Goal: Information Seeking & Learning: Learn about a topic

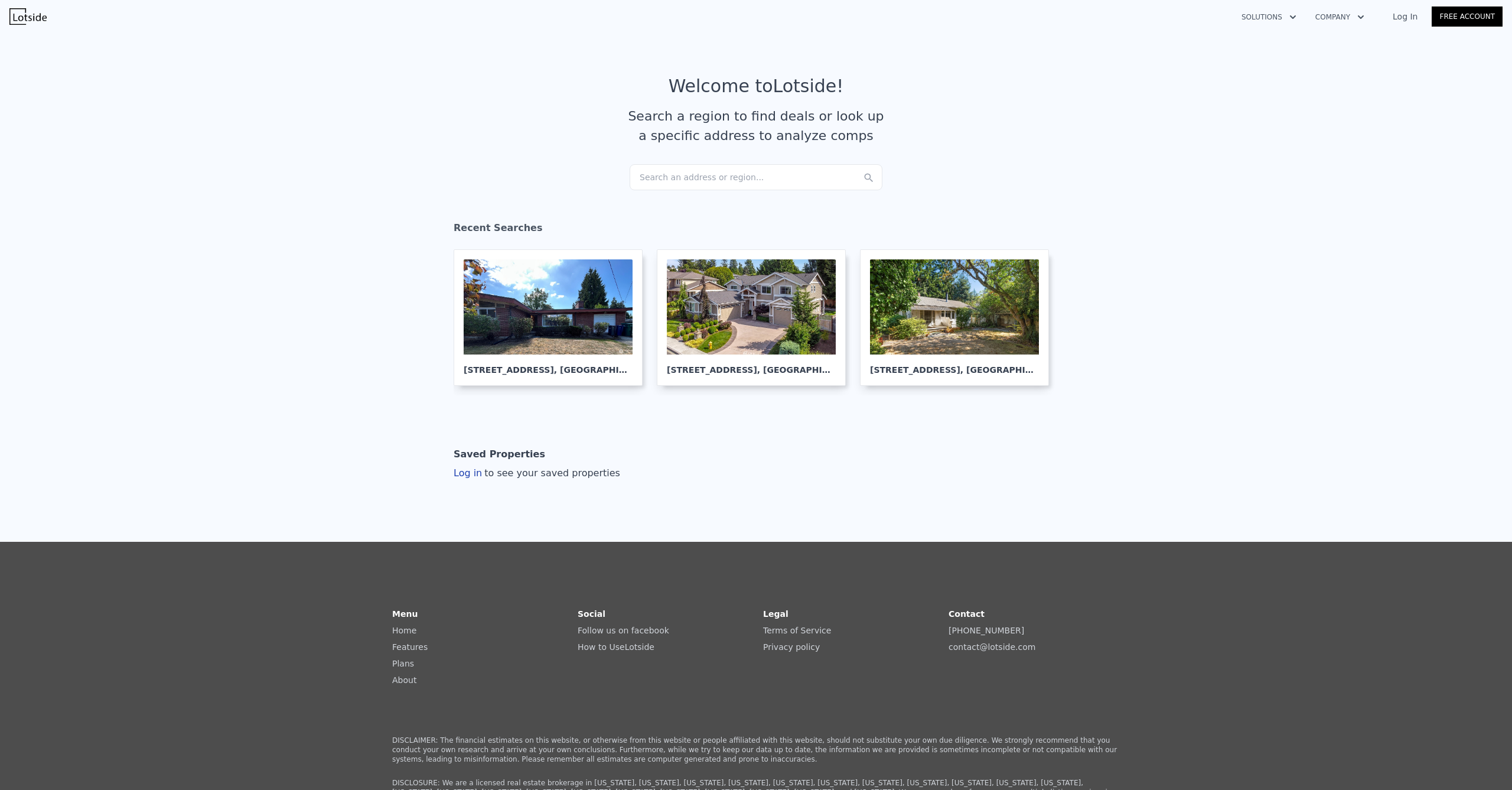
click at [731, 173] on div "Search an address or region..." at bounding box center [756, 177] width 253 height 26
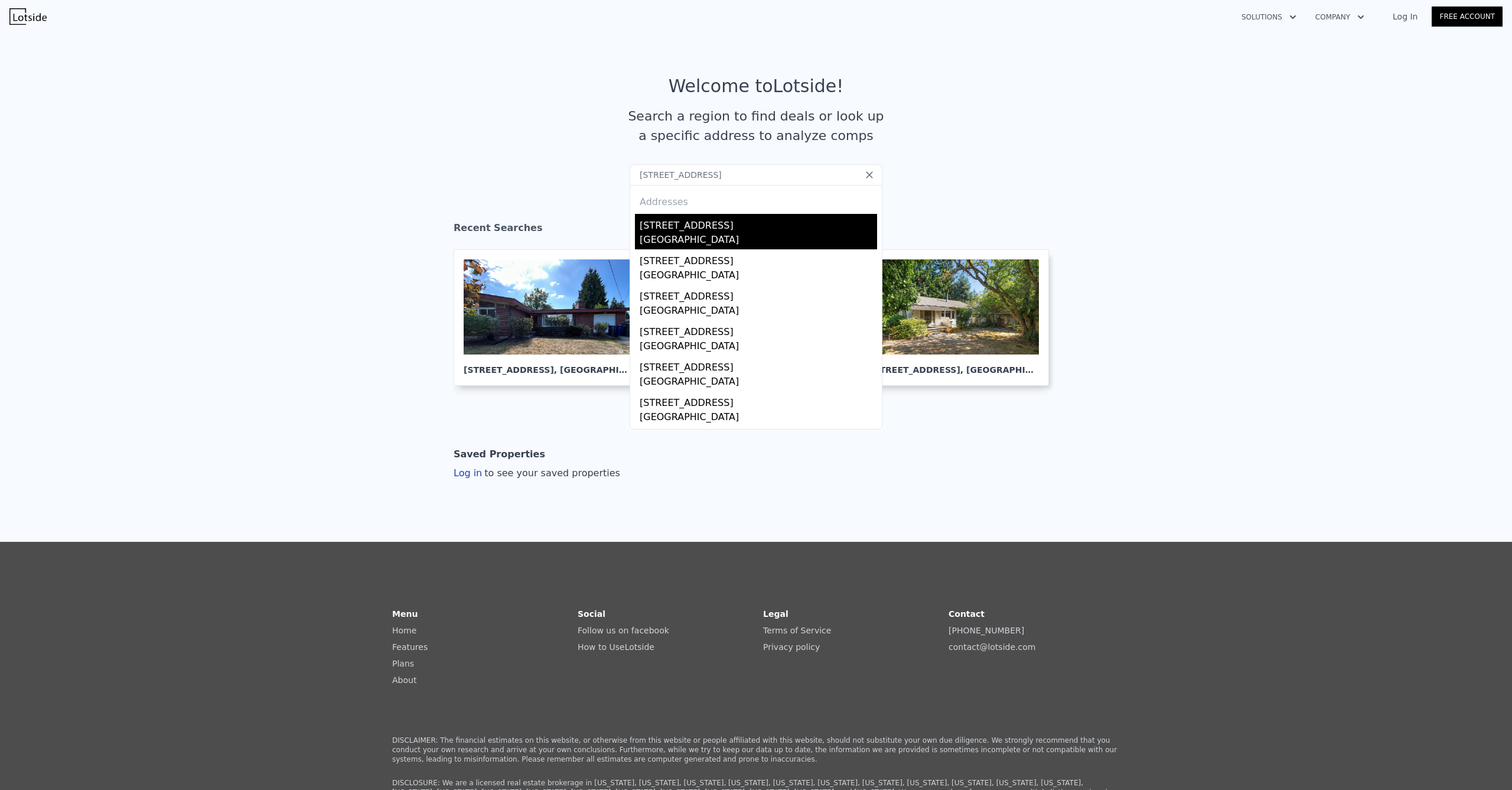
type input "[STREET_ADDRESS]"
click at [691, 230] on div "[STREET_ADDRESS]" at bounding box center [758, 223] width 237 height 19
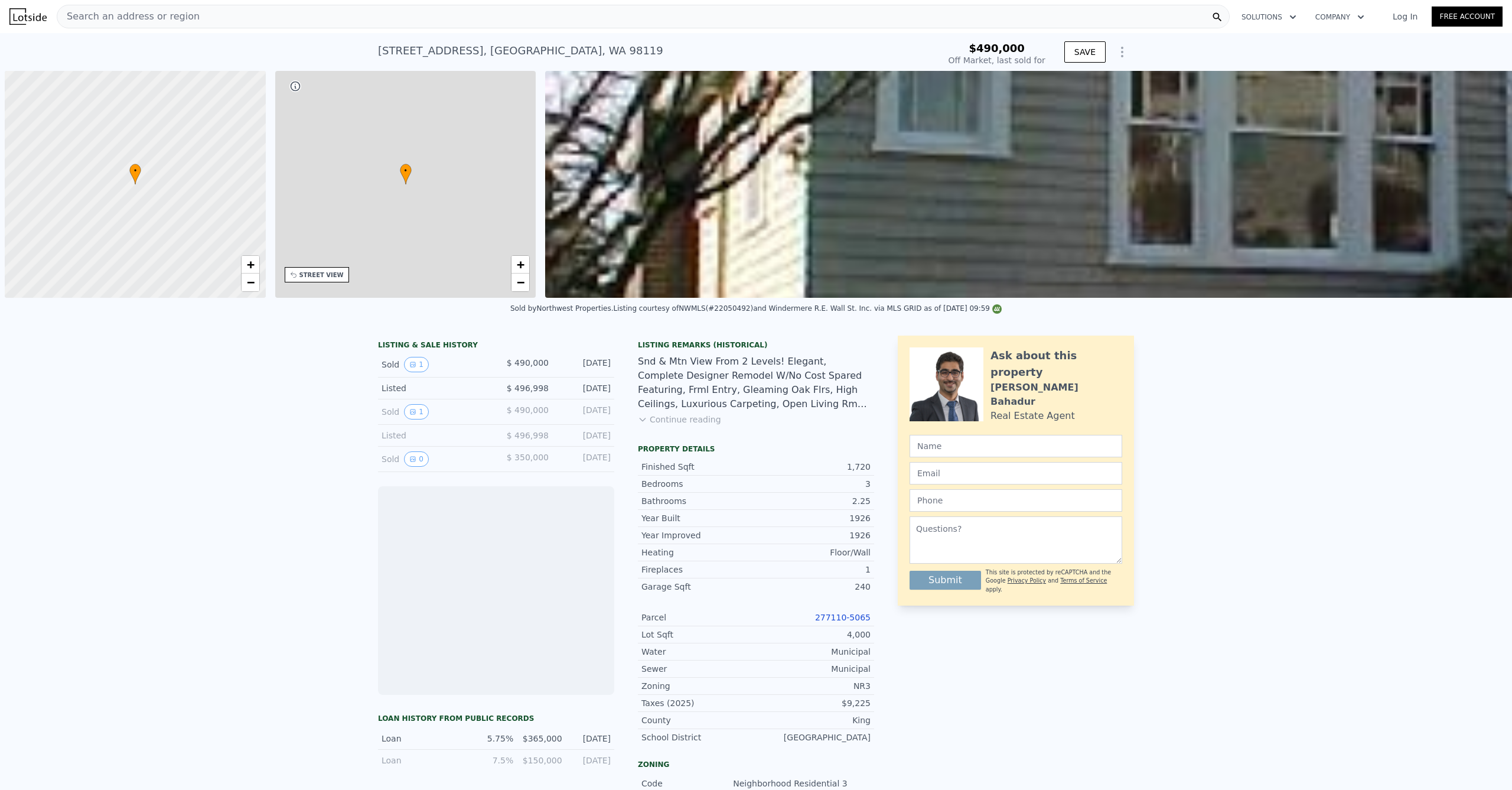
scroll to position [0, 5]
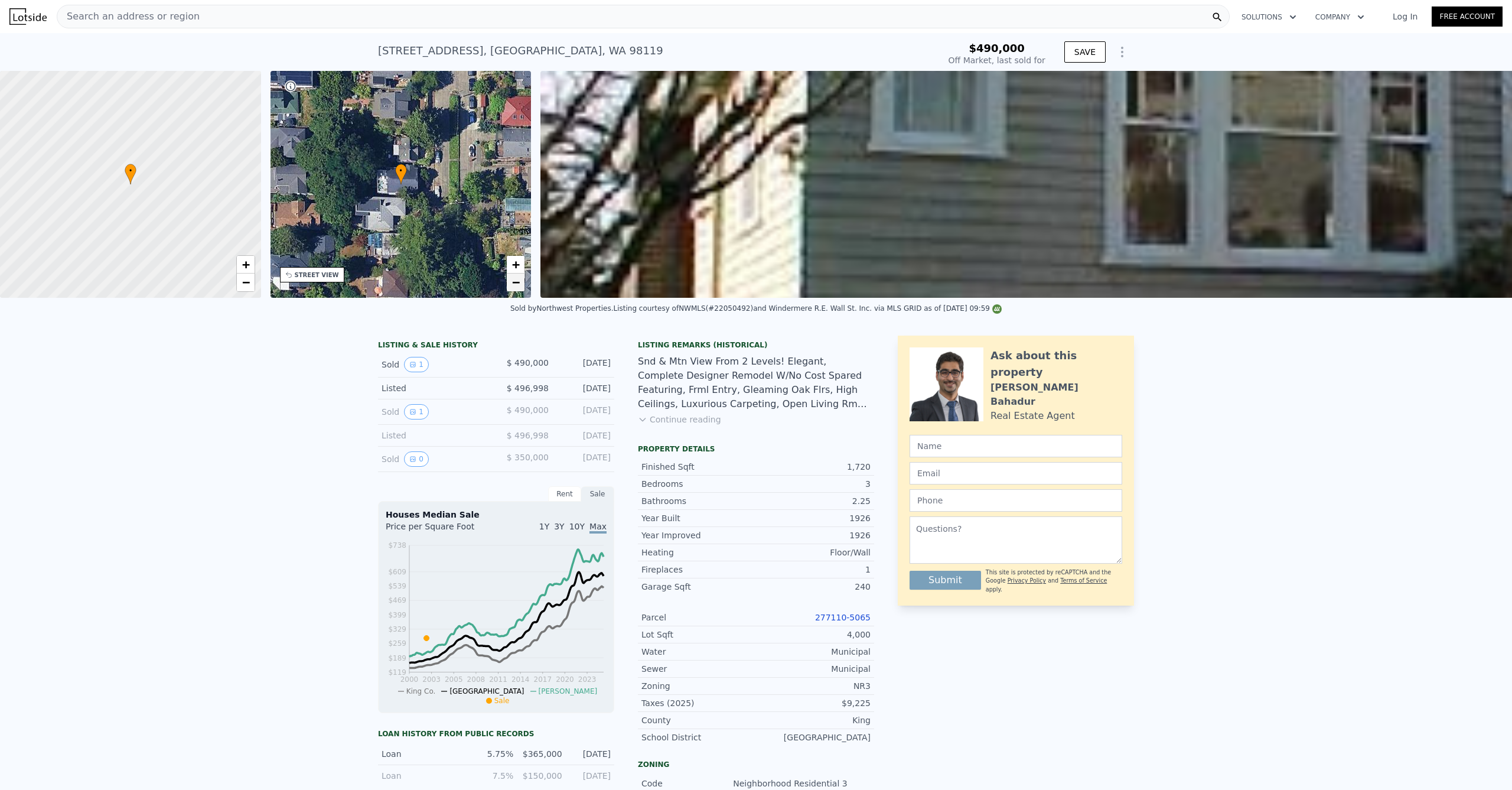
click at [518, 283] on span "−" at bounding box center [516, 282] width 8 height 15
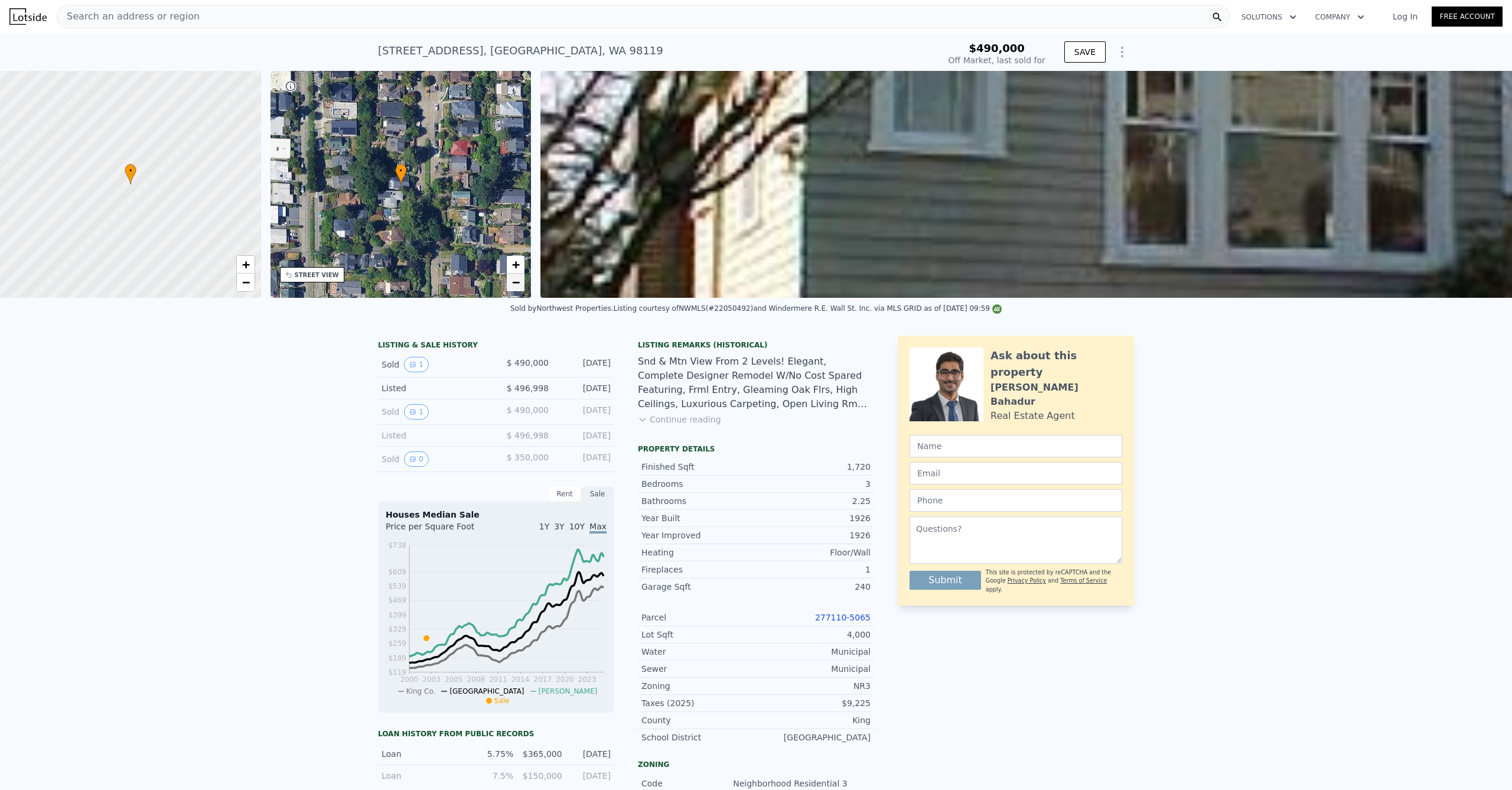
click at [518, 283] on span "−" at bounding box center [516, 282] width 8 height 15
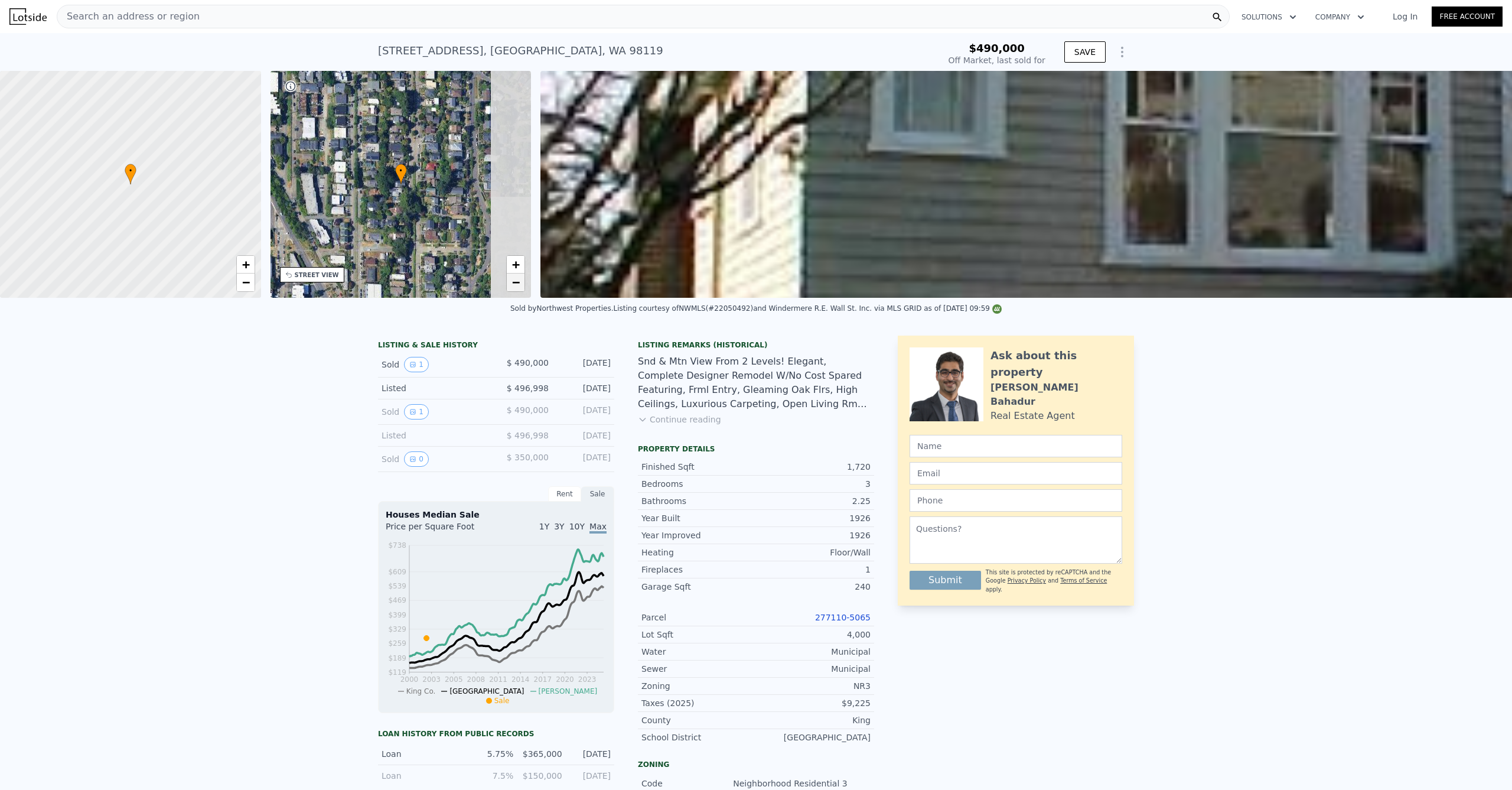
click at [518, 283] on span "−" at bounding box center [516, 282] width 8 height 15
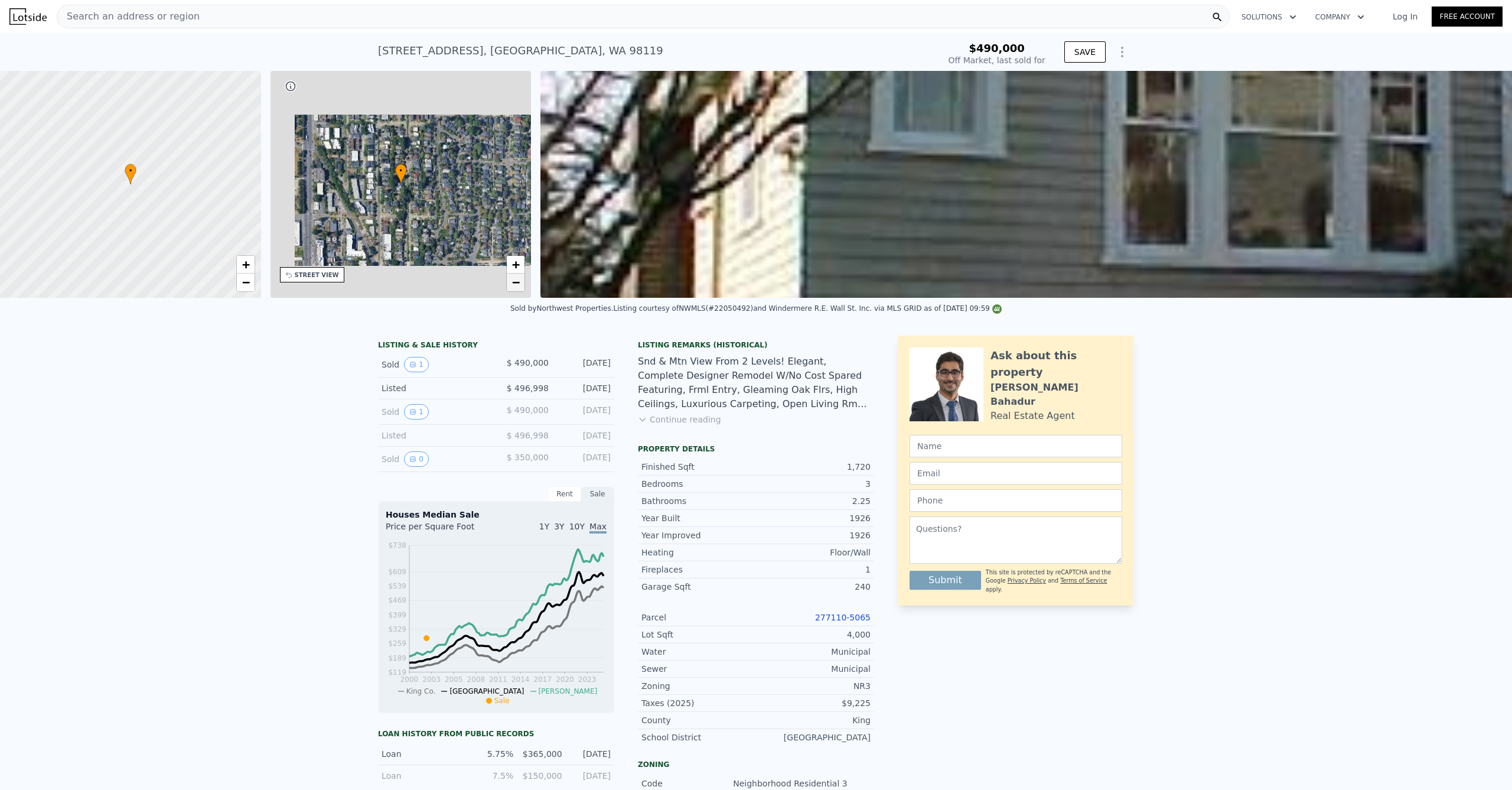
click at [518, 283] on span "−" at bounding box center [516, 282] width 8 height 15
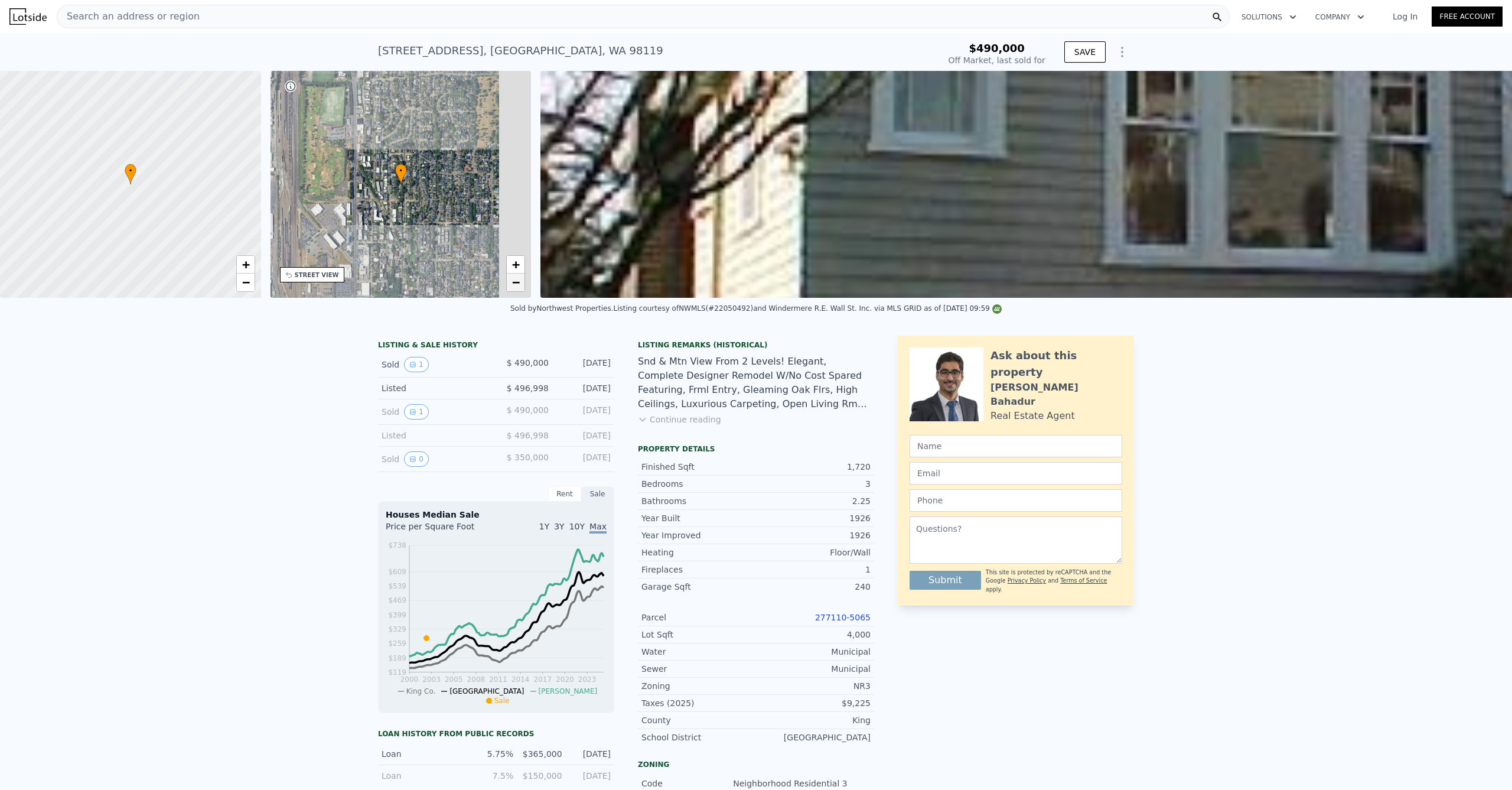
click at [519, 283] on span "−" at bounding box center [516, 282] width 8 height 15
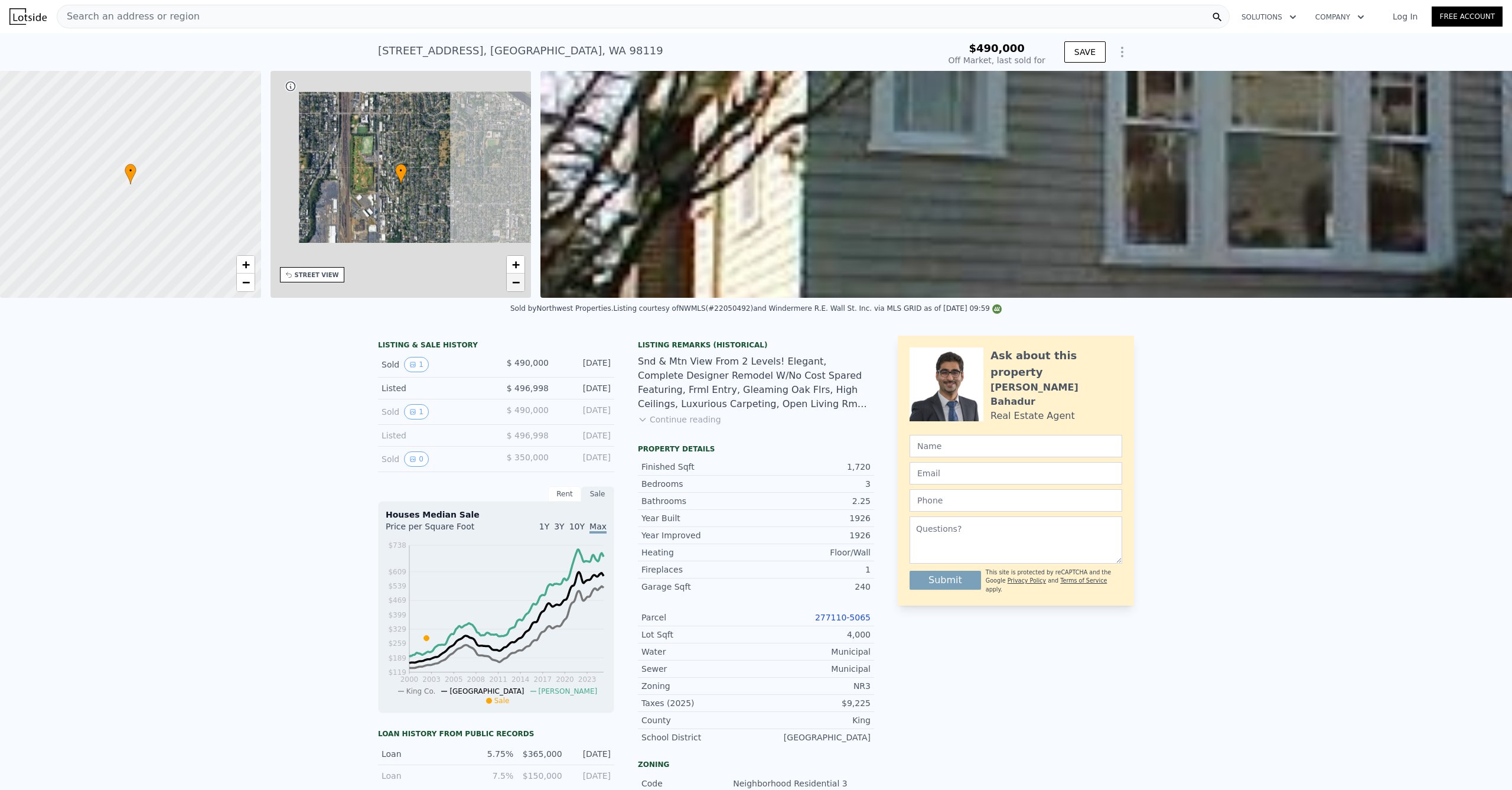
click at [519, 283] on span "−" at bounding box center [516, 282] width 8 height 15
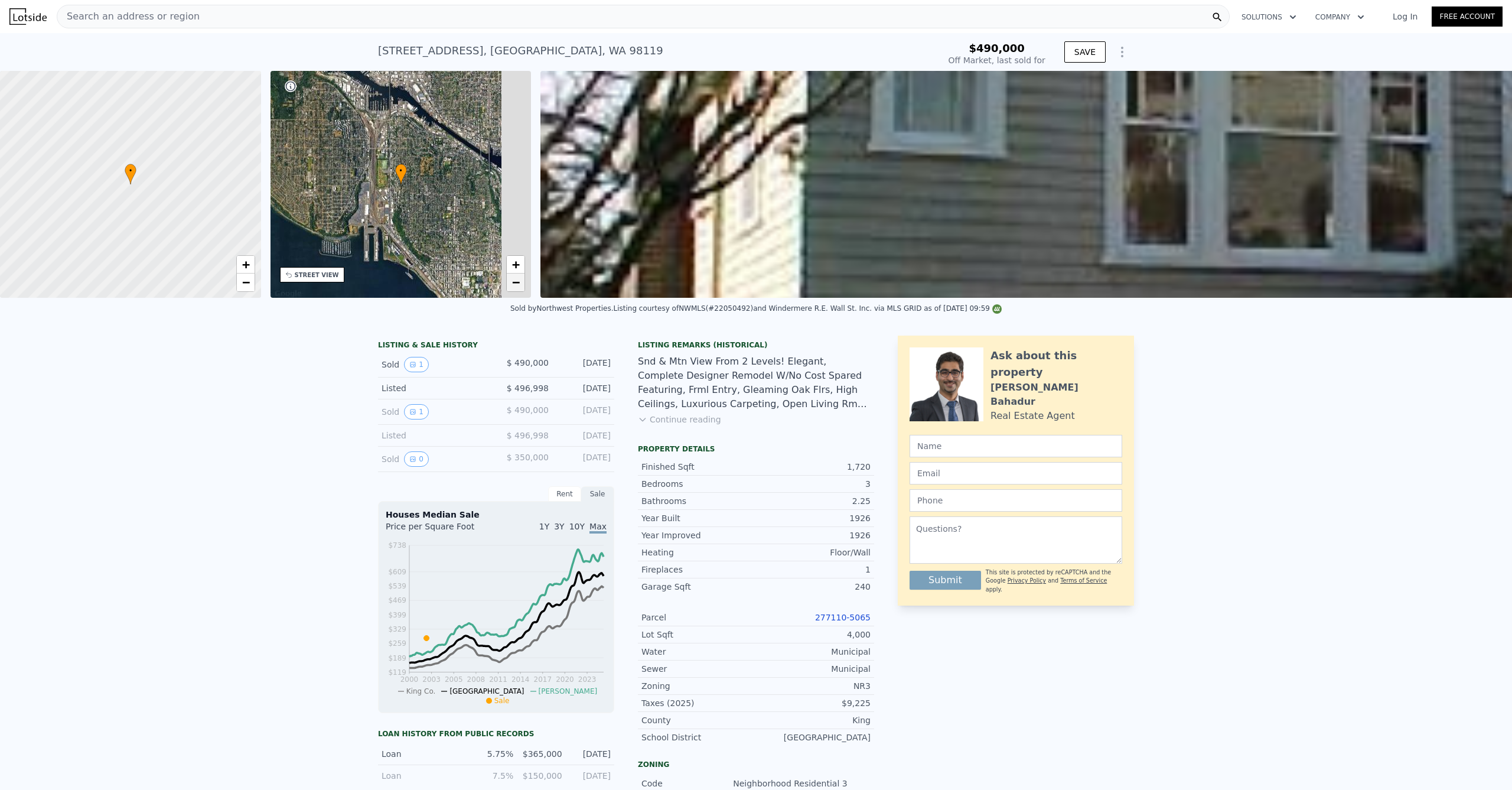
click at [519, 283] on span "−" at bounding box center [516, 282] width 8 height 15
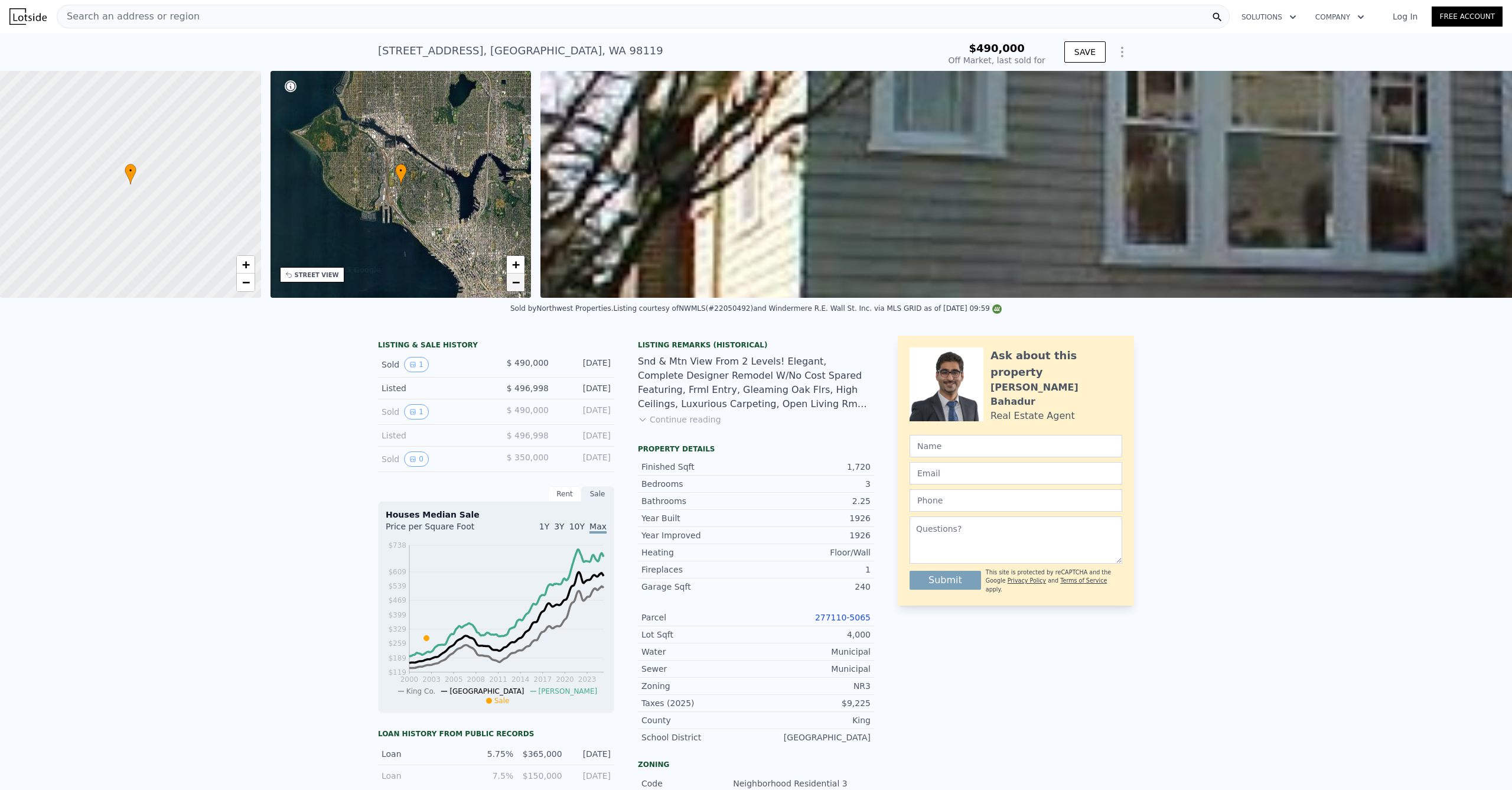
click at [519, 283] on span "−" at bounding box center [516, 282] width 8 height 15
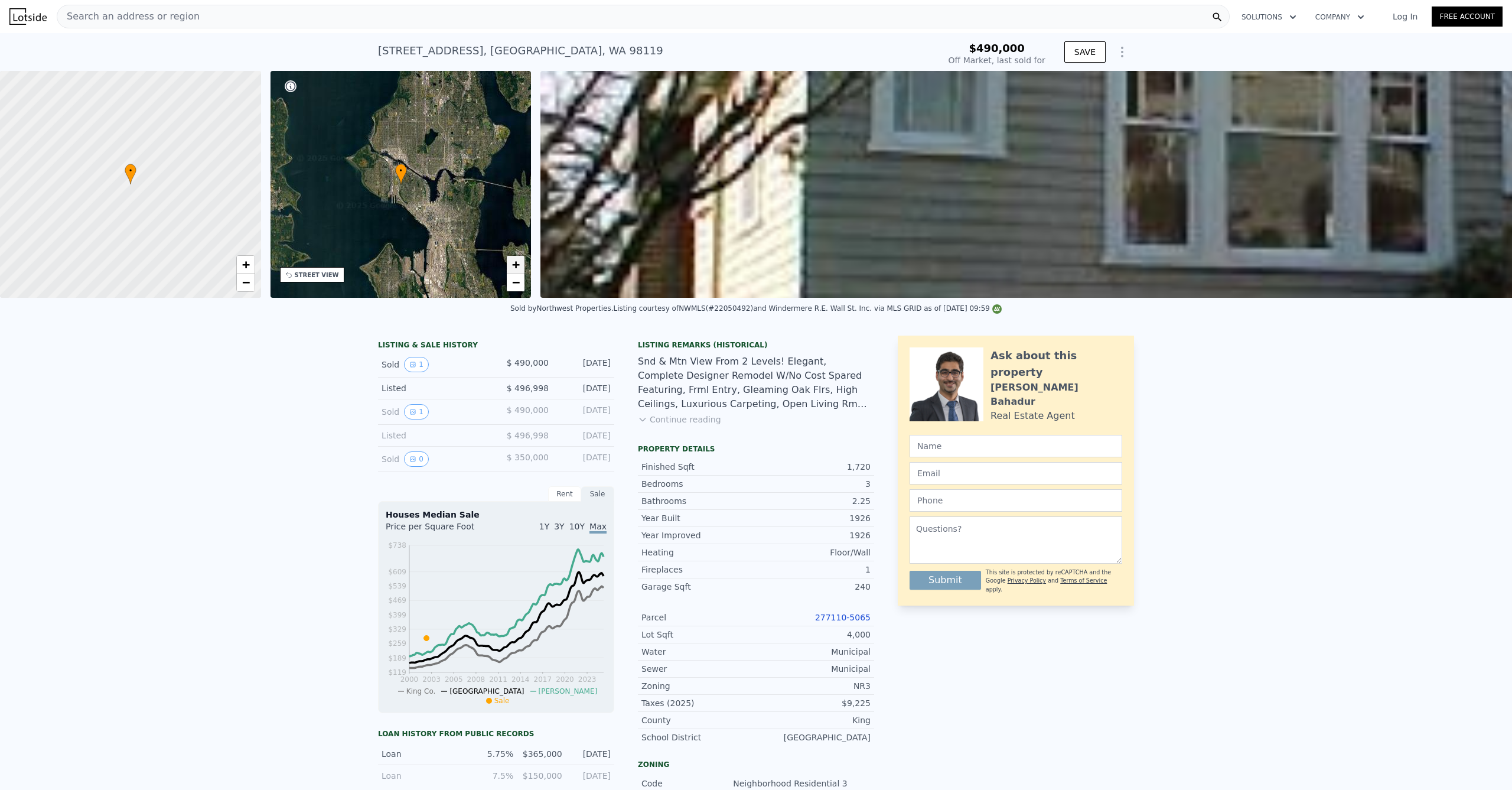
click at [517, 263] on span "+" at bounding box center [516, 264] width 8 height 15
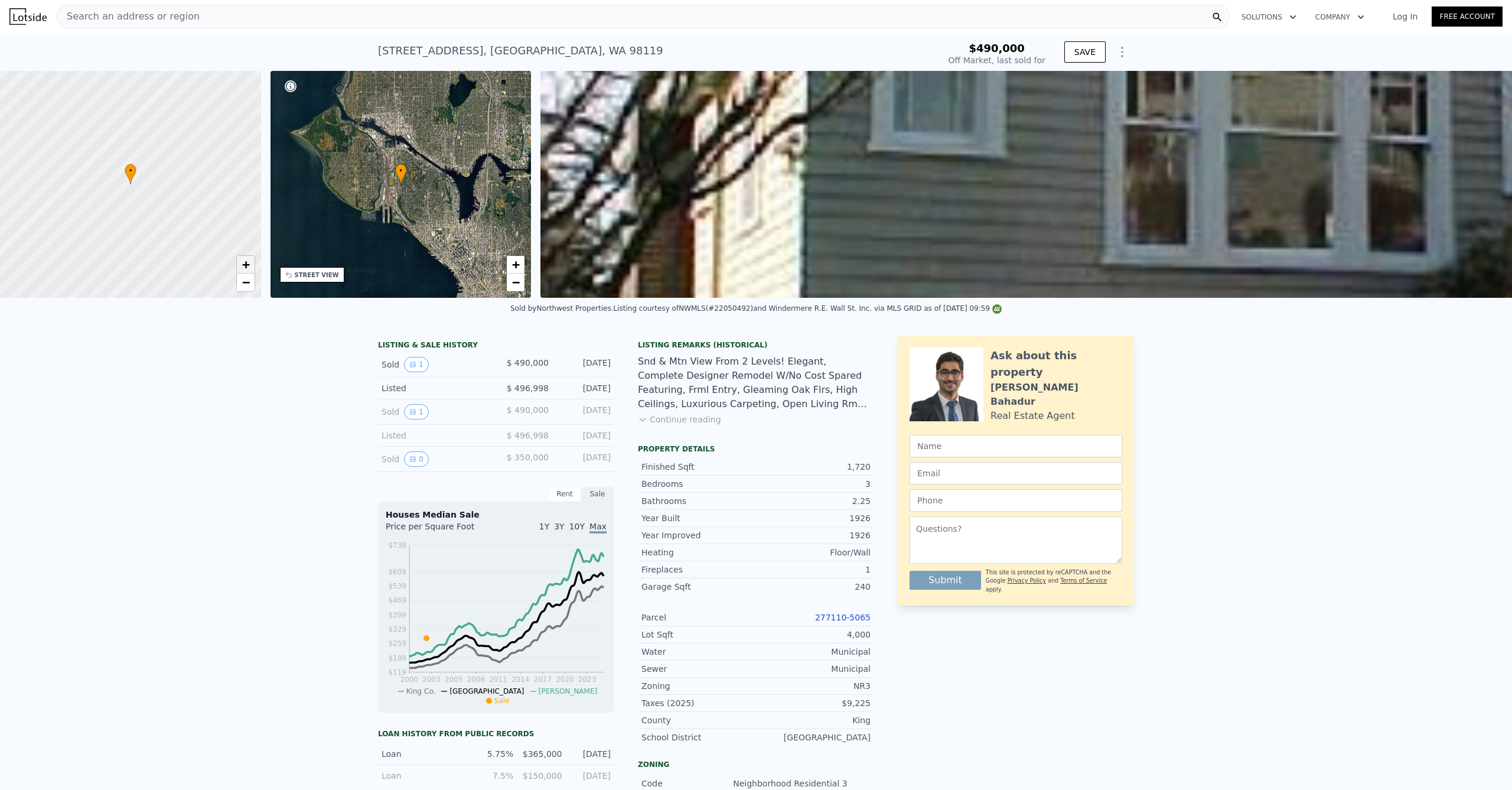
click at [250, 270] on link "+" at bounding box center [245, 265] width 17 height 17
click at [250, 268] on link "+" at bounding box center [245, 265] width 17 height 17
click at [510, 271] on link "+" at bounding box center [515, 265] width 17 height 17
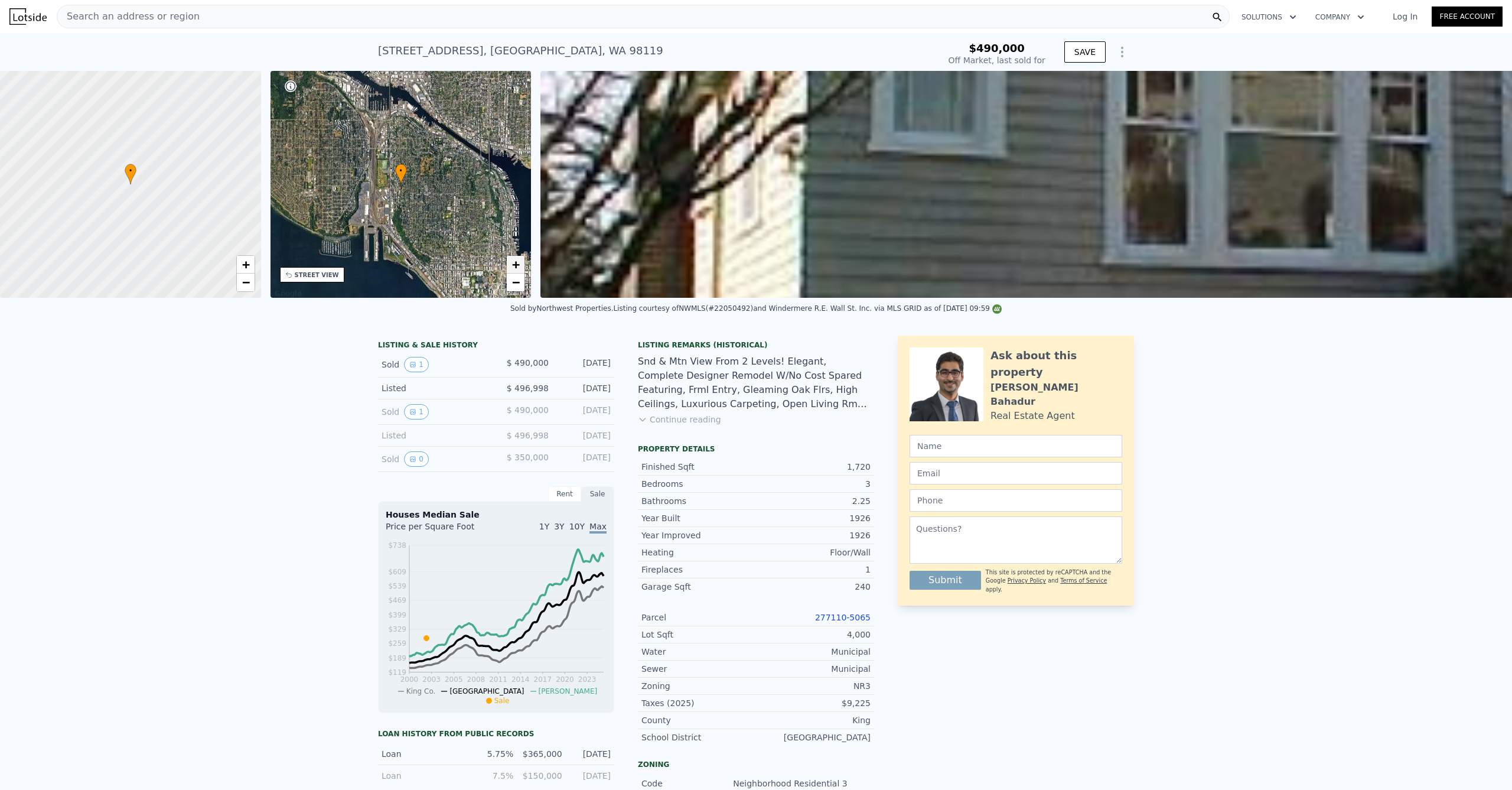
click at [511, 270] on link "+" at bounding box center [515, 265] width 17 height 17
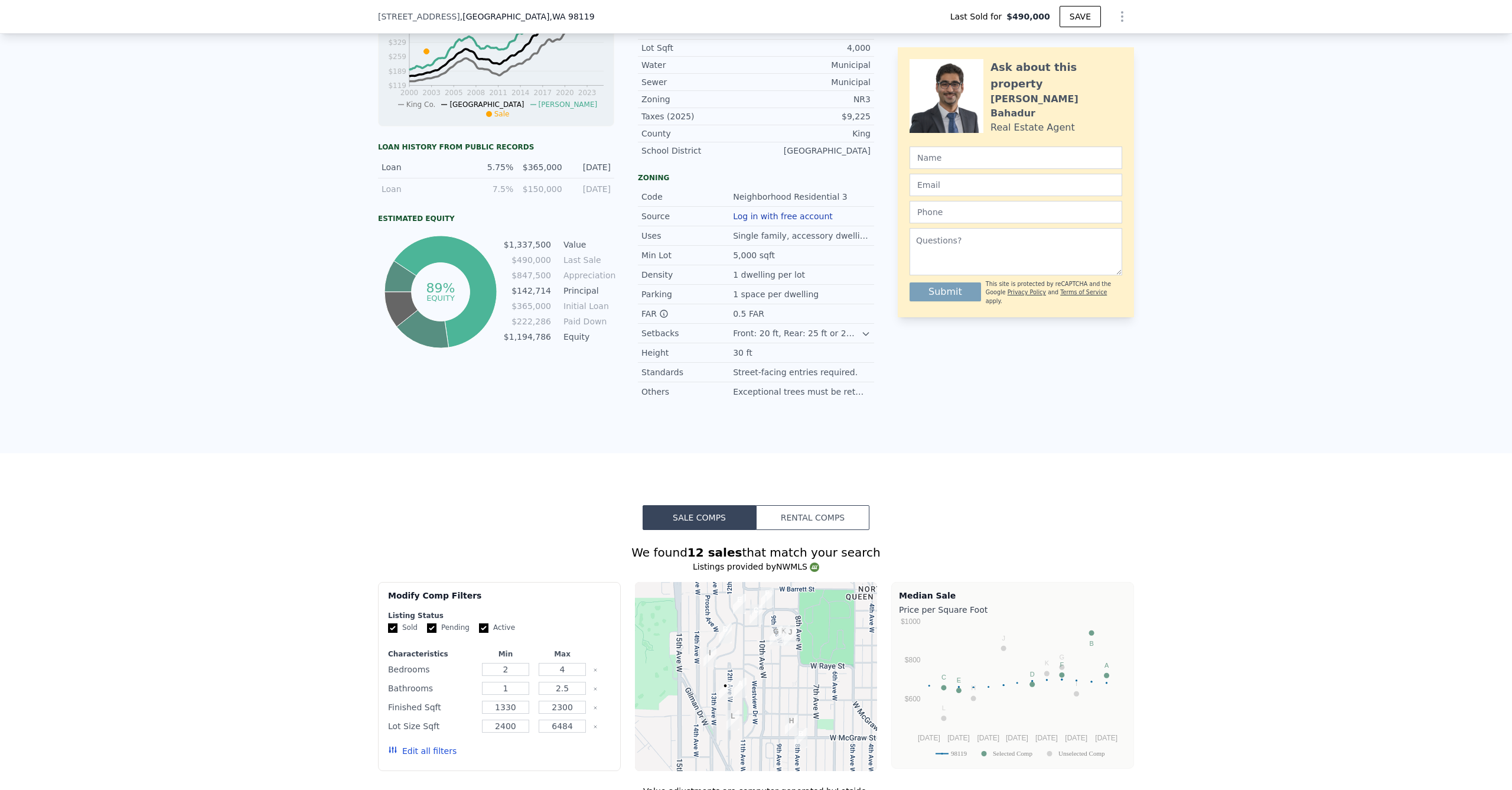
scroll to position [1196, 0]
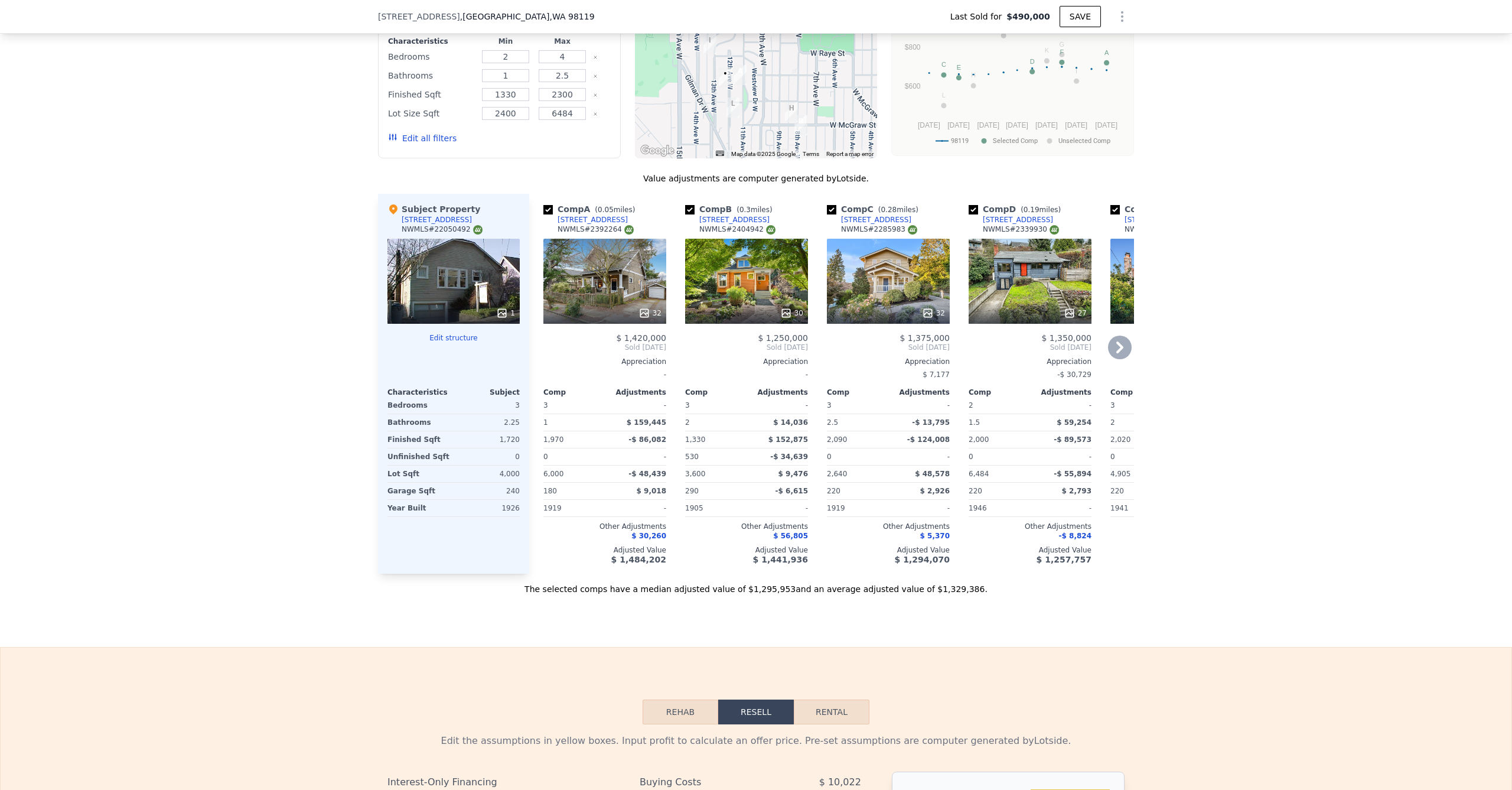
click at [606, 283] on div "32" at bounding box center [605, 281] width 123 height 85
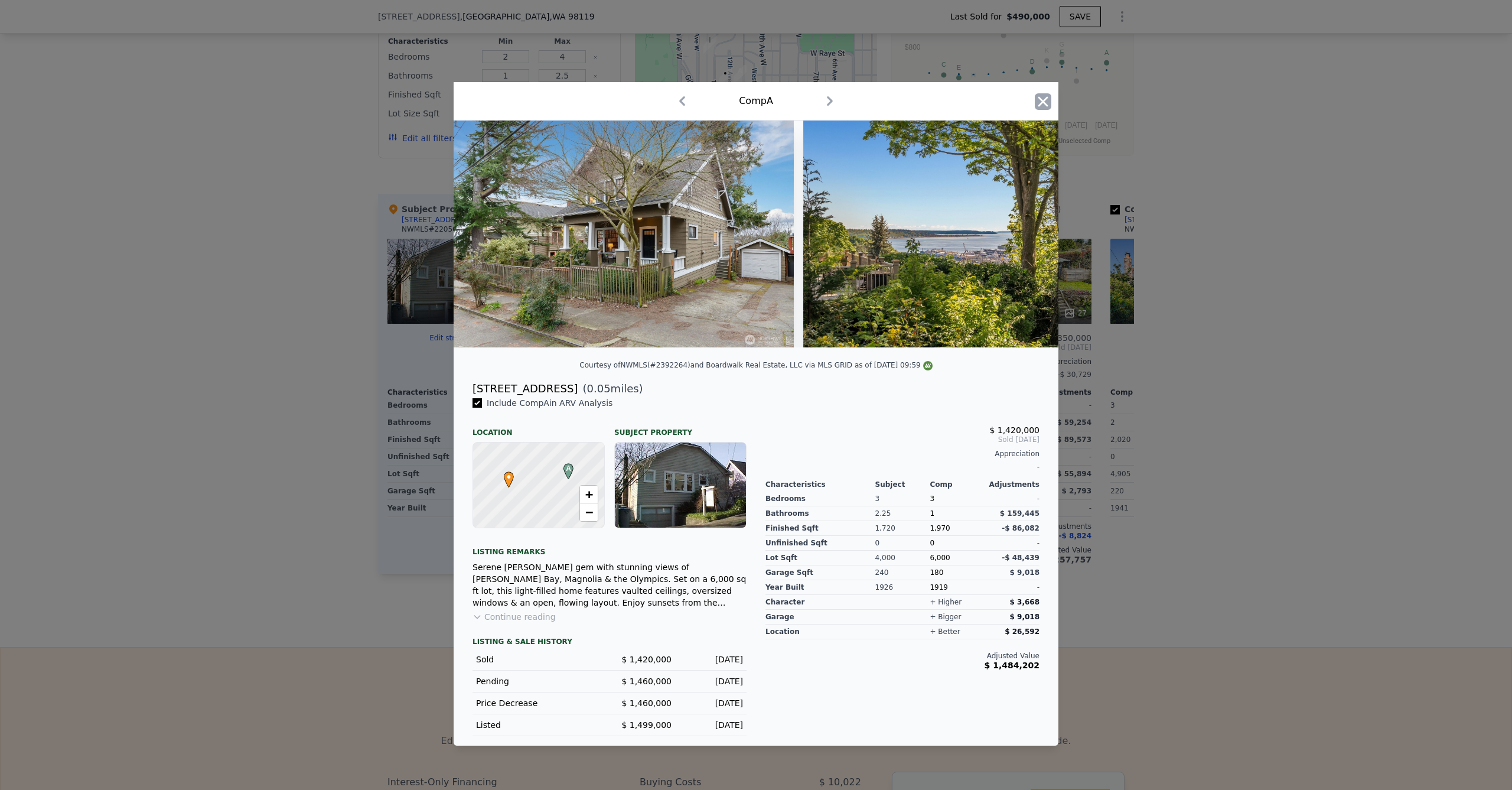
click at [1049, 93] on icon "button" at bounding box center [1043, 102] width 17 height 17
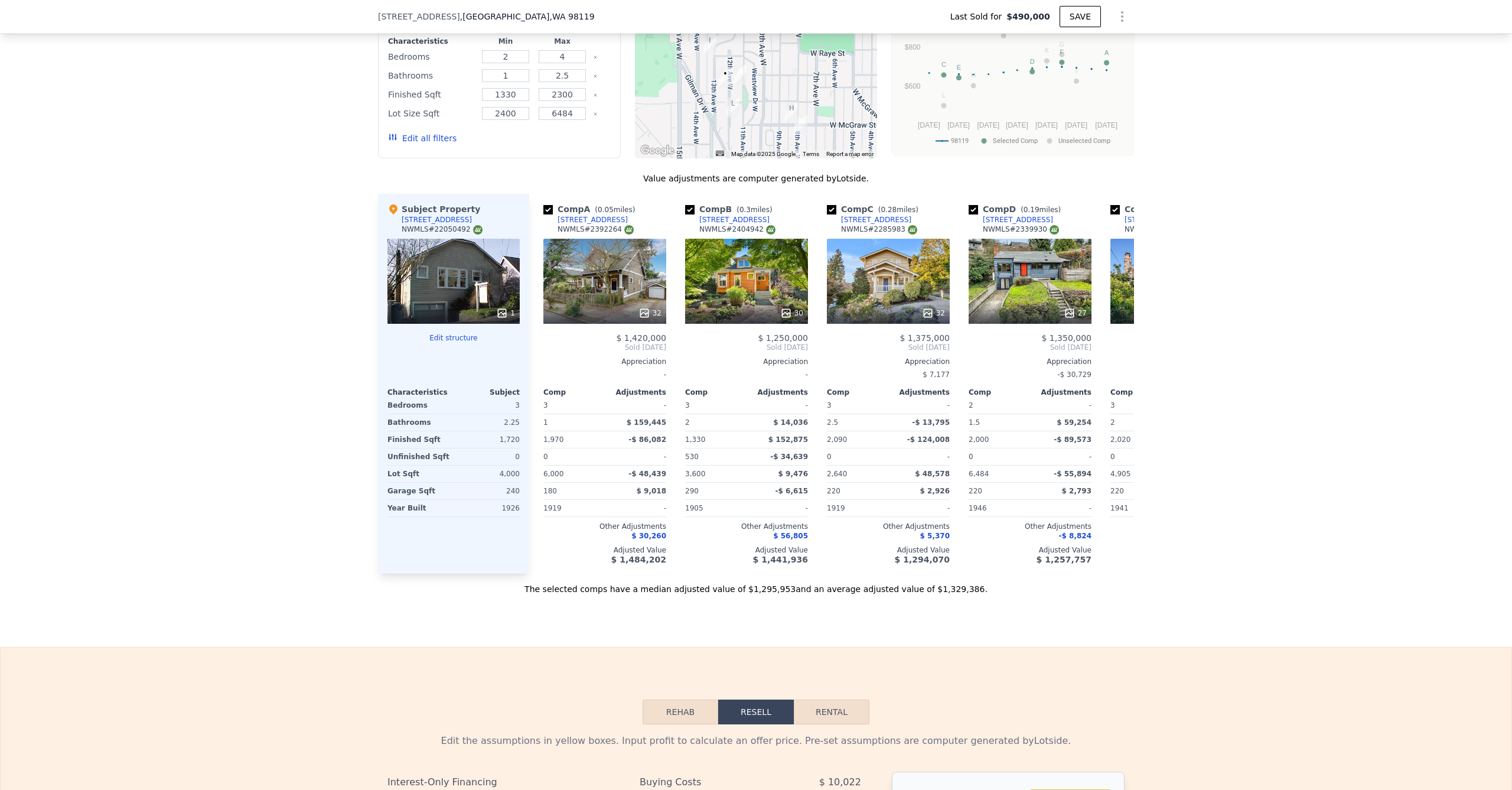
click at [425, 294] on div "1" at bounding box center [453, 281] width 133 height 85
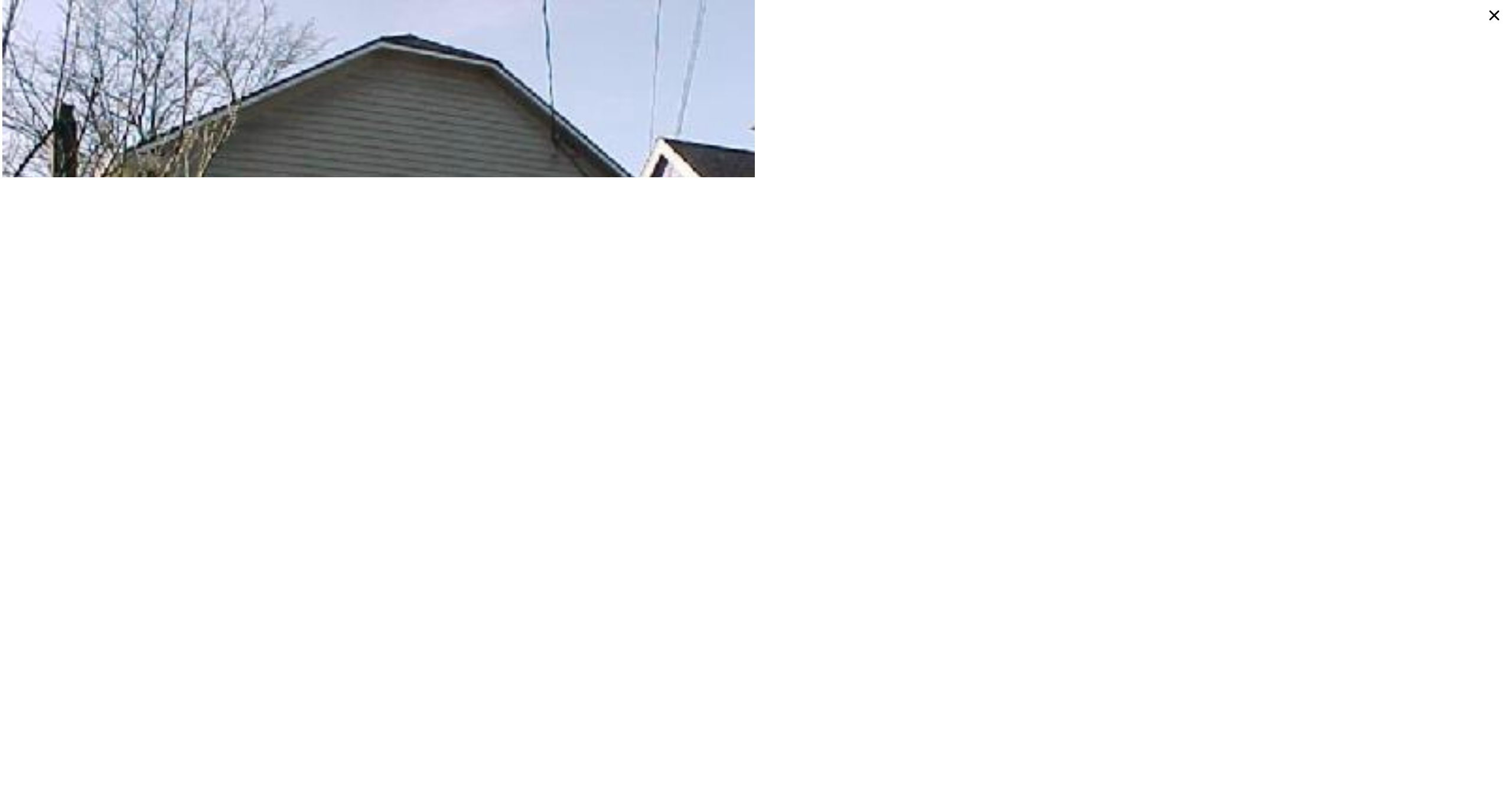
click at [1498, 17] on icon at bounding box center [1495, 15] width 21 height 21
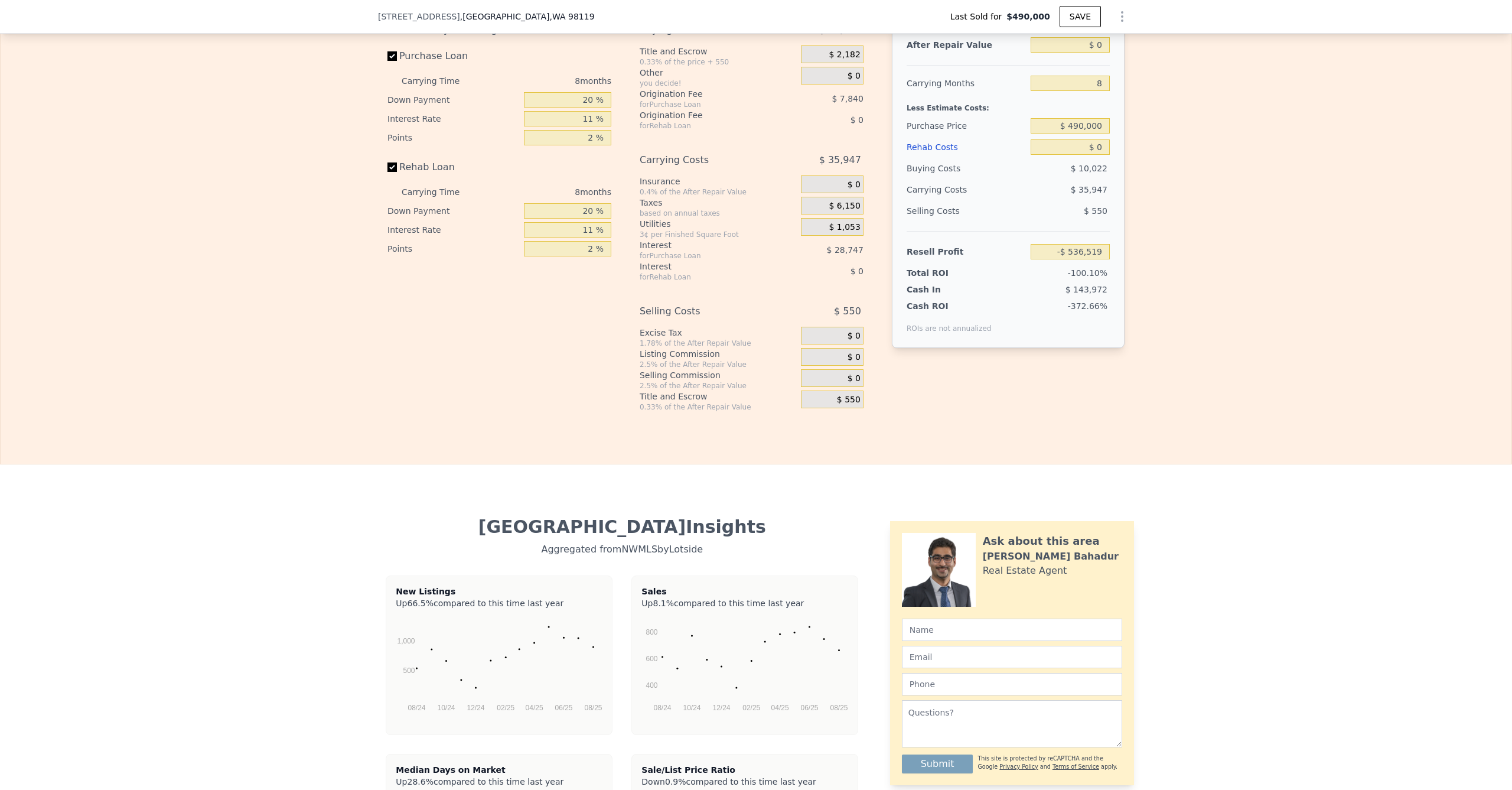
scroll to position [1770, 0]
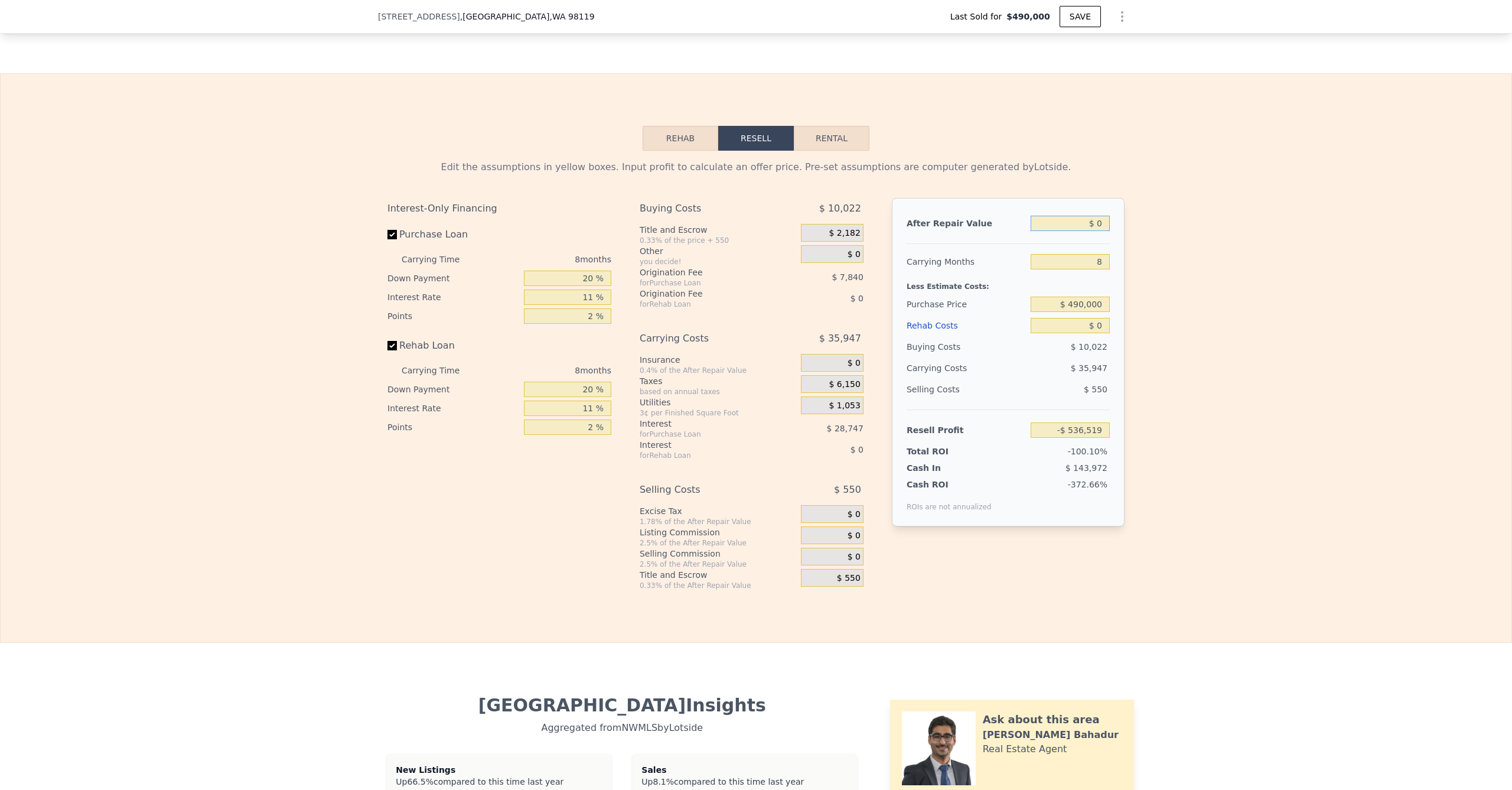
click at [1075, 231] on input "$ 0" at bounding box center [1070, 223] width 79 height 16
click at [1059, 312] on input "$ 490,000" at bounding box center [1070, 305] width 79 height 16
drag, startPoint x: 1083, startPoint y: 324, endPoint x: 1058, endPoint y: 321, distance: 25.2
click at [1058, 312] on input "$ 490,000" at bounding box center [1070, 305] width 79 height 16
type input "$ 85,490,000"
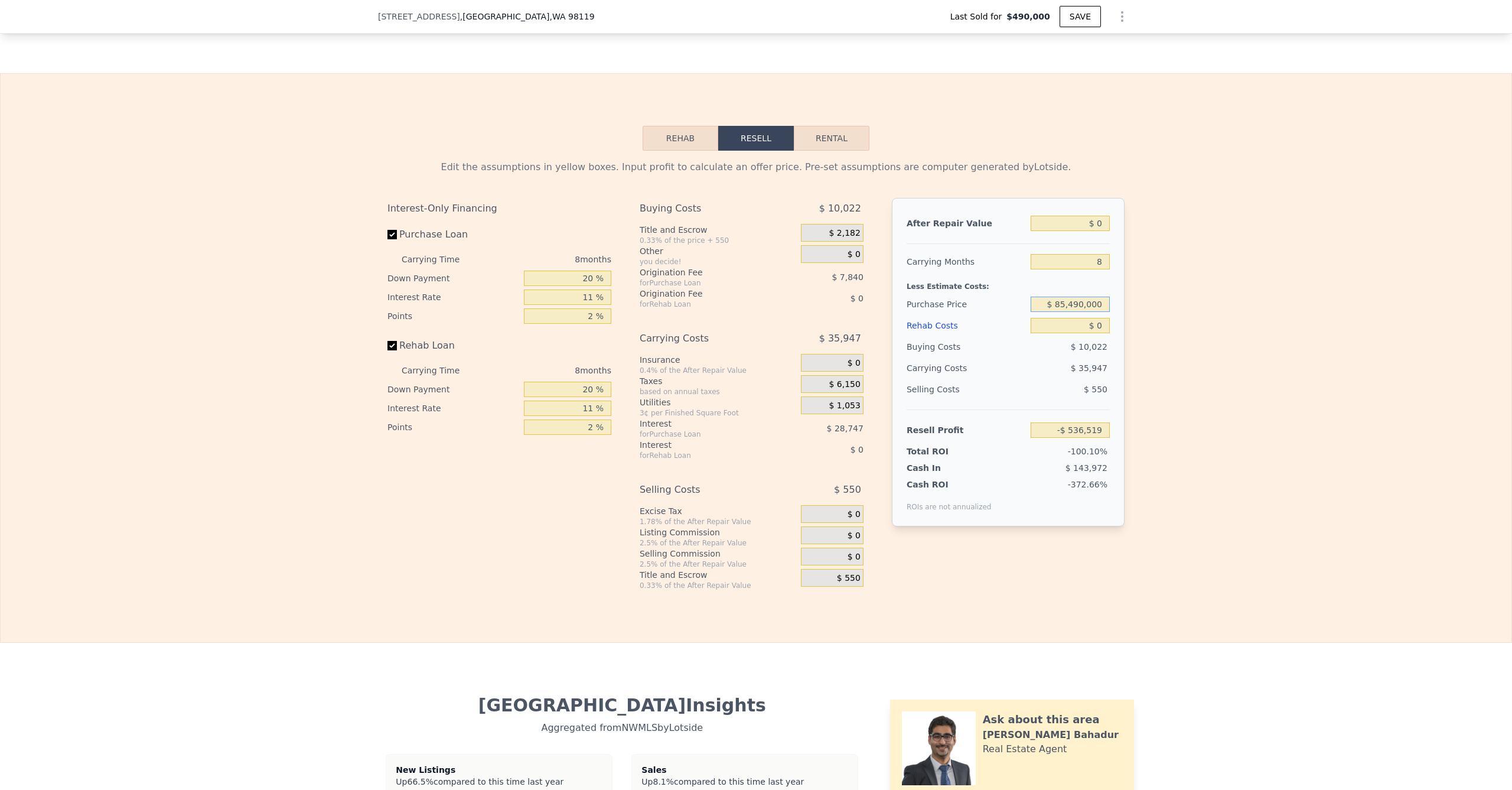
click at [1073, 312] on input "$ 85,490,000" at bounding box center [1070, 305] width 79 height 16
type input "$ 885,000"
click at [1085, 231] on input "$ 0" at bounding box center [1070, 223] width 79 height 16
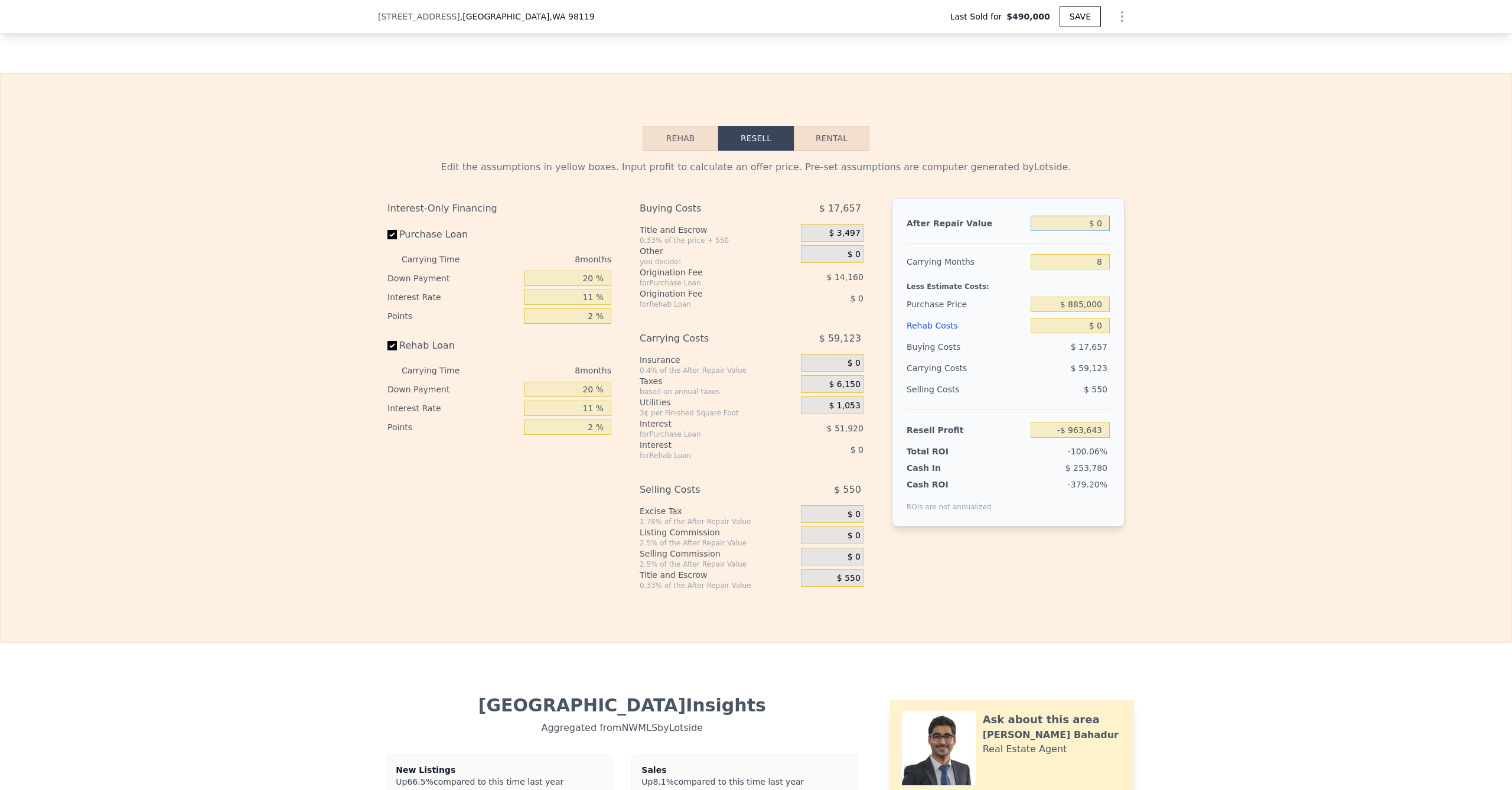
type input "-$ 962,330"
click at [1074, 231] on input "$ 0" at bounding box center [1070, 223] width 79 height 16
type input "$ 130"
type input "-$ 962,208"
type input "$ 1,350"
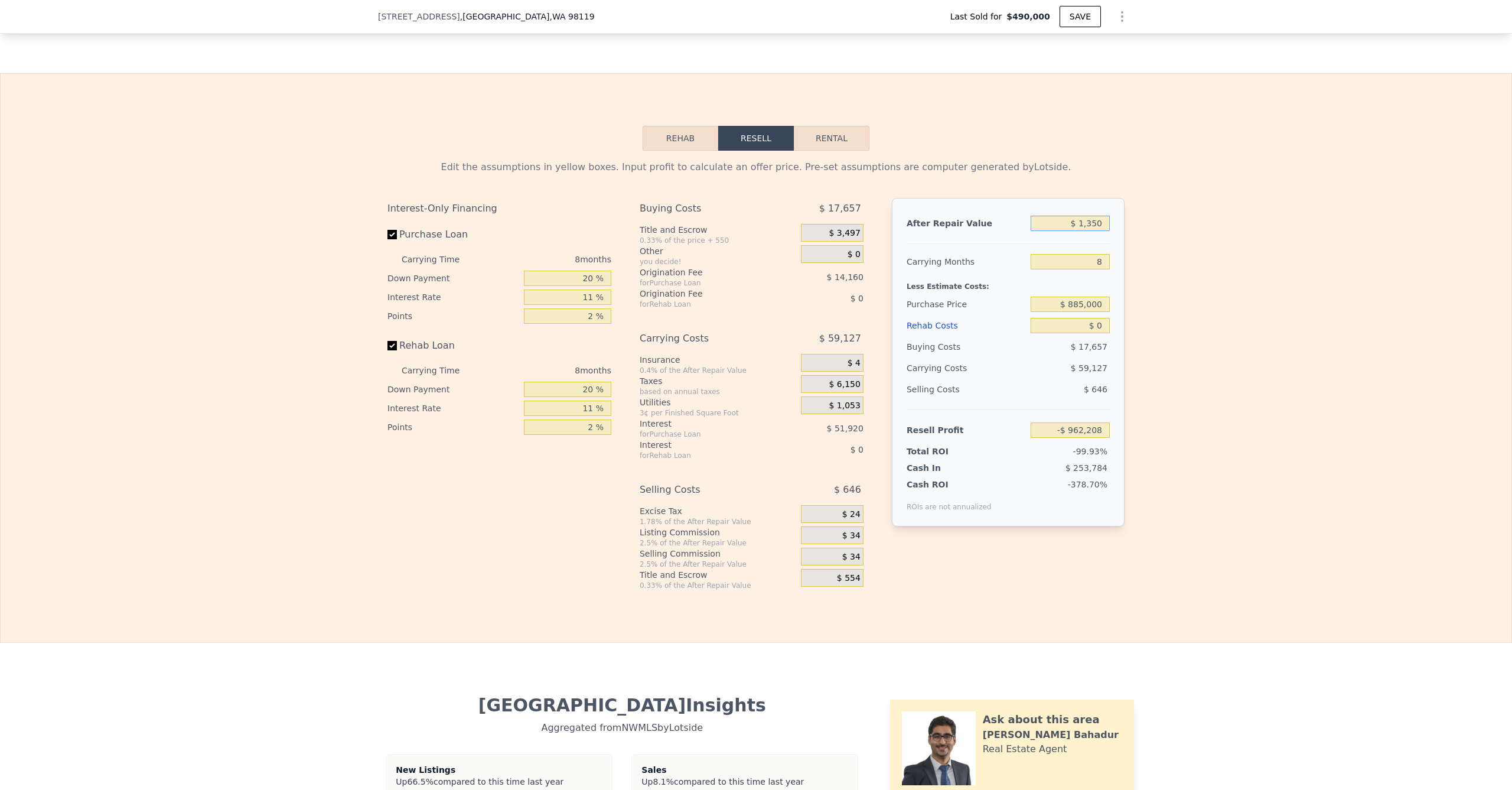
type input "-$ 961,080"
type input "$ 13,590"
type input "-$ 949,743"
type input "$ 135,990"
type input "-$ 836,377"
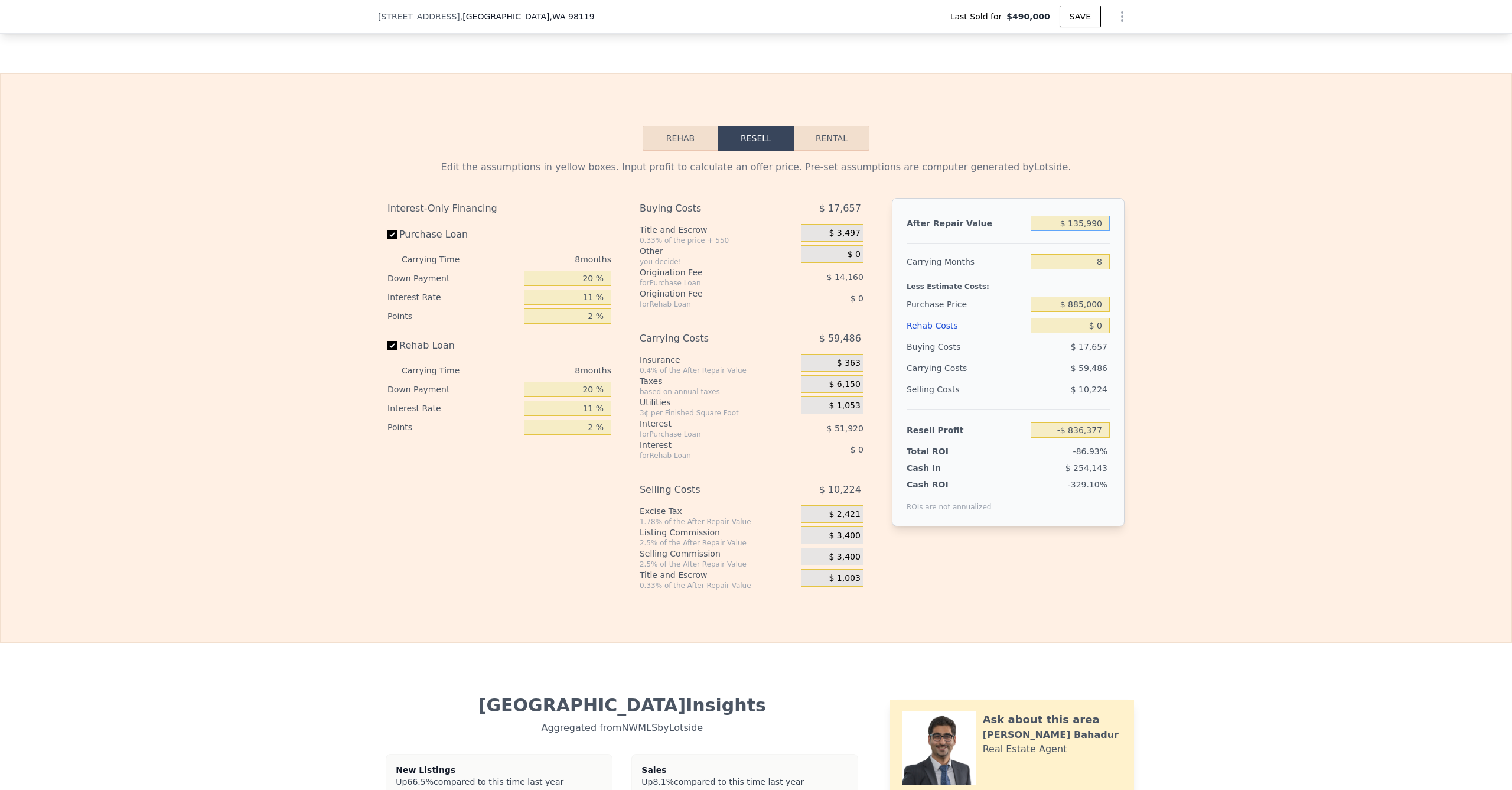
type input "$ 13,590"
type input "-$ 949,743"
type input "$ 1,350"
type input "-$ 961,080"
type input "$ 130"
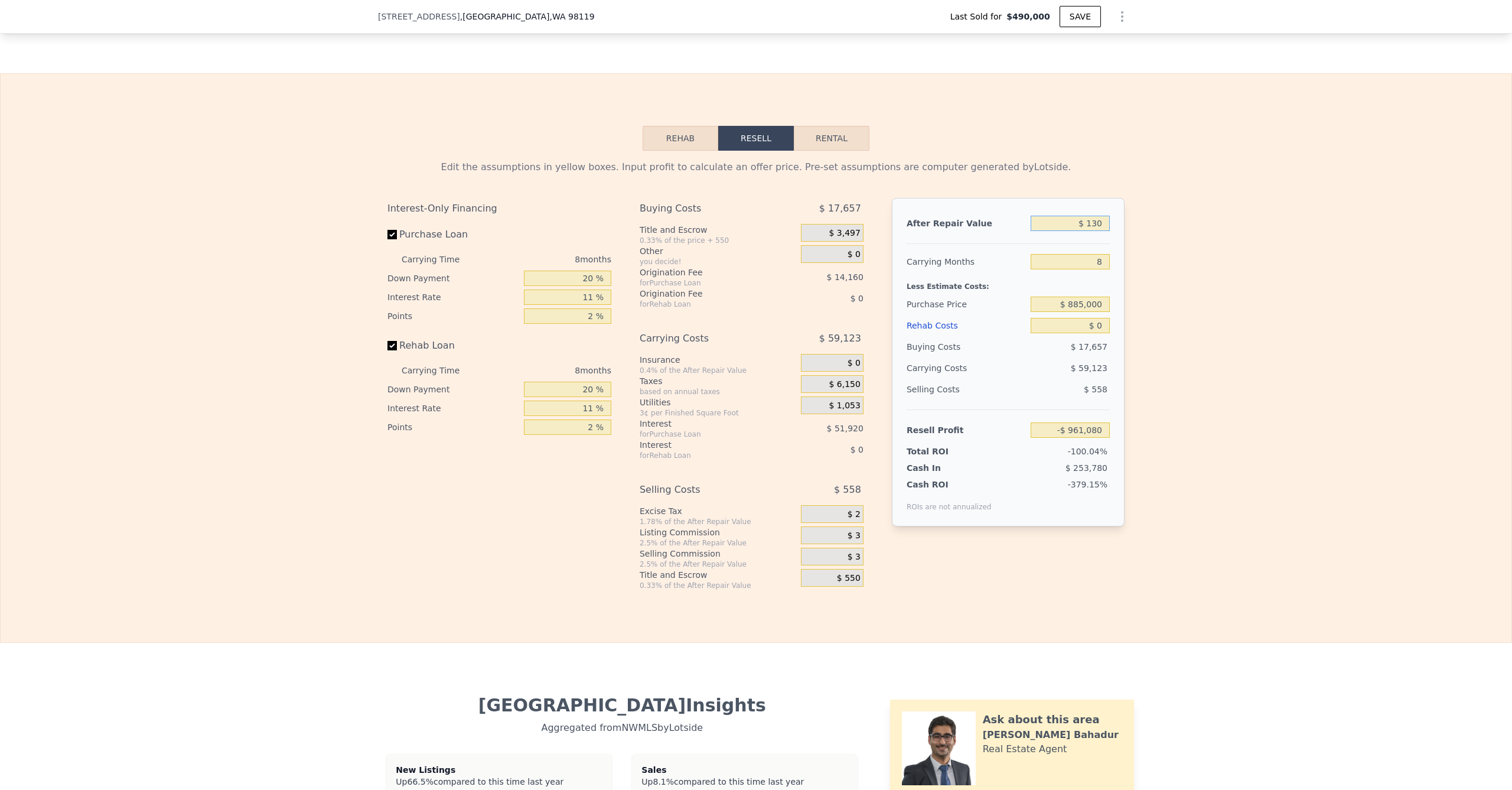
type input "-$ 962,208"
type input "$ 1,300"
type input "-$ 961,126"
type input "$ 13,000"
type input "-$ 950,289"
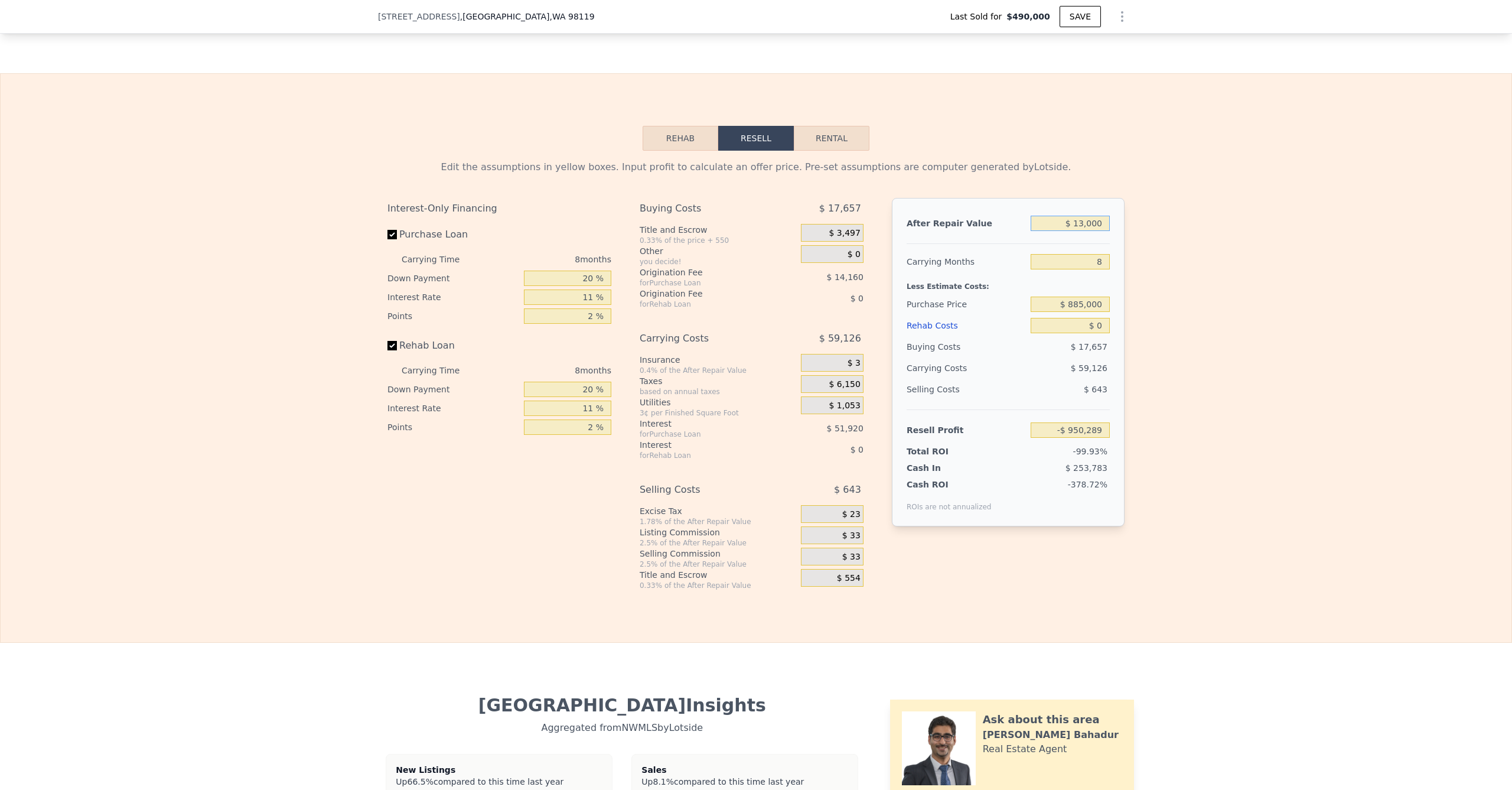
type input "$ 130,000"
type input "-$ 841,924"
type input "$ 1,300"
type input "-$ 950,289"
type input "$ 130"
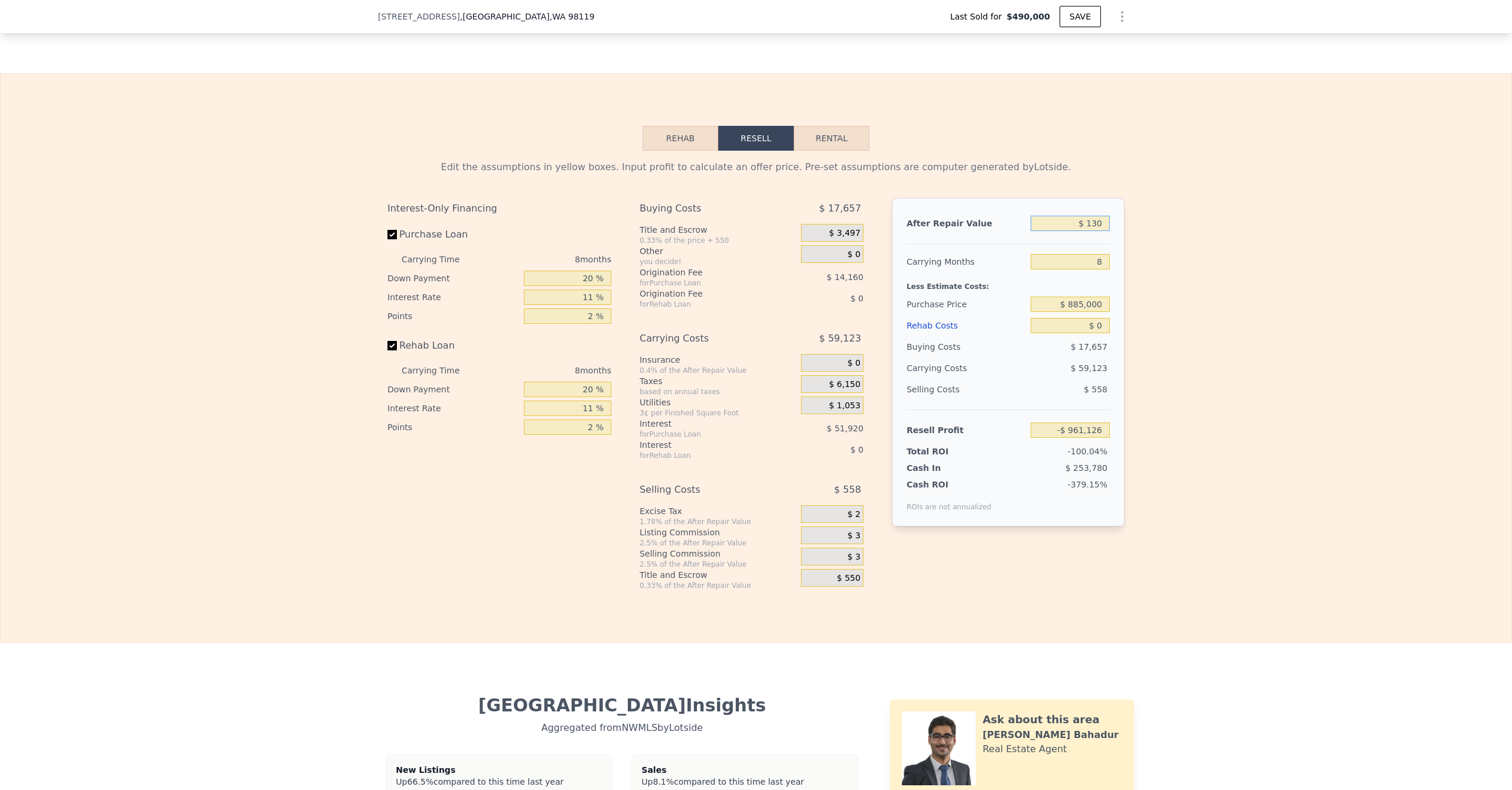
type input "-$ 962,208"
type input "$ 13,500"
type input "-$ 949,827"
type input "$ 135,000"
type input "-$ 837,293"
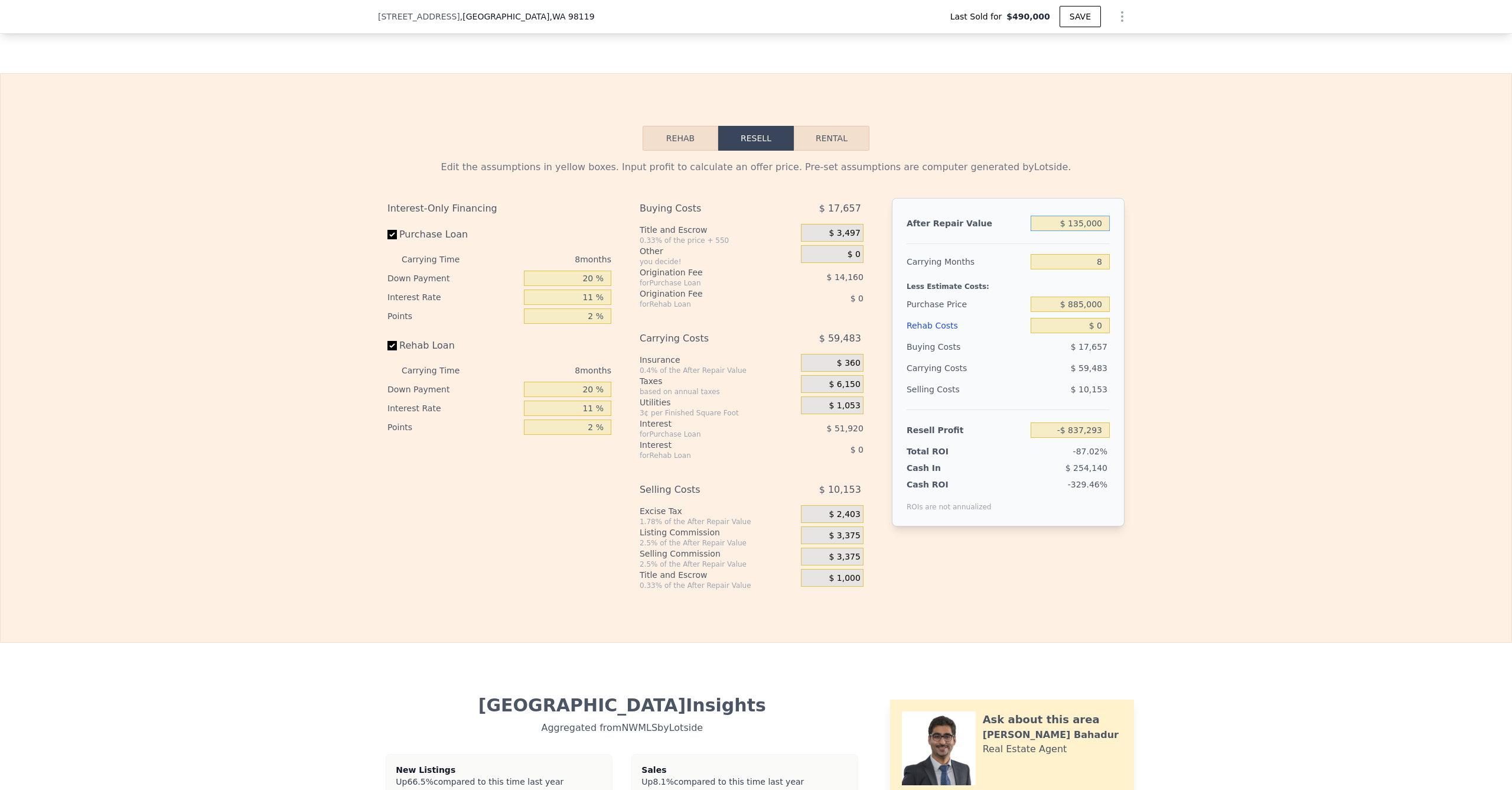
type input "$ 1,350,000"
type input "$ 288,044"
click at [1188, 231] on div "Edit the assumptions in yellow boxes. Input profit to calculate an offer price.…" at bounding box center [756, 371] width 1511 height 440
click at [1077, 351] on span "$ 17,657" at bounding box center [1089, 347] width 37 height 10
click at [1077, 333] on input "$ 0" at bounding box center [1070, 325] width 79 height 16
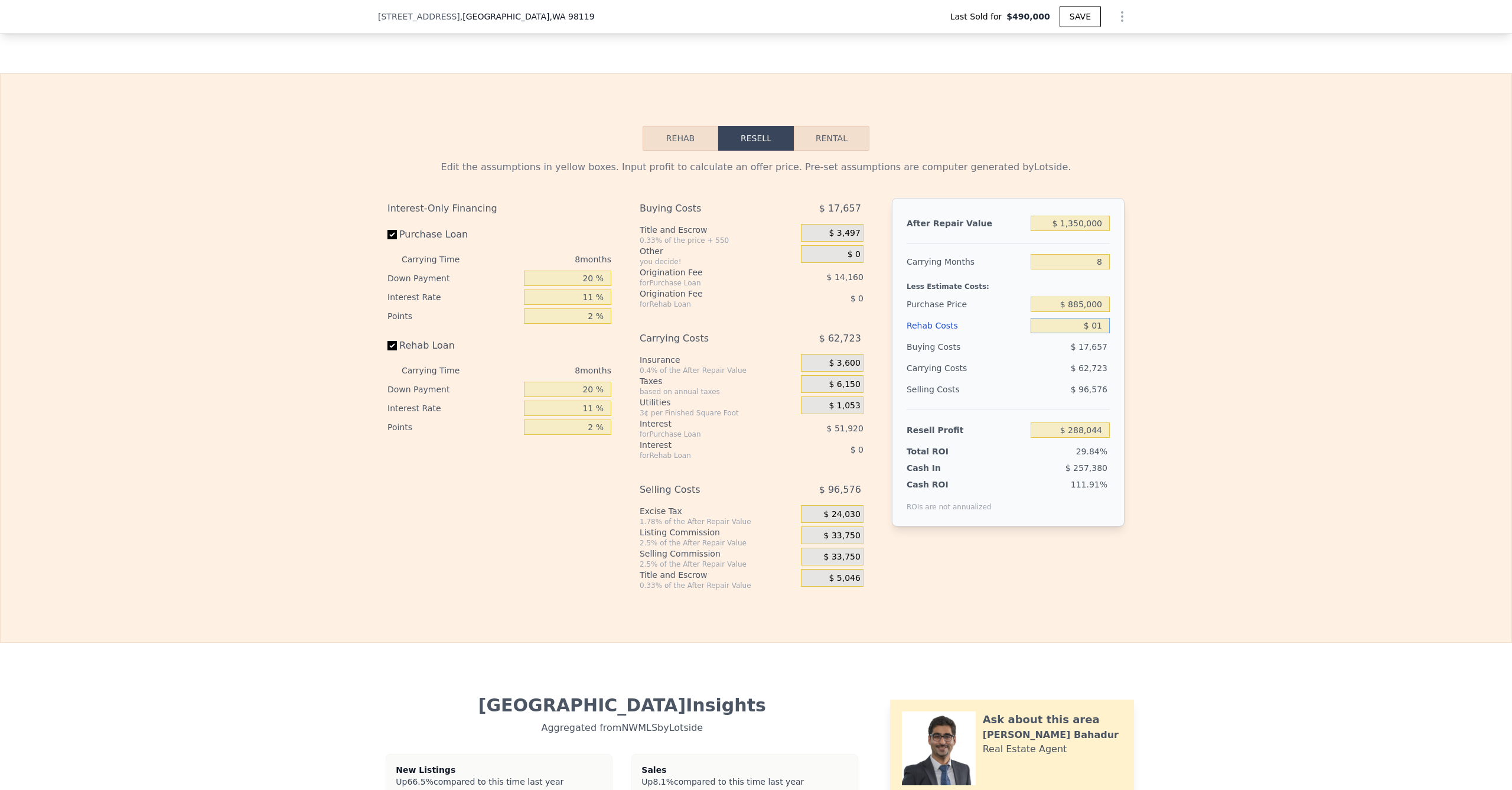
type input "$ 01"
type input "$ 288,043"
type input "$ 015"
type input "$ 288,029"
type input "$ 01,500"
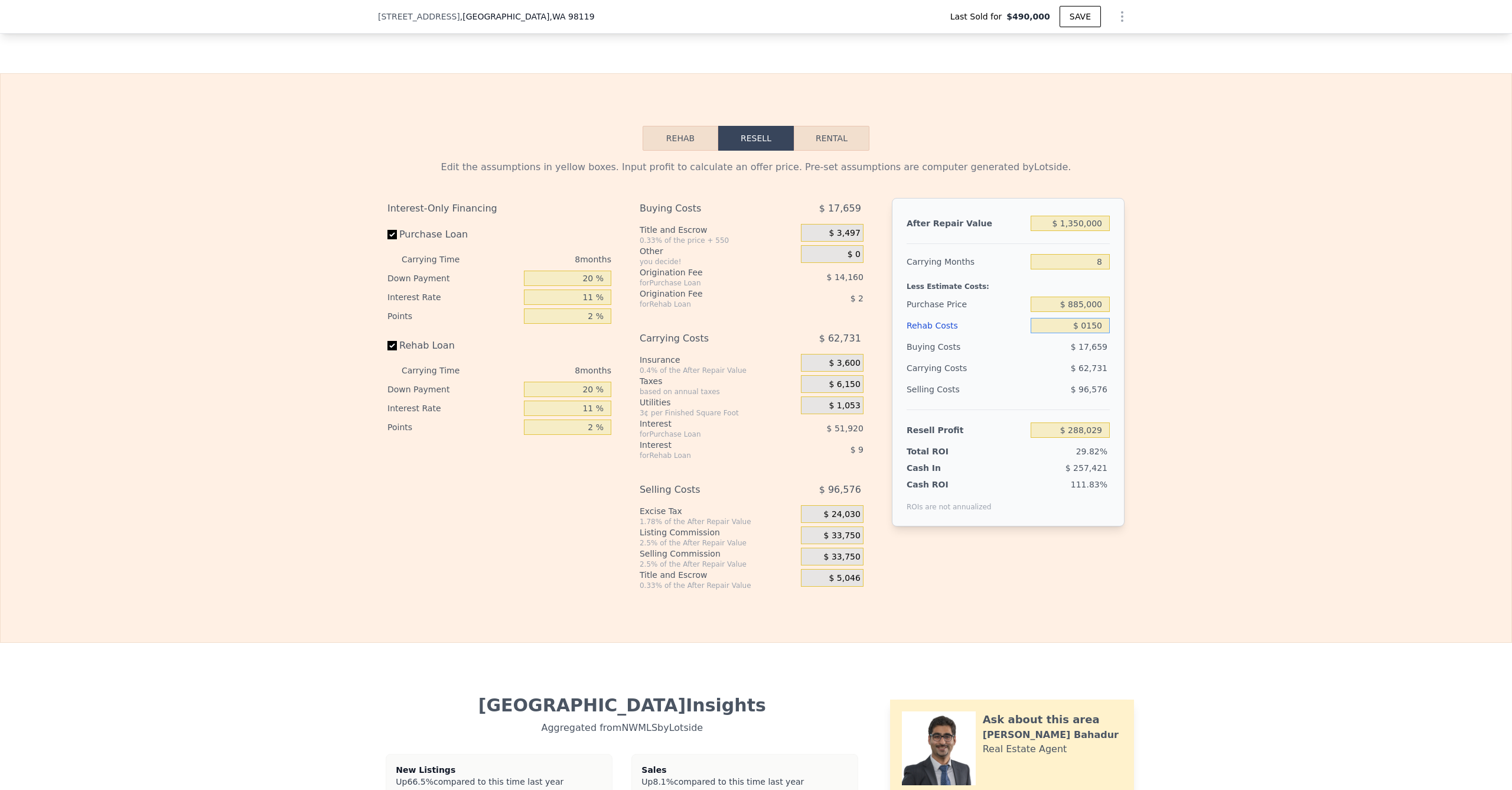
type input "$ 286,432"
type input "$ 015,000"
type input "$ 271,924"
type input "-$ 015,000"
type input "$ 304,164"
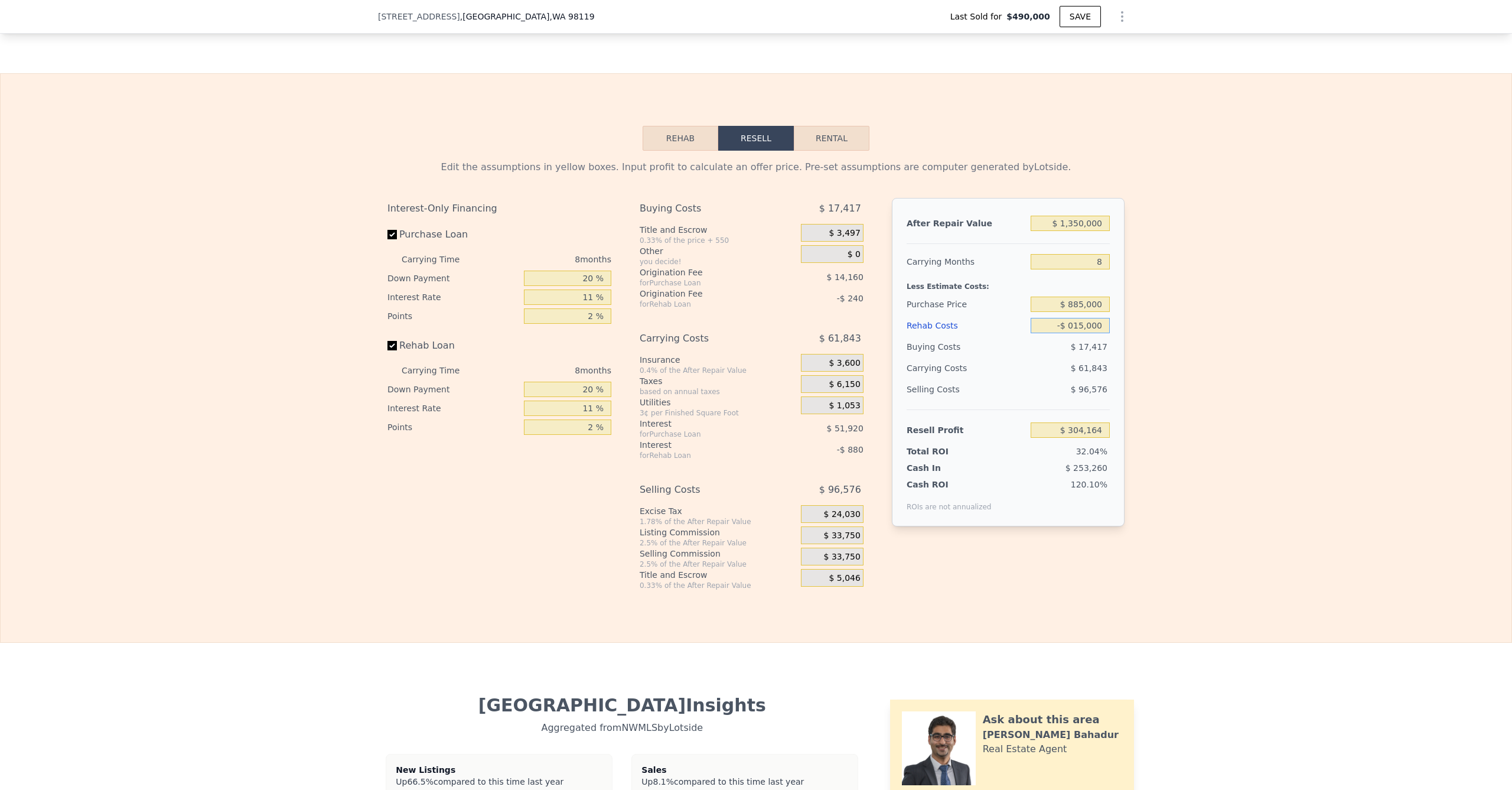
type input "-$ 0150,000"
type input "$ 449,244"
click at [1185, 349] on div "Edit the assumptions in yellow boxes. Input profit to calculate an offer price.…" at bounding box center [756, 371] width 1511 height 440
click at [1063, 333] on input "-$ 150,000" at bounding box center [1070, 325] width 79 height 16
click at [1057, 333] on input "-$ 150,000" at bounding box center [1070, 325] width 79 height 16
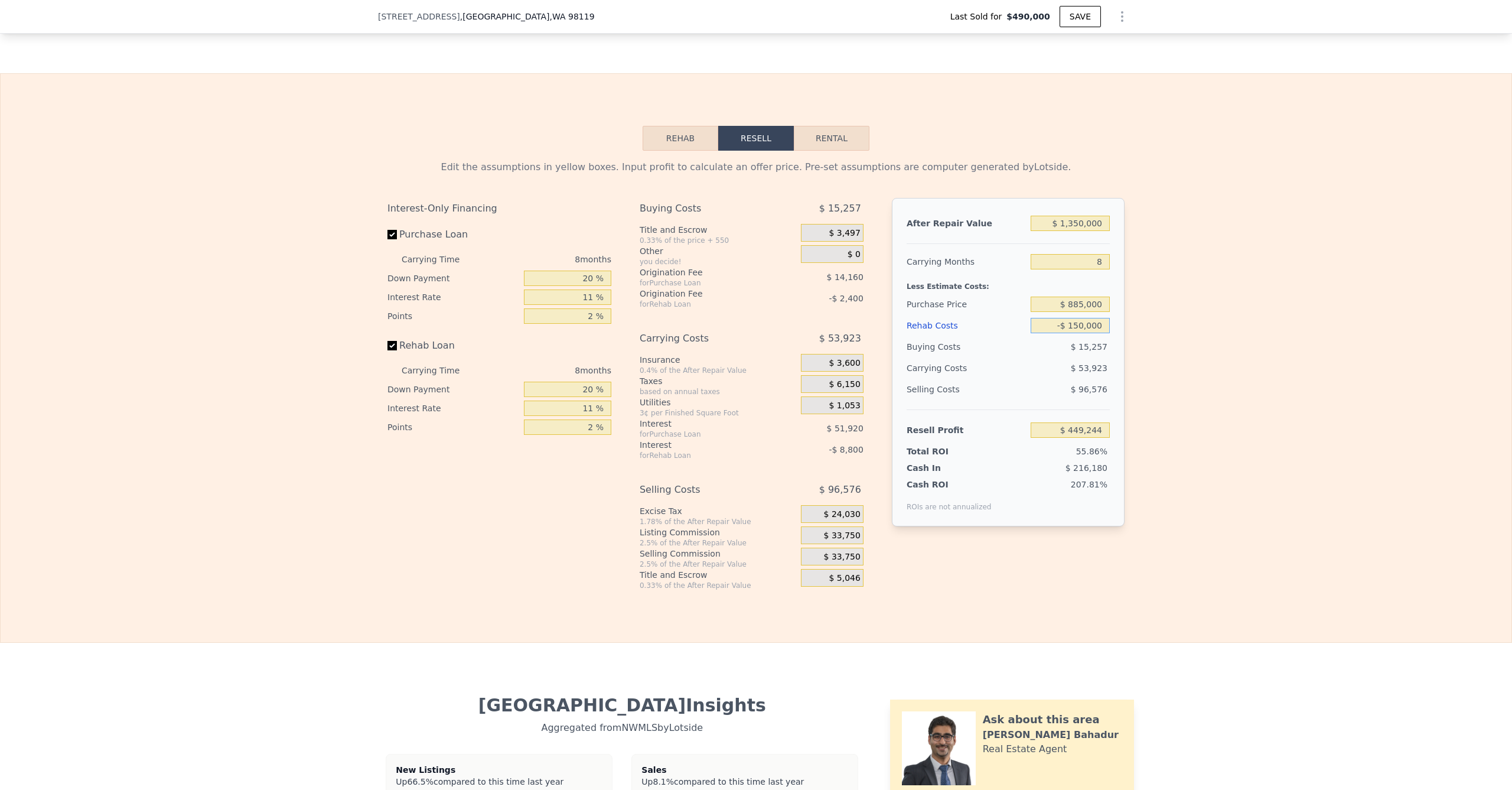
click at [1061, 333] on input "-$ 150,000" at bounding box center [1070, 325] width 79 height 16
type input "$ 150,000"
type input "$ 126,844"
drag, startPoint x: 1182, startPoint y: 362, endPoint x: 1177, endPoint y: 366, distance: 6.4
click at [1182, 362] on div "Edit the assumptions in yellow boxes. Input profit to calculate an offer price.…" at bounding box center [756, 371] width 1511 height 440
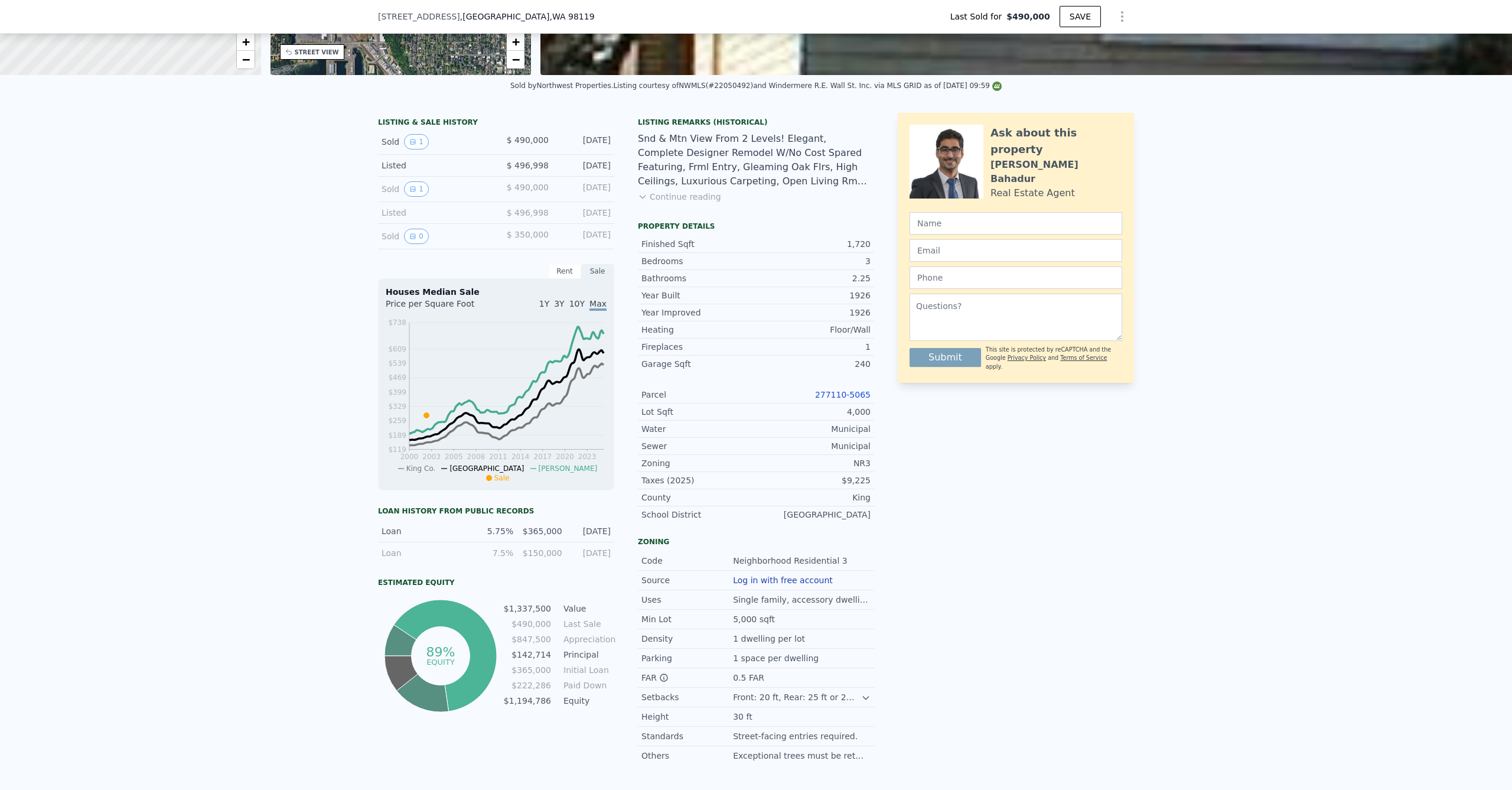
scroll to position [0, 0]
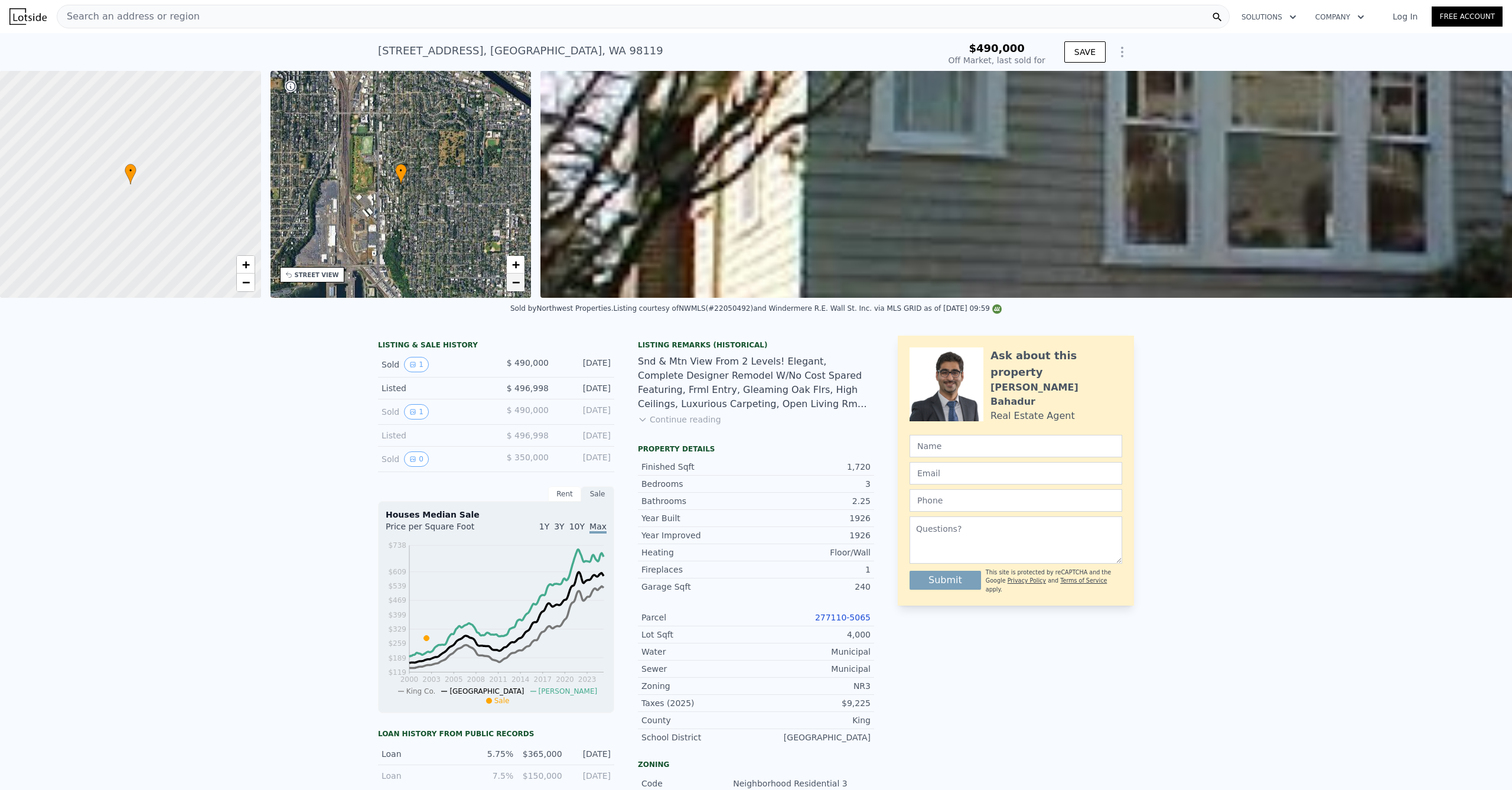
click at [519, 281] on span "−" at bounding box center [516, 282] width 8 height 15
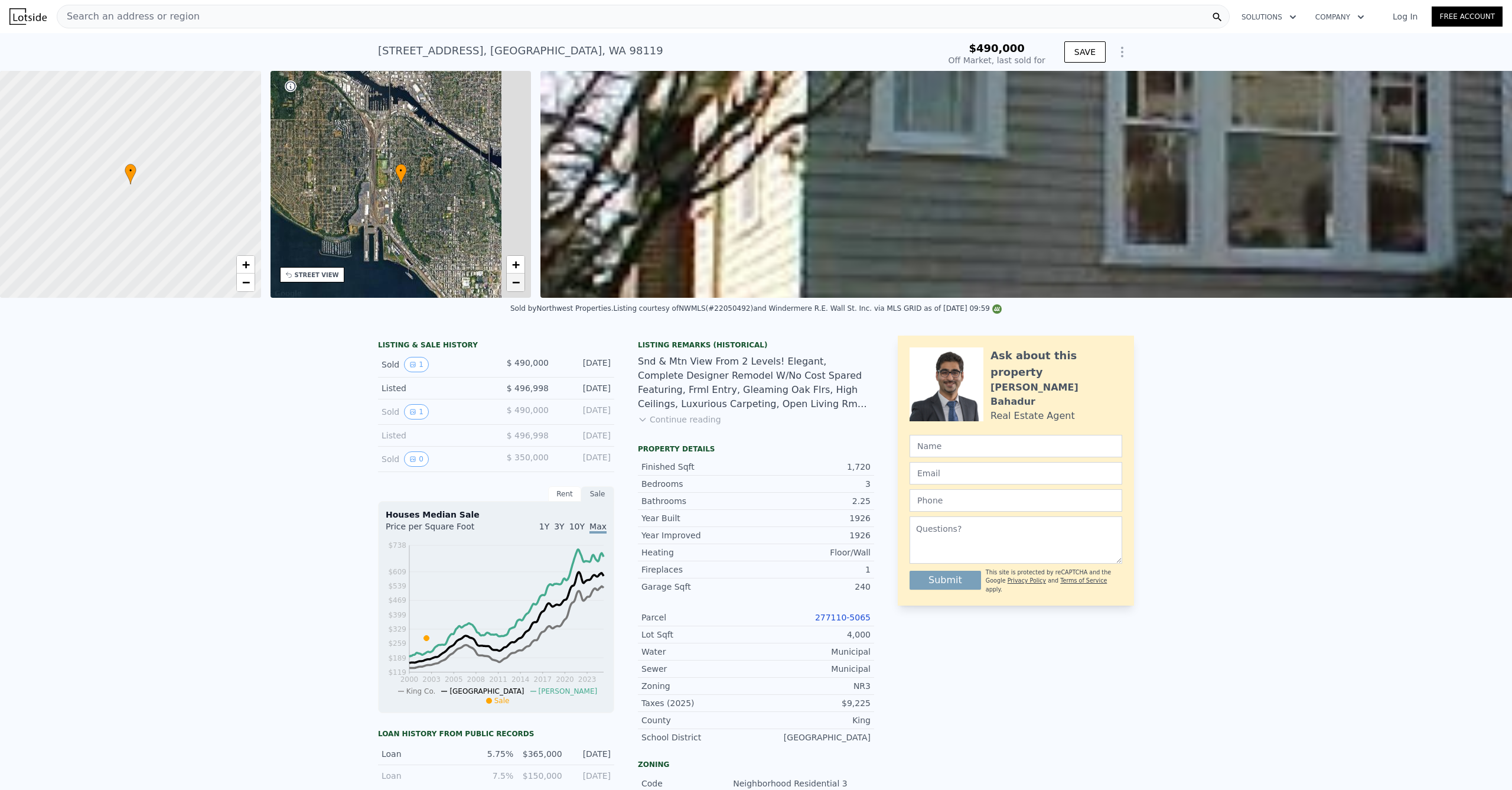
click at [519, 281] on span "−" at bounding box center [516, 282] width 8 height 15
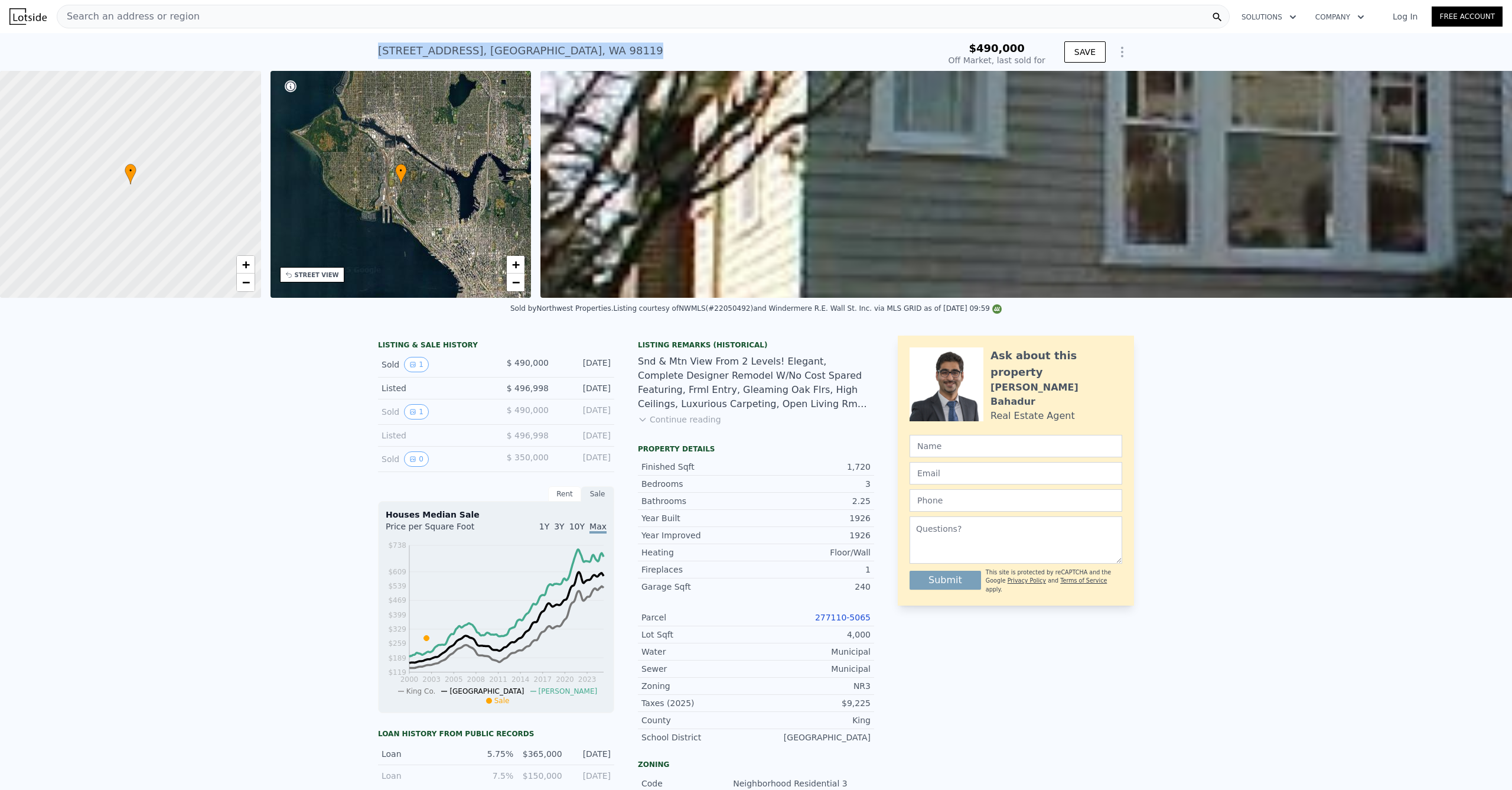
drag, startPoint x: 382, startPoint y: 50, endPoint x: 610, endPoint y: 58, distance: 228.1
click at [610, 58] on div "[STREET_ADDRESS] Sold [DATE] for $490k $490,000 Off Market, last sold for SAVE" at bounding box center [756, 52] width 1512 height 38
copy div "[STREET_ADDRESS] Sold [DATE] for $490k"
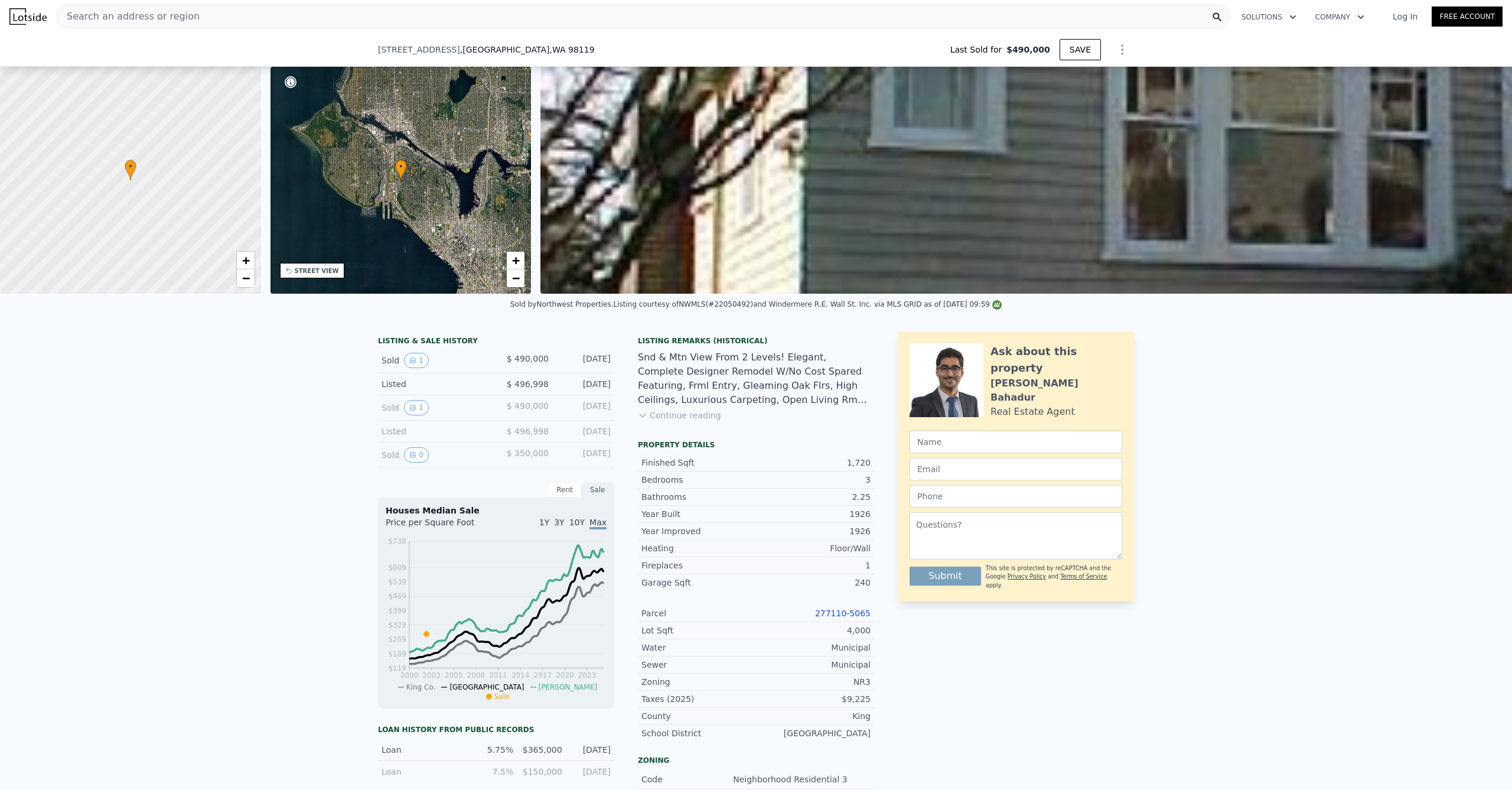
scroll to position [72, 0]
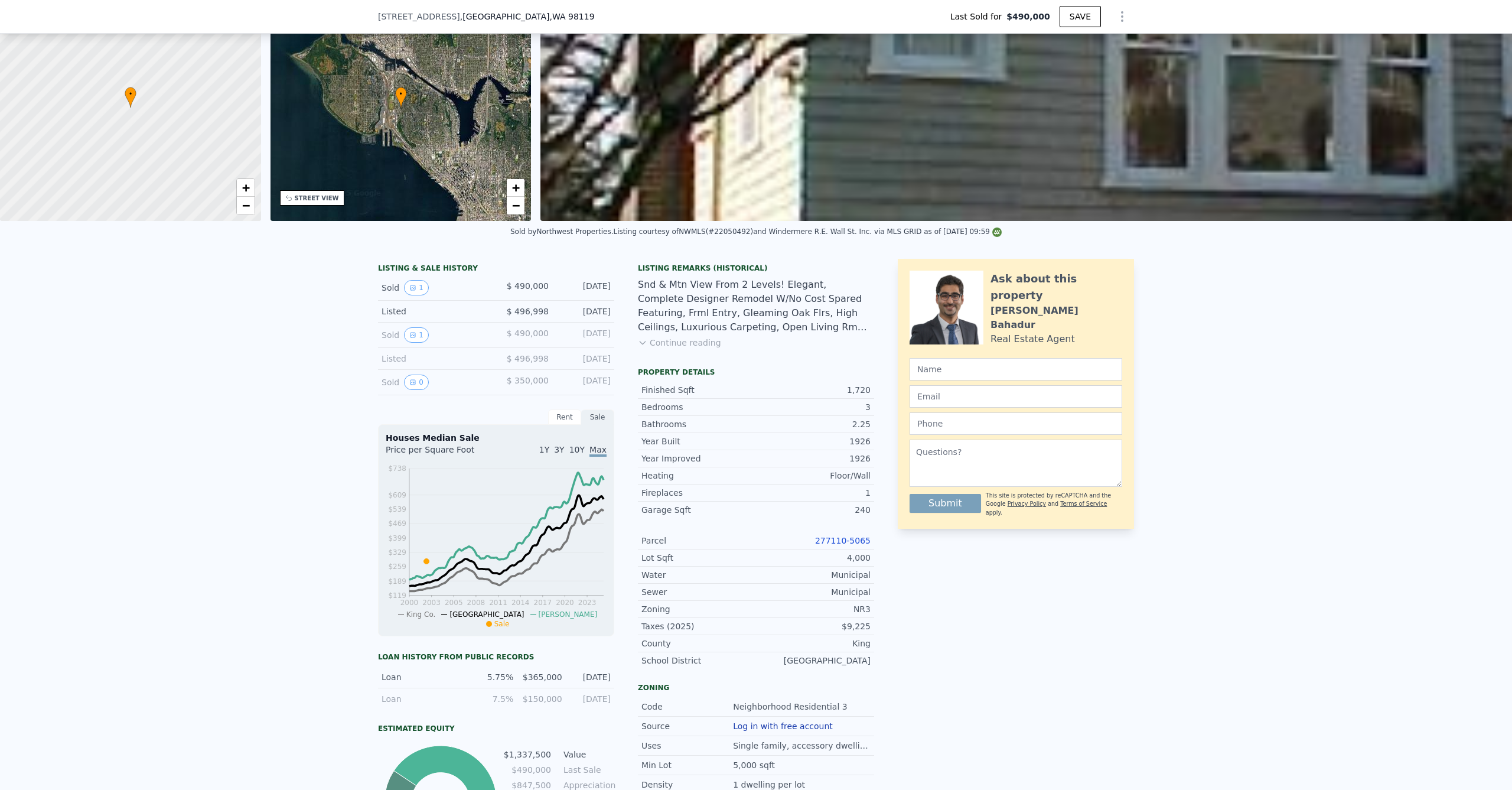
type input "$ 1,338,000"
type input "$ 0"
type input "$ 702,741"
click at [675, 349] on button "Continue reading" at bounding box center [680, 343] width 83 height 12
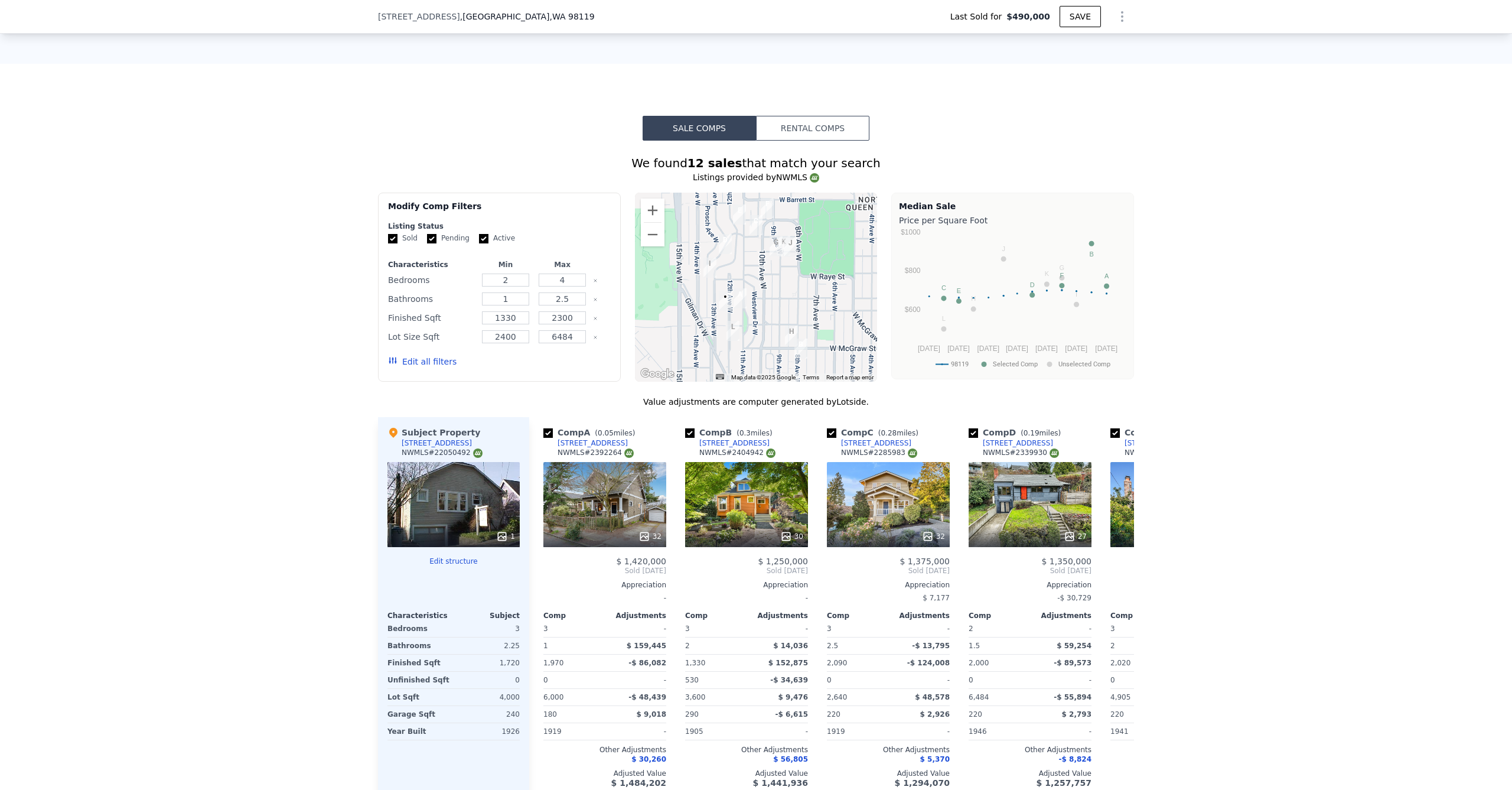
scroll to position [1232, 0]
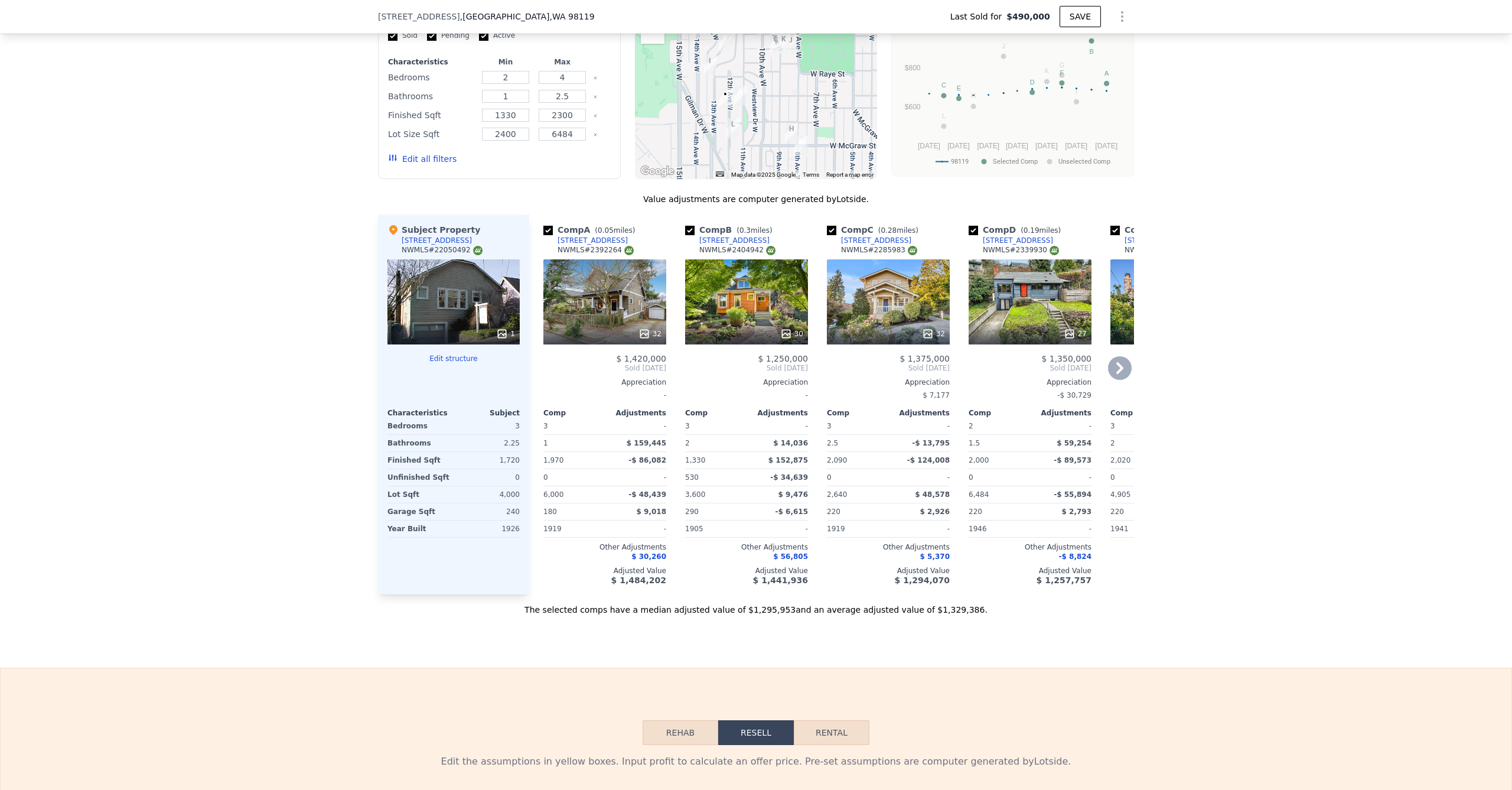
click at [774, 299] on div "30" at bounding box center [747, 302] width 123 height 85
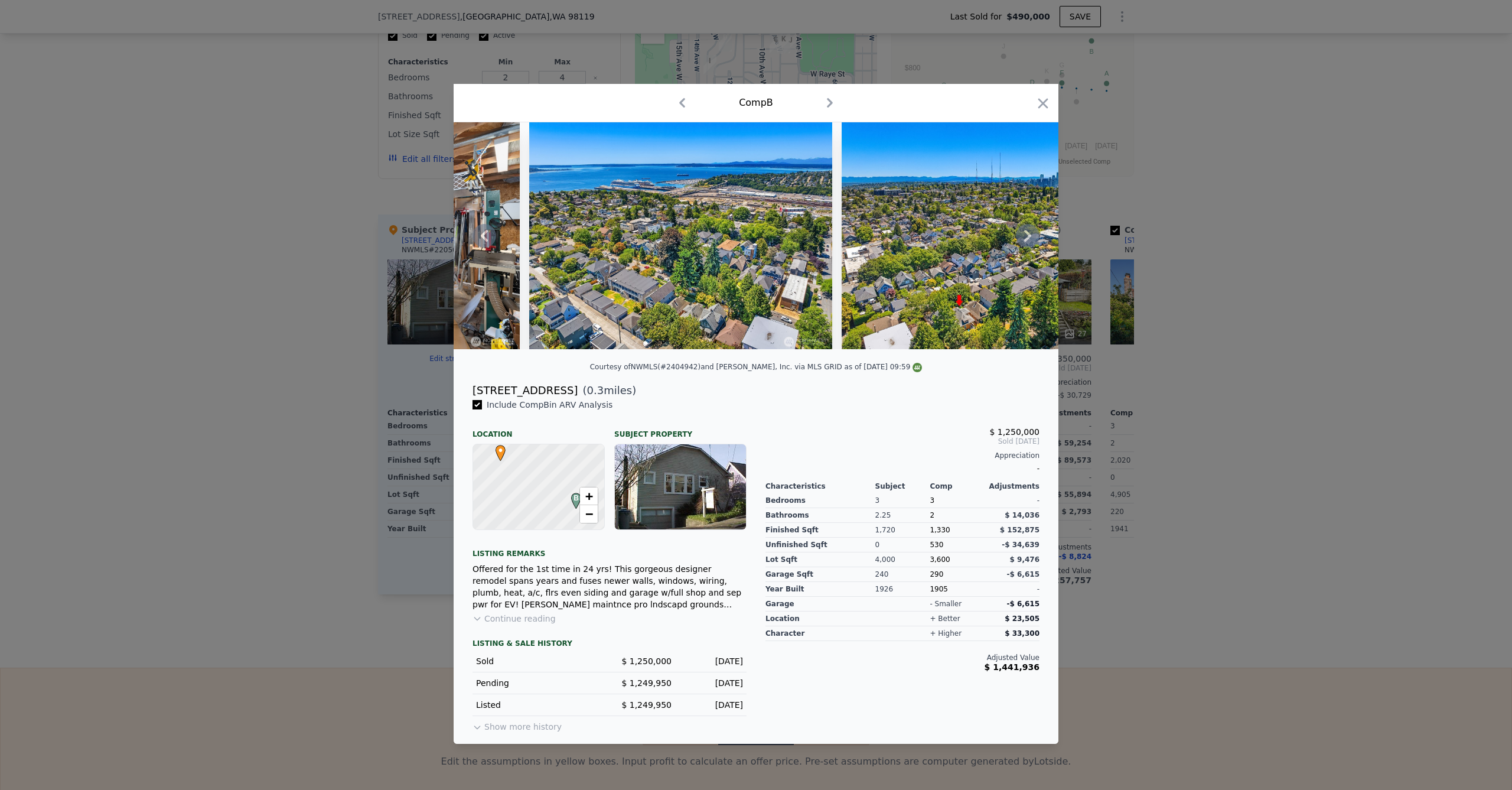
scroll to position [0, 9187]
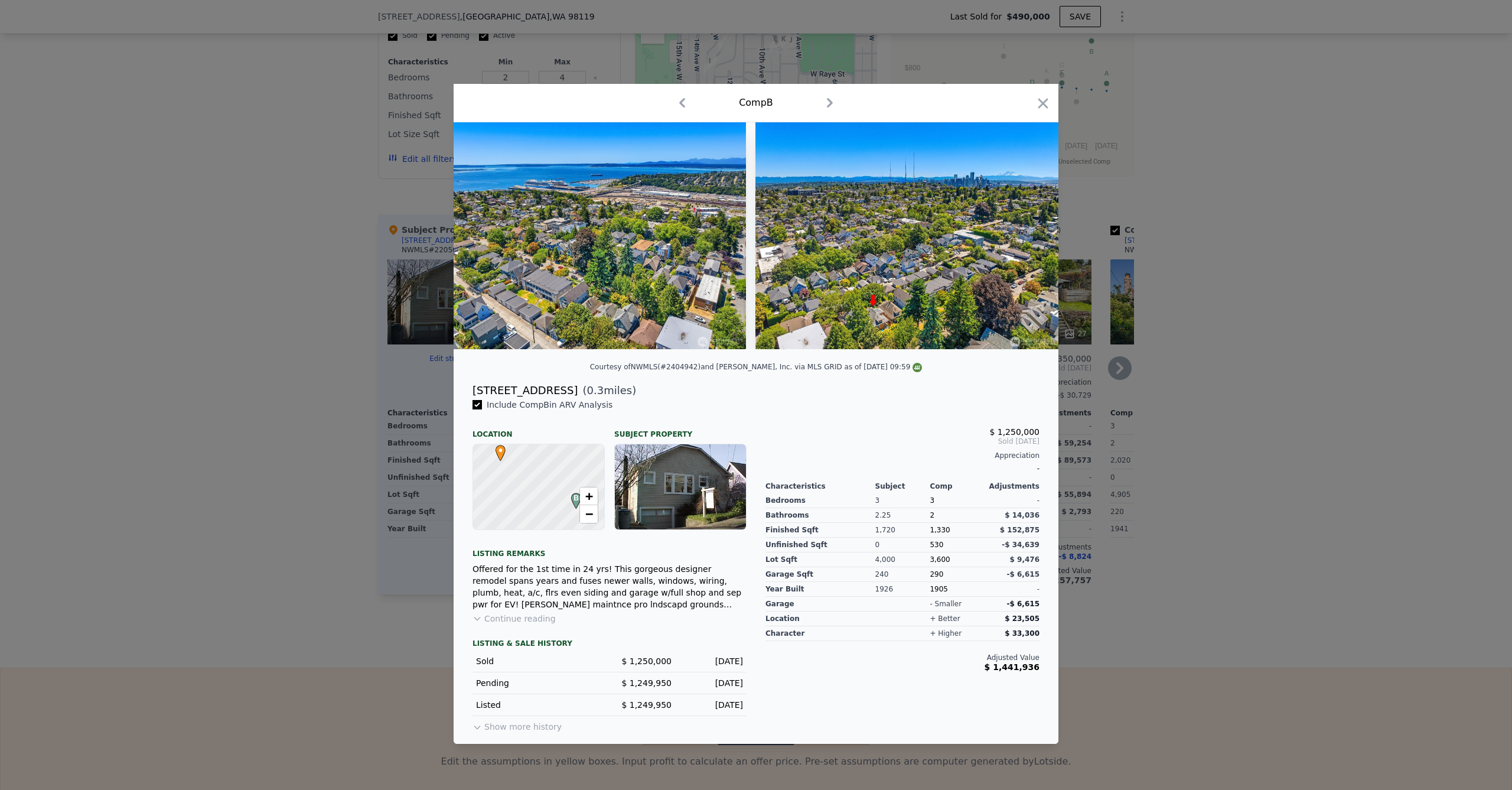
click at [1113, 338] on div at bounding box center [756, 395] width 1512 height 790
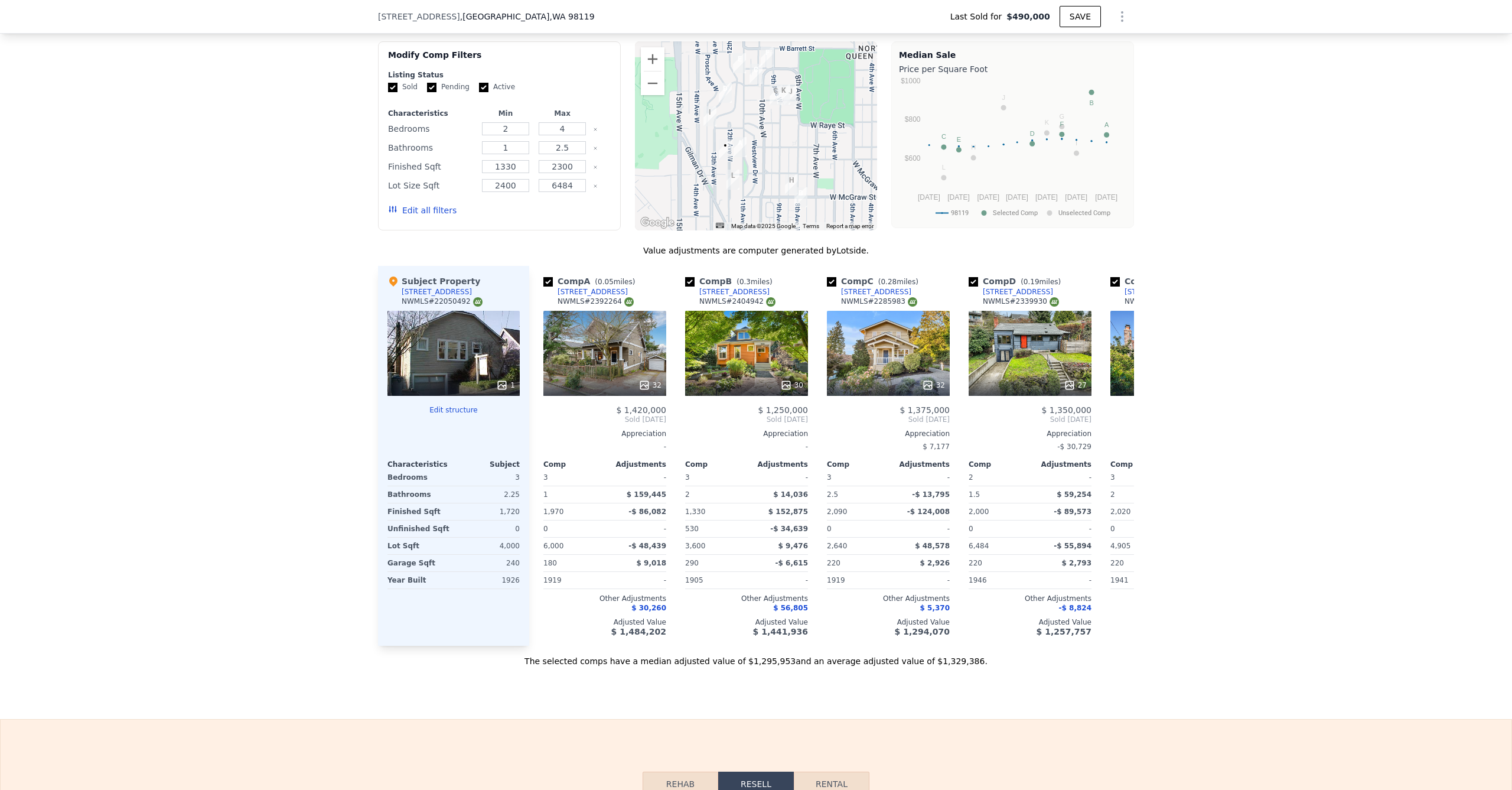
click at [412, 316] on div "1" at bounding box center [453, 353] width 133 height 85
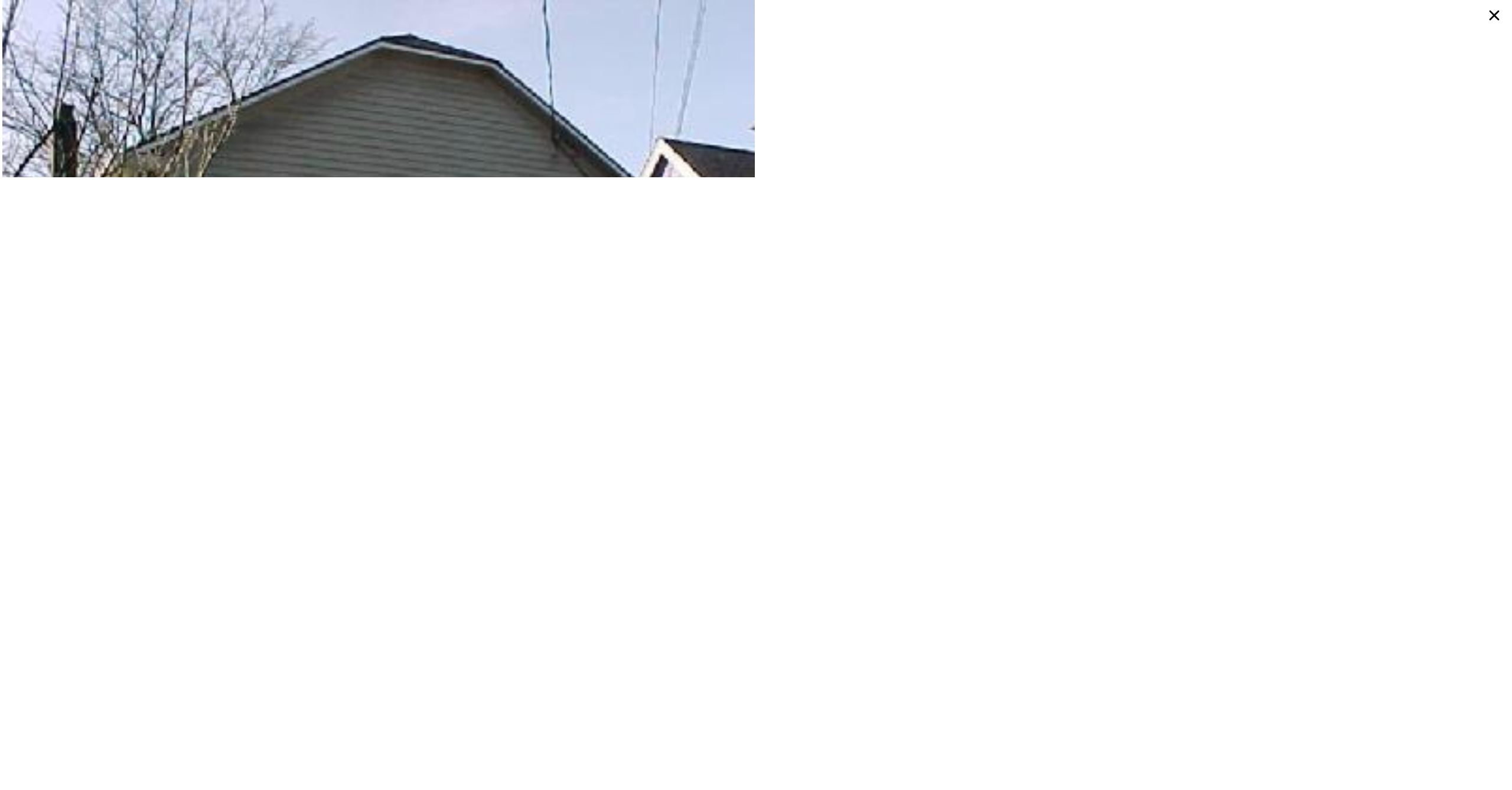
click at [1495, 17] on icon at bounding box center [1495, 15] width 21 height 21
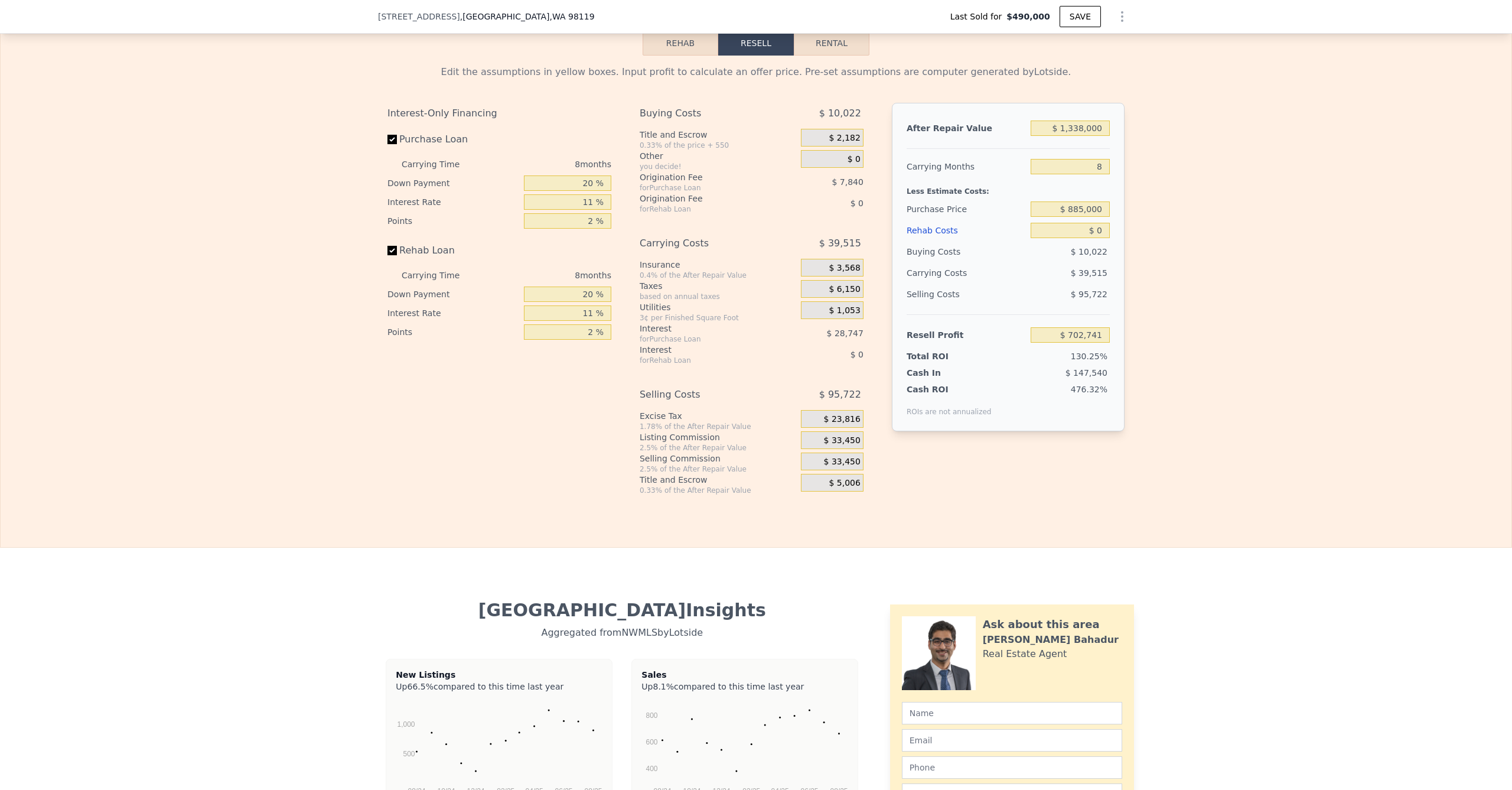
scroll to position [1845, 0]
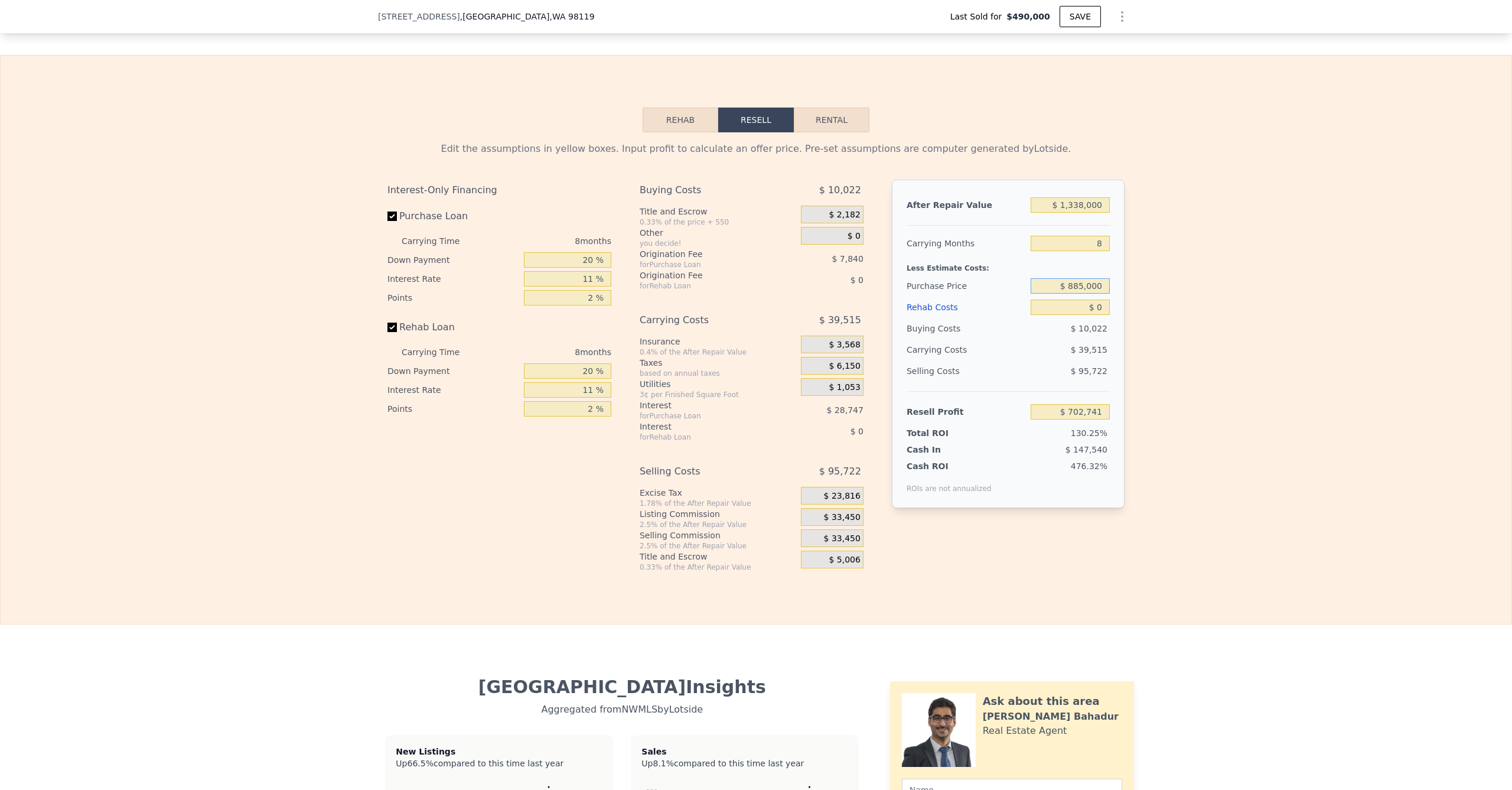
click at [1082, 294] on input "$ 885,000" at bounding box center [1070, 286] width 79 height 16
type input "$ 800,000"
click at [1165, 257] on div "Edit the assumptions in yellow boxes. Input profit to calculate an offer price.…" at bounding box center [756, 353] width 1511 height 440
type input "$ 368,557"
click at [1081, 209] on input "$ 1,338,000" at bounding box center [1070, 205] width 79 height 16
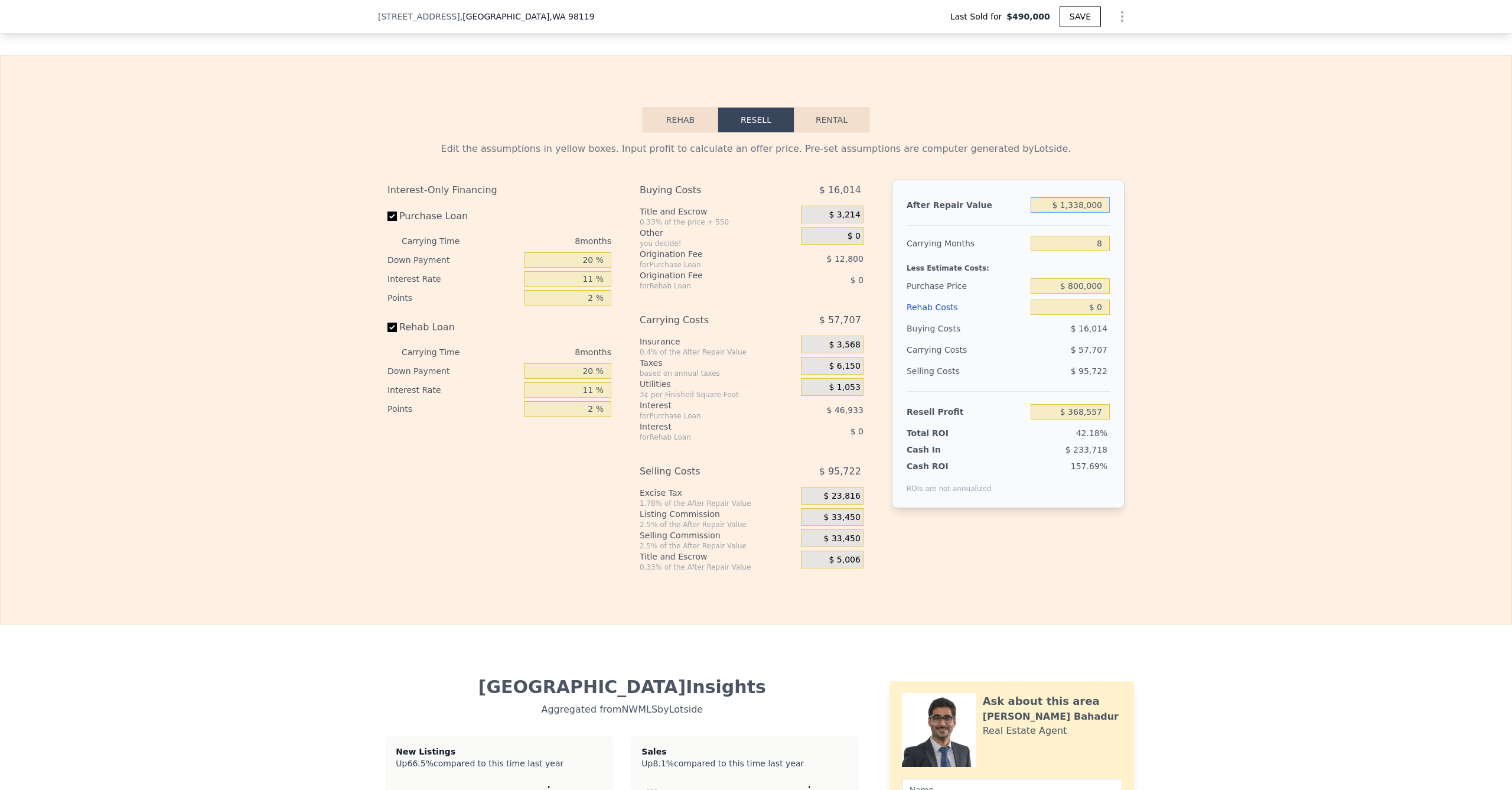
type input "$ 133,000"
type input "-$ 747,518"
type input "$ 13,000"
type input "-$ 858,662"
type input "$ 135,000"
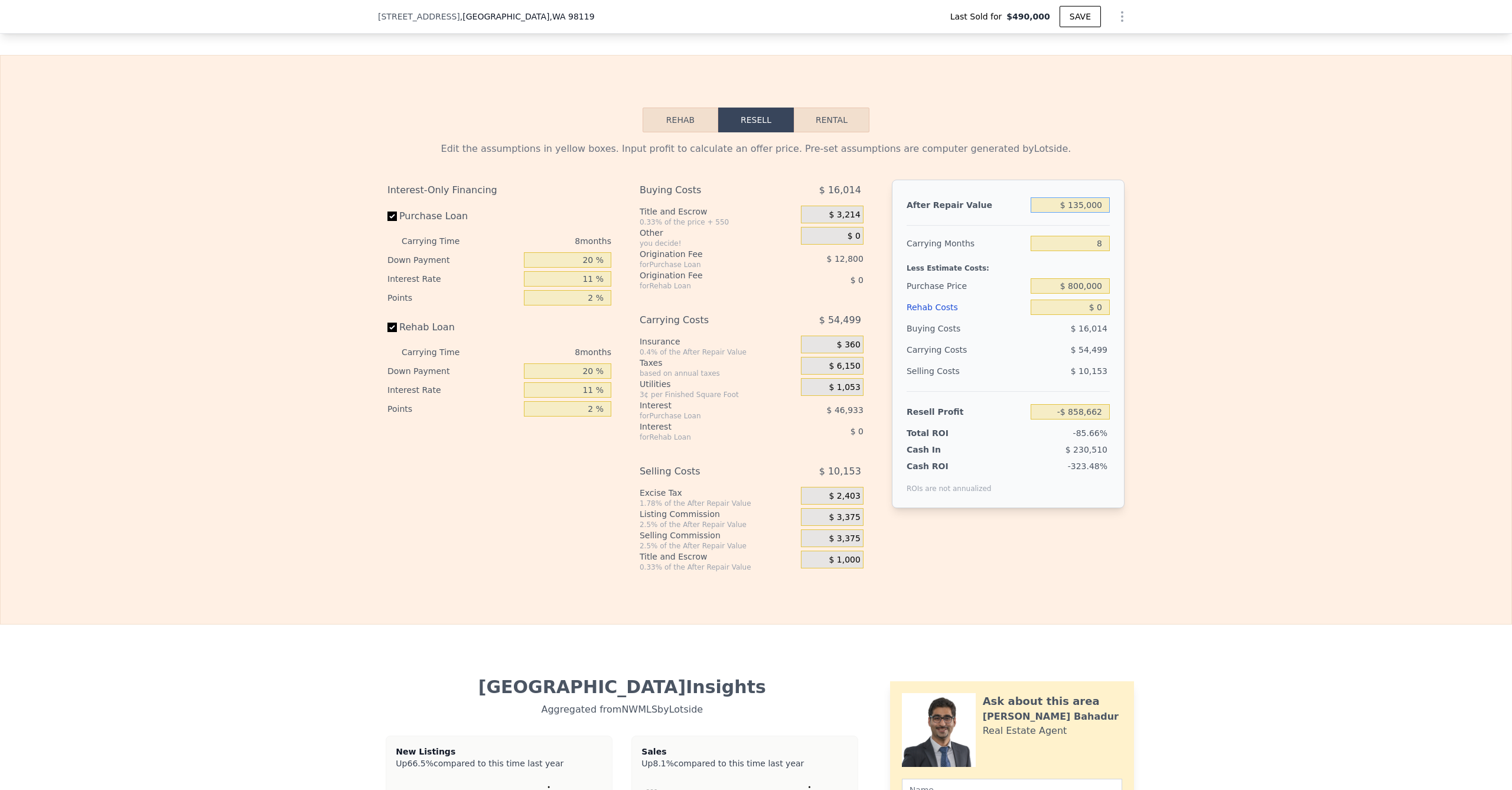
type input "-$ 745,666"
type input "$ 1,350,000"
type input "$ 379,671"
type input "$ 1,350,000"
drag, startPoint x: 1085, startPoint y: 247, endPoint x: 1103, endPoint y: 249, distance: 18.1
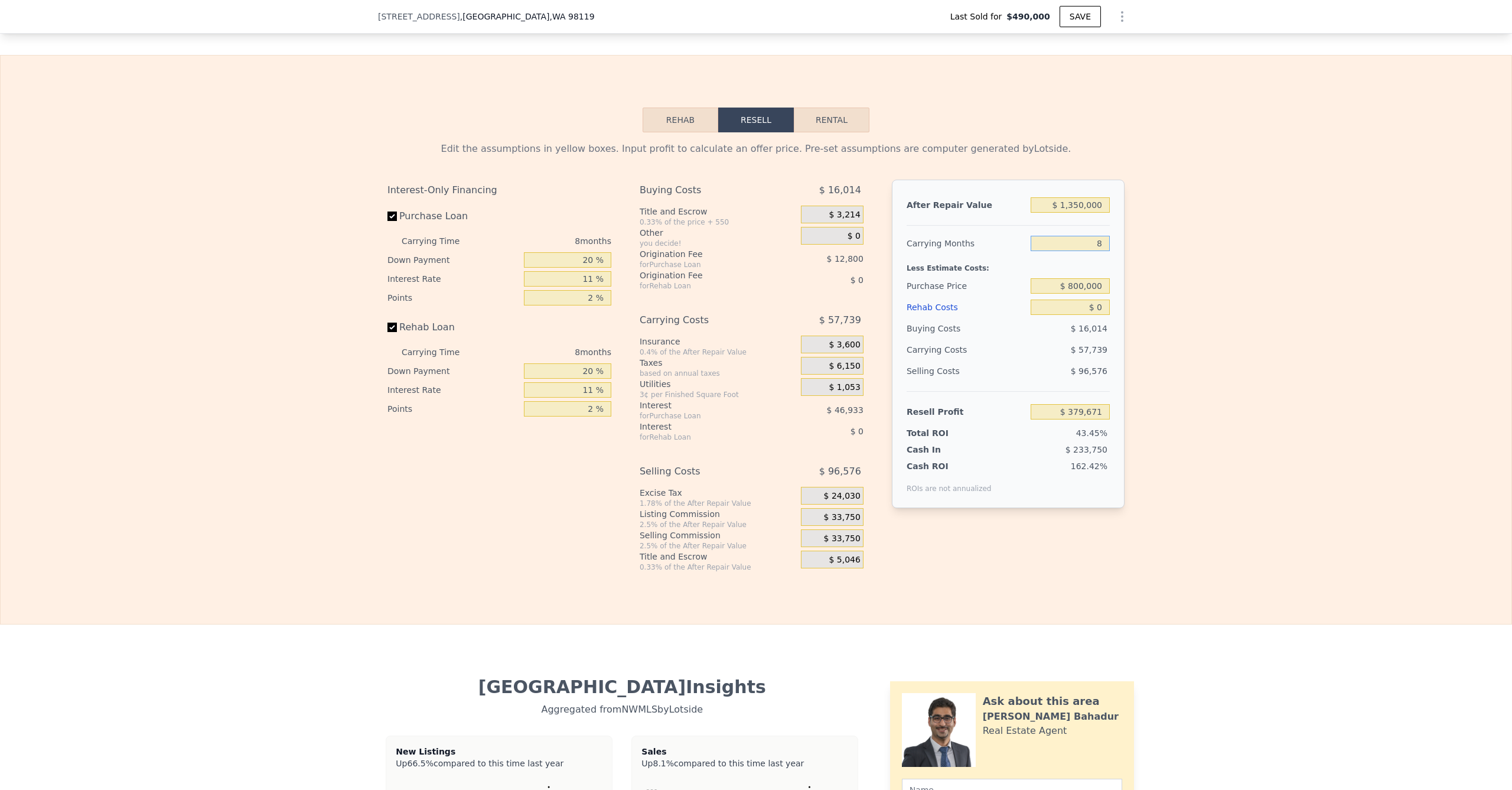
click at [1103, 249] on input "8" at bounding box center [1070, 243] width 79 height 16
type input "6"
type input "$ 394,105"
type input "6"
click at [1194, 410] on div "Edit the assumptions in yellow boxes. Input profit to calculate an offer price.…" at bounding box center [756, 353] width 1511 height 440
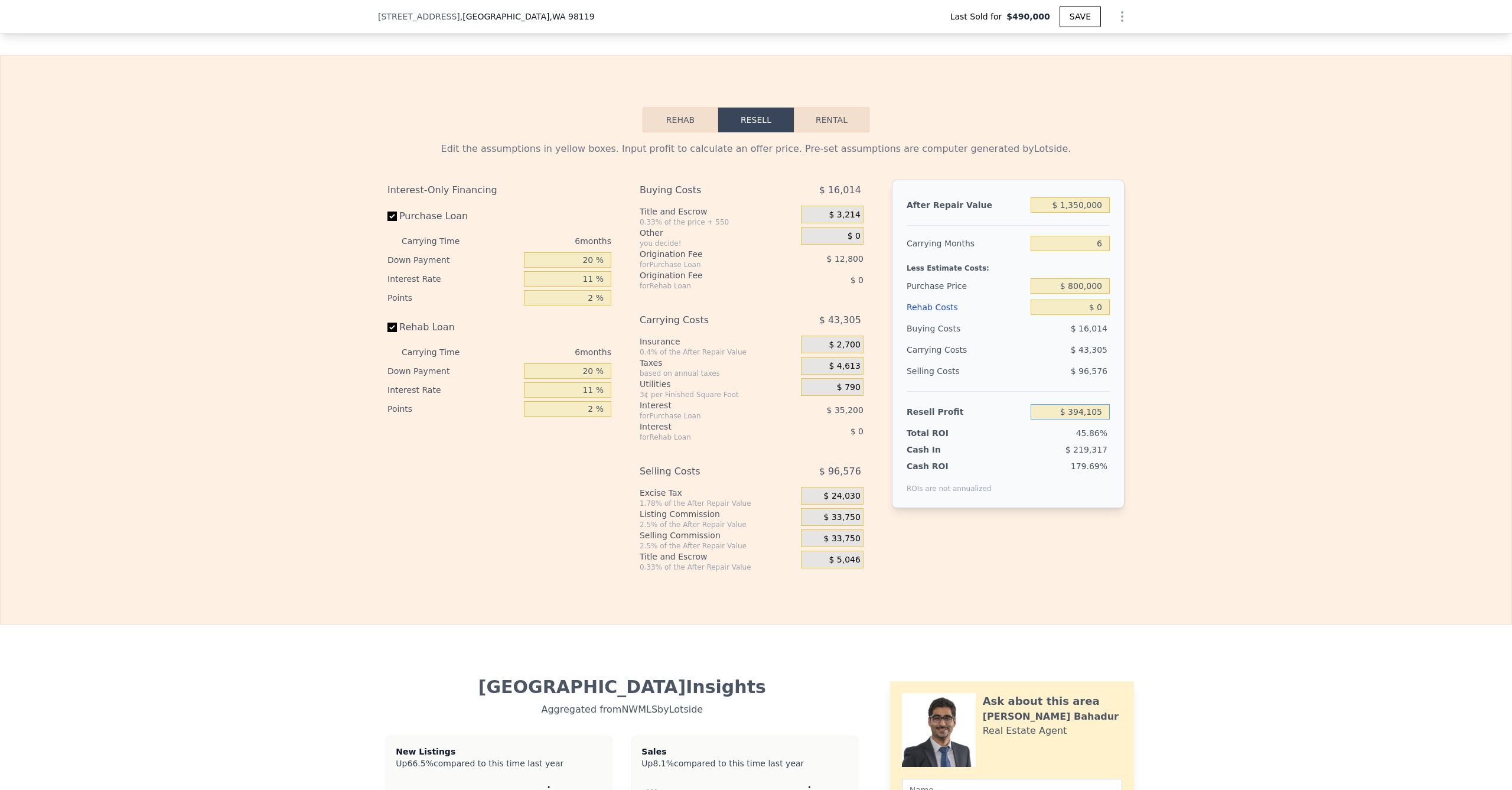
click at [1085, 415] on input "$ 394,105" at bounding box center [1070, 412] width 79 height 16
click at [1071, 314] on input "$ 0" at bounding box center [1070, 307] width 79 height 16
type input "$ 10"
type input "$ 394,095"
type input "$ 150"
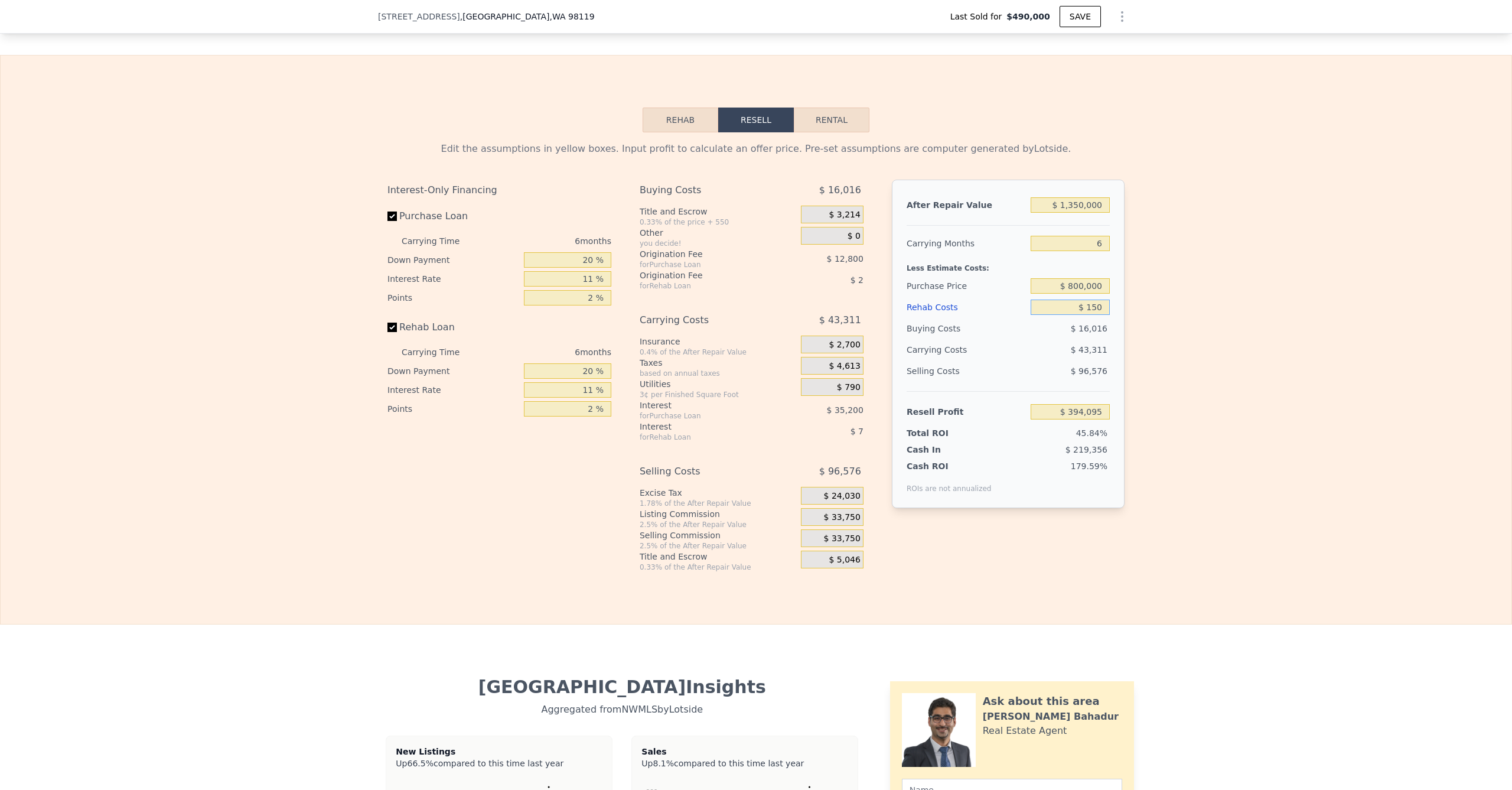
type input "$ 393,947"
type input "$ 15,000"
type input "$ 378,205"
type input "$ 150,000"
type input "$ 235,105"
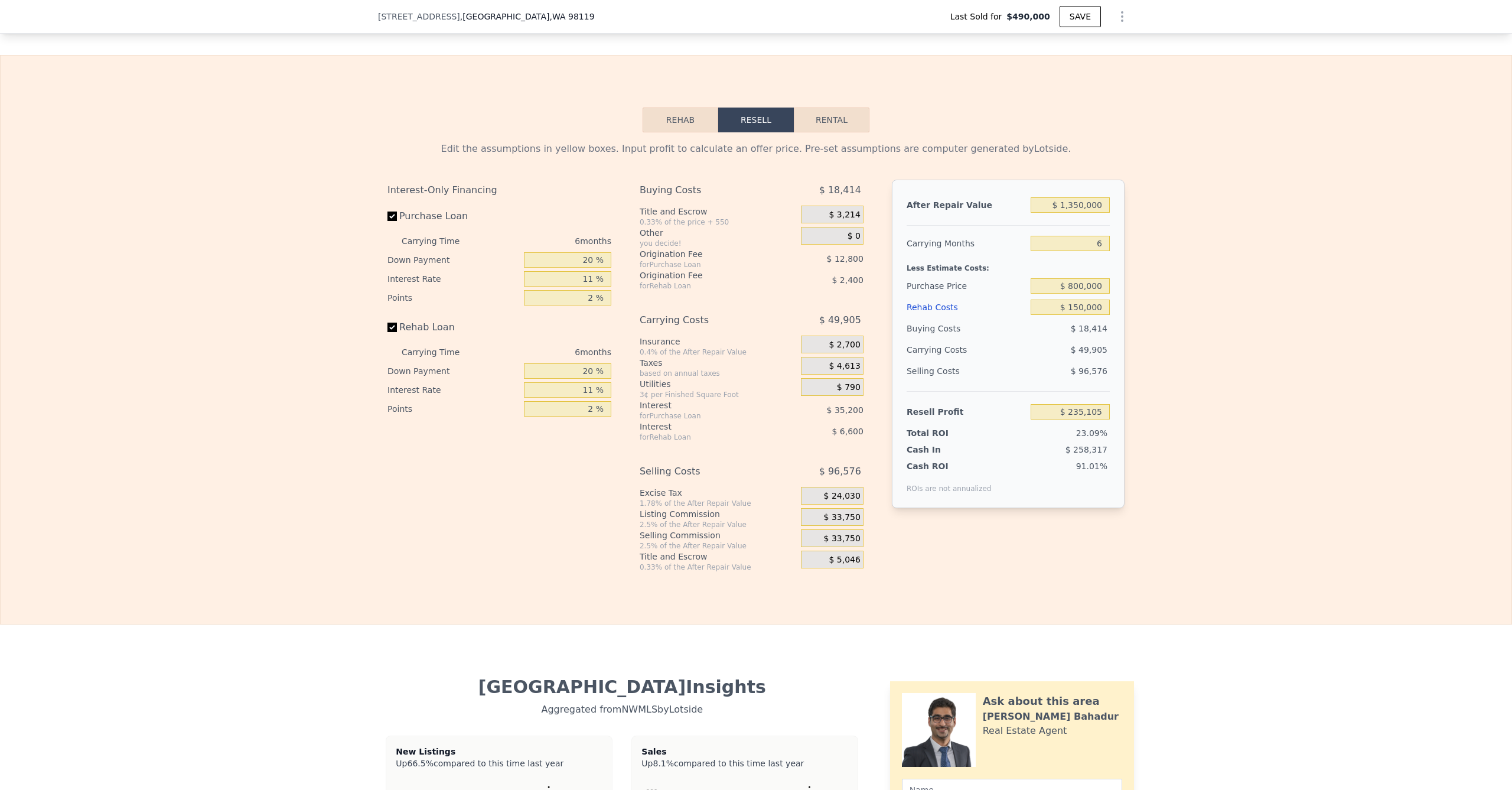
click at [1228, 366] on div "Edit the assumptions in yellow boxes. Input profit to calculate an offer price.…" at bounding box center [756, 353] width 1511 height 440
click at [1079, 292] on input "$ 800,000" at bounding box center [1070, 286] width 79 height 16
type input "$ 850,000"
type input "$ 181,942"
click at [1150, 286] on div "Edit the assumptions in yellow boxes. Input profit to calculate an offer price.…" at bounding box center [756, 353] width 1511 height 440
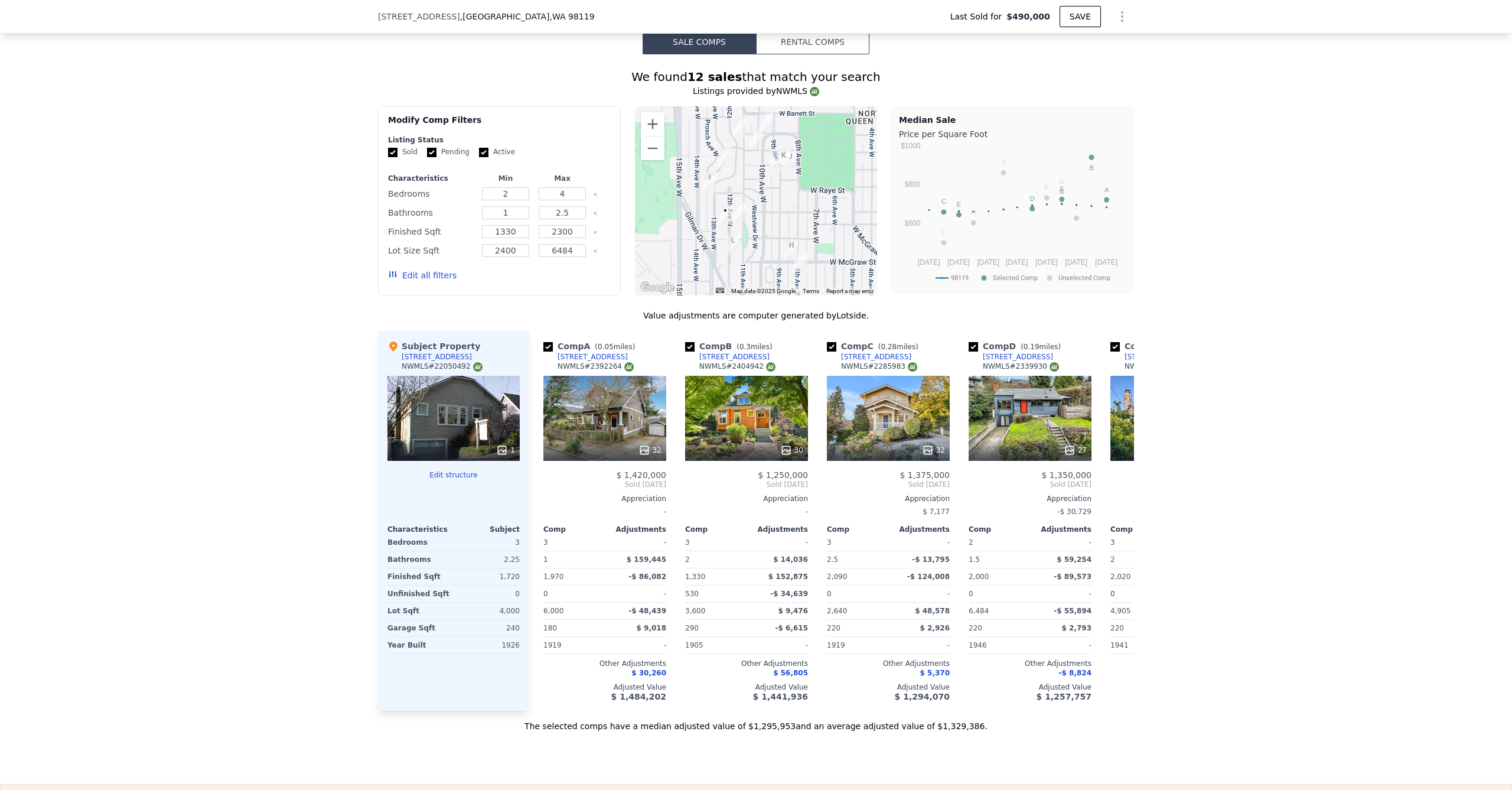
scroll to position [1209, 0]
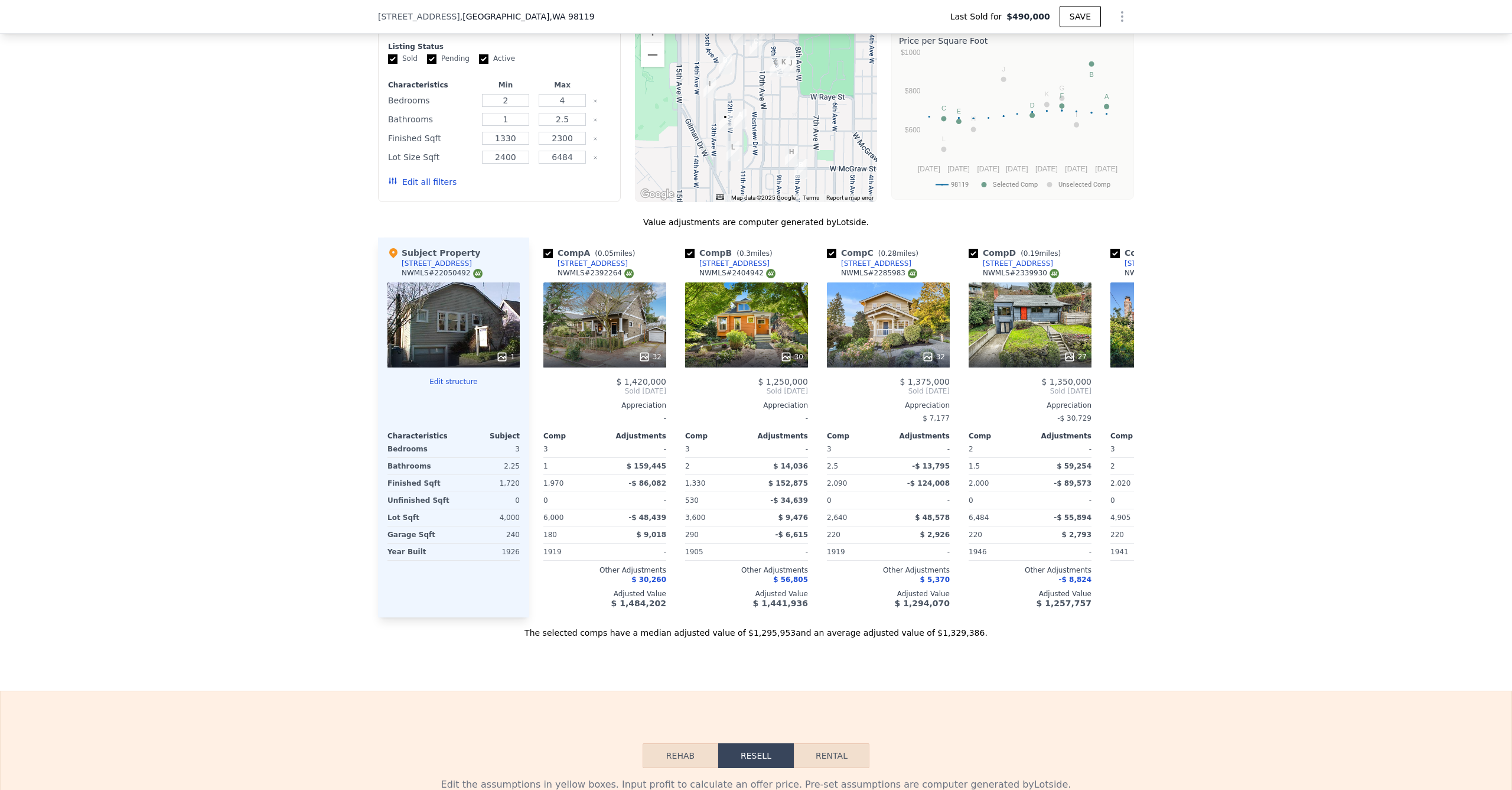
click at [468, 302] on div "1" at bounding box center [453, 325] width 133 height 85
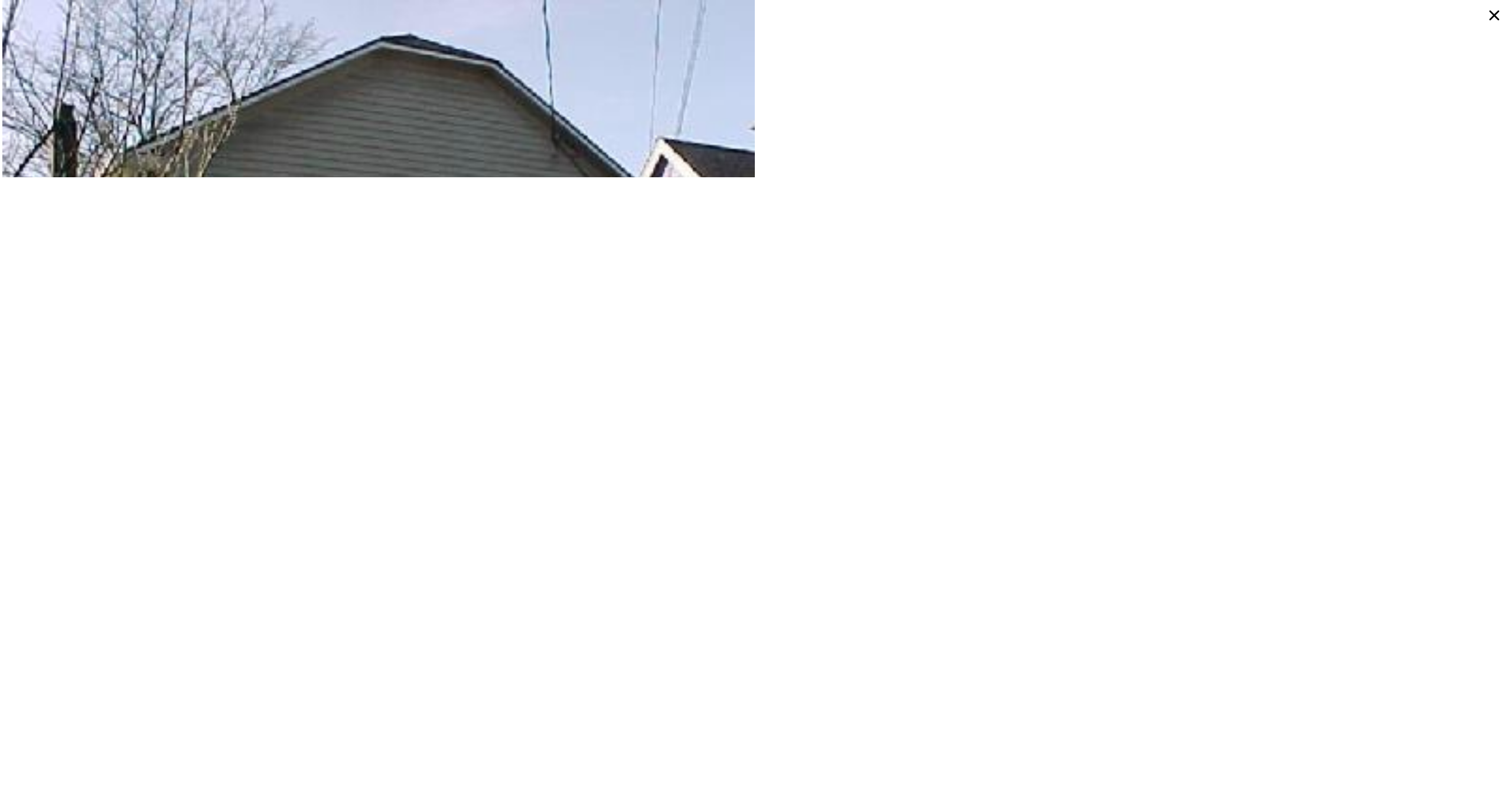
click at [1498, 18] on icon at bounding box center [1495, 16] width 10 height 10
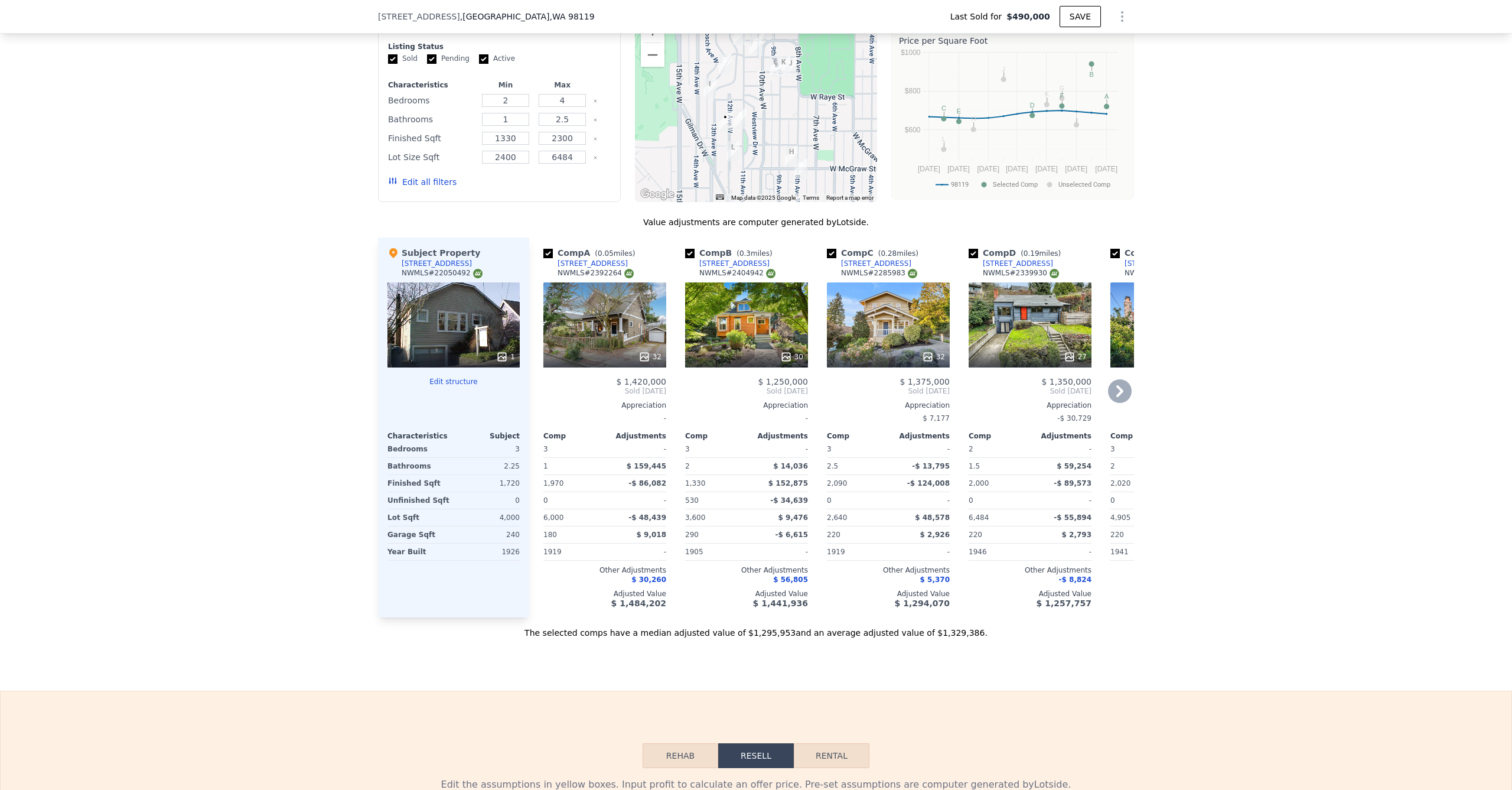
click at [595, 326] on div "32" at bounding box center [605, 325] width 123 height 85
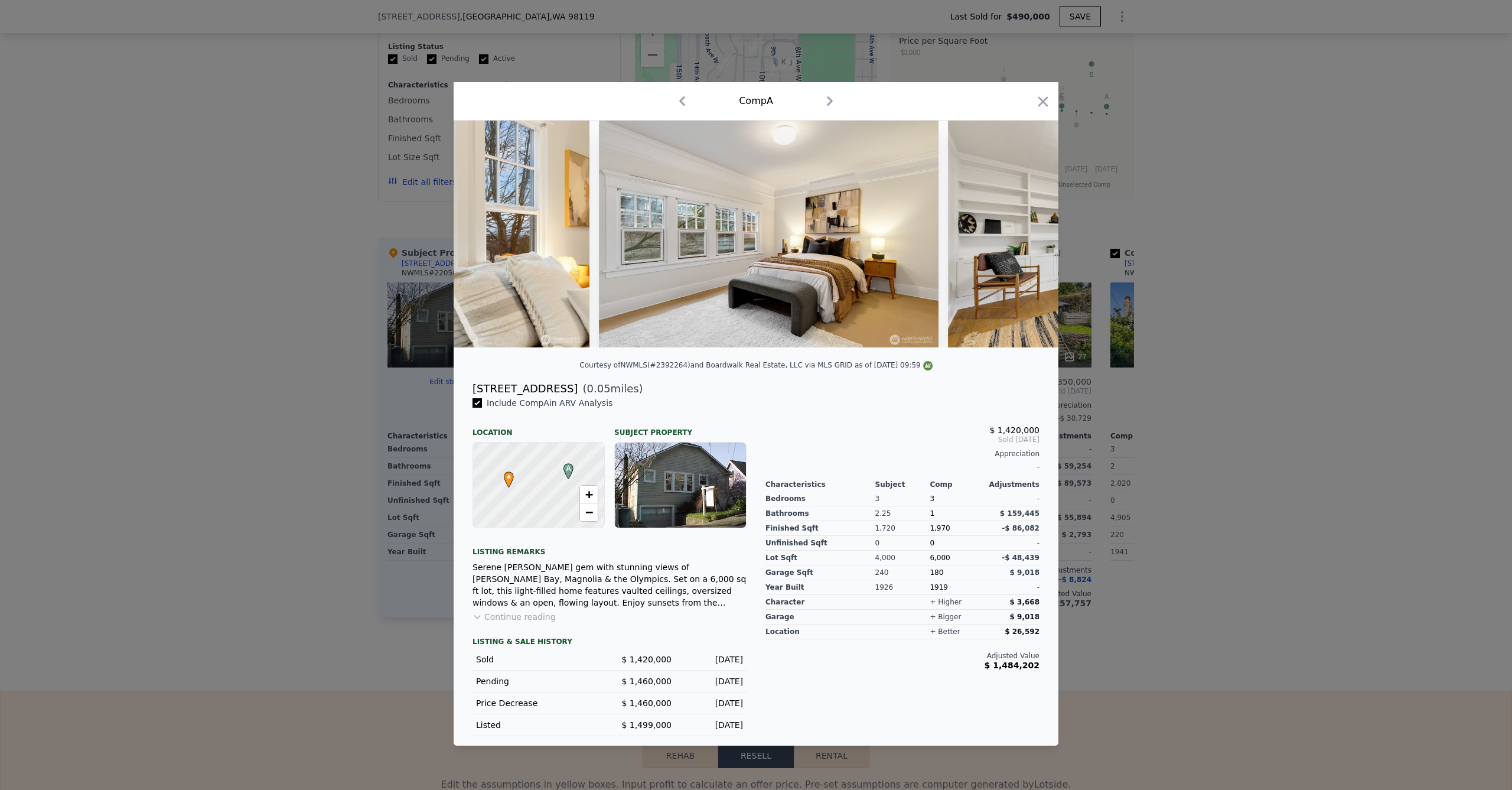
scroll to position [0, 7829]
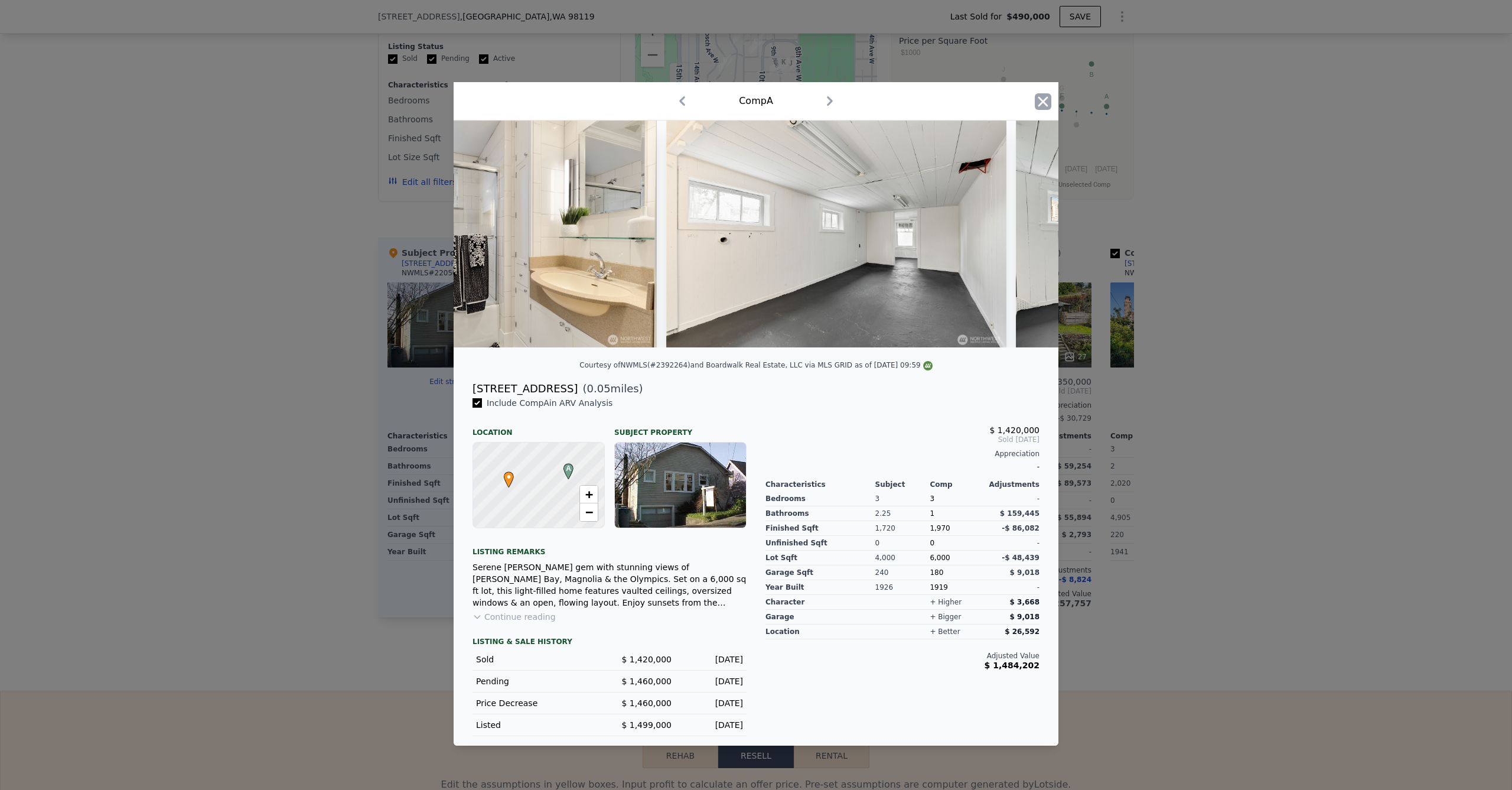
click at [1043, 93] on icon "button" at bounding box center [1043, 102] width 17 height 17
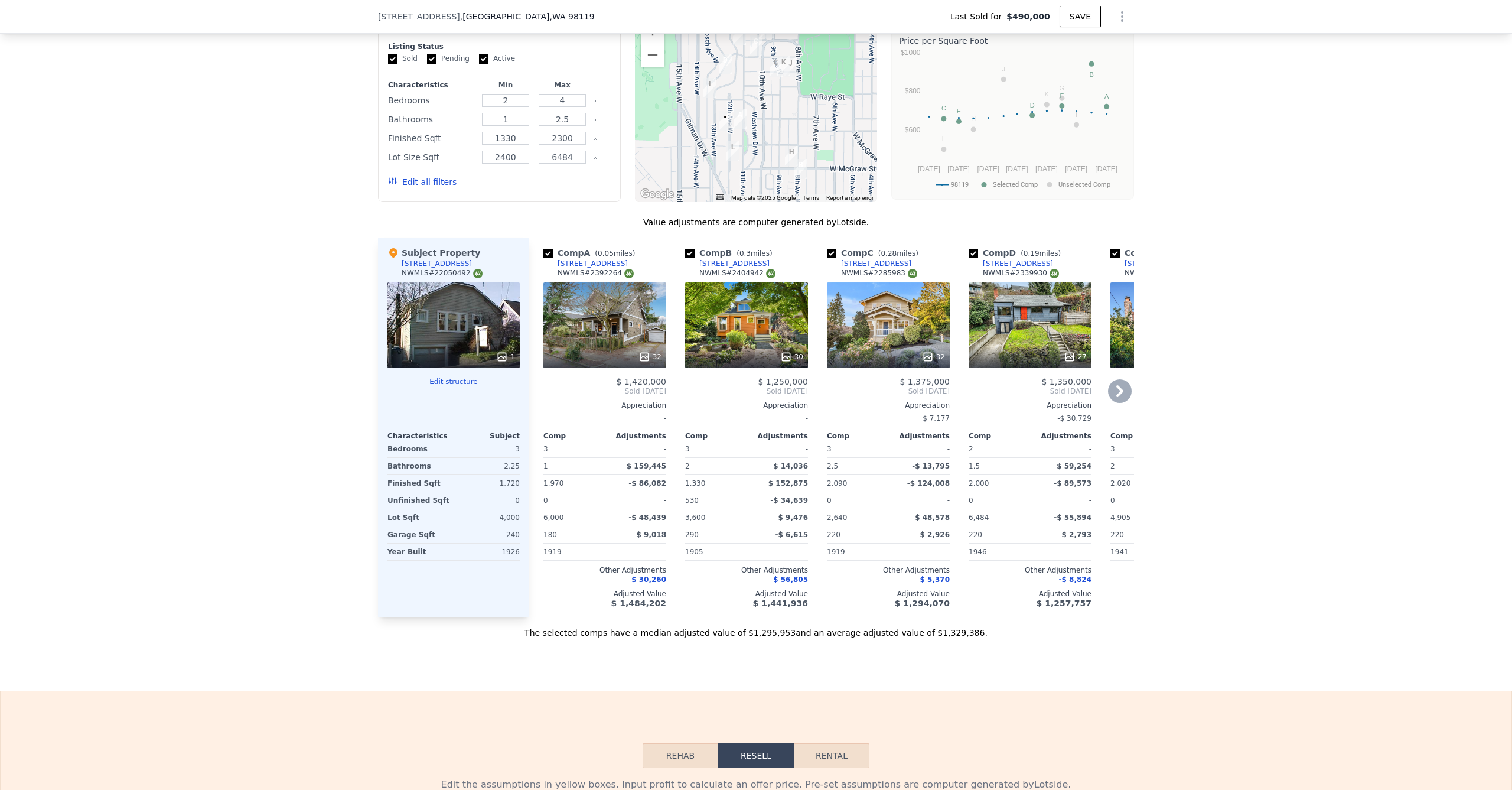
scroll to position [1225, 0]
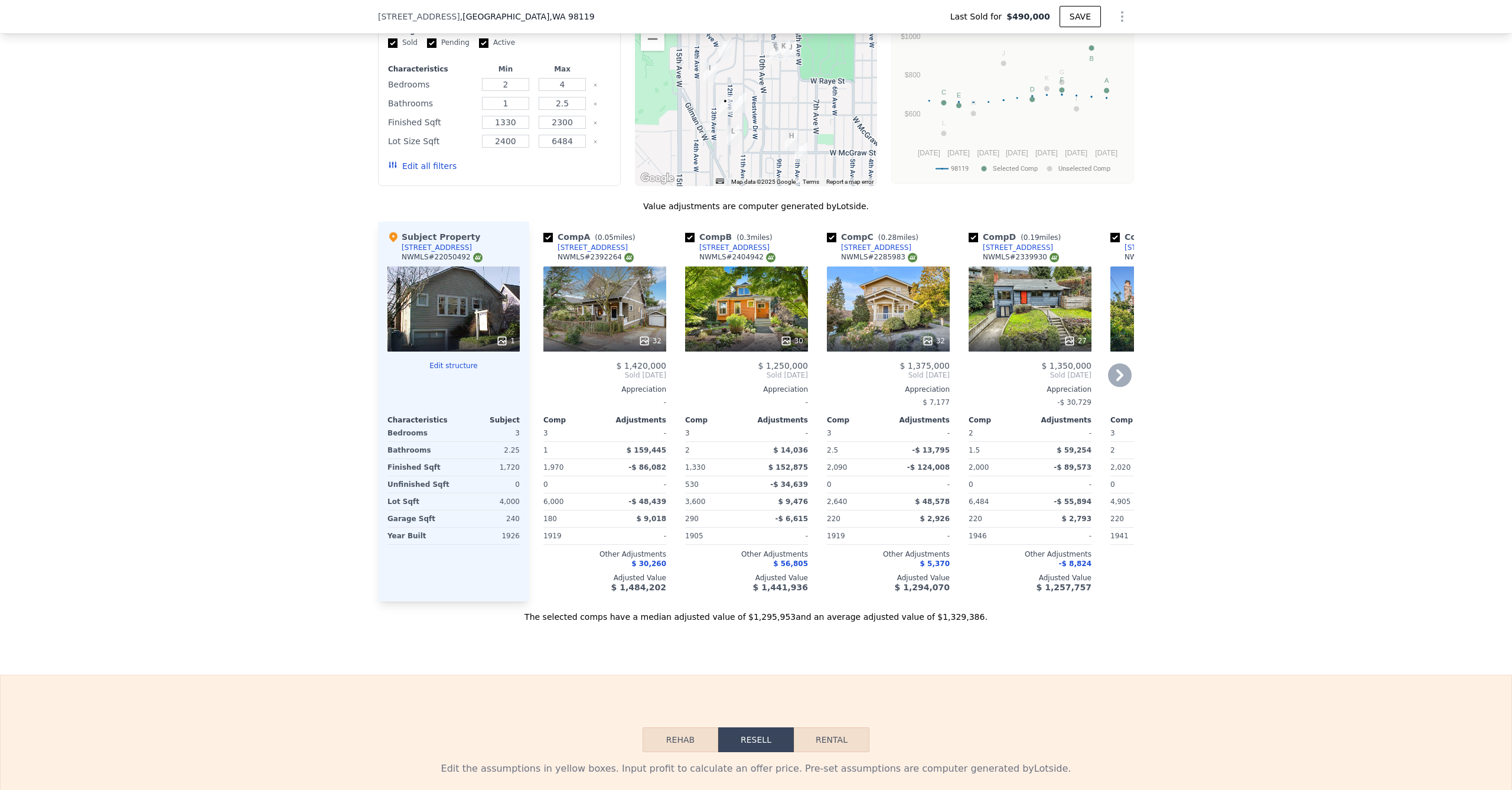
click at [748, 335] on div "30" at bounding box center [747, 341] width 113 height 12
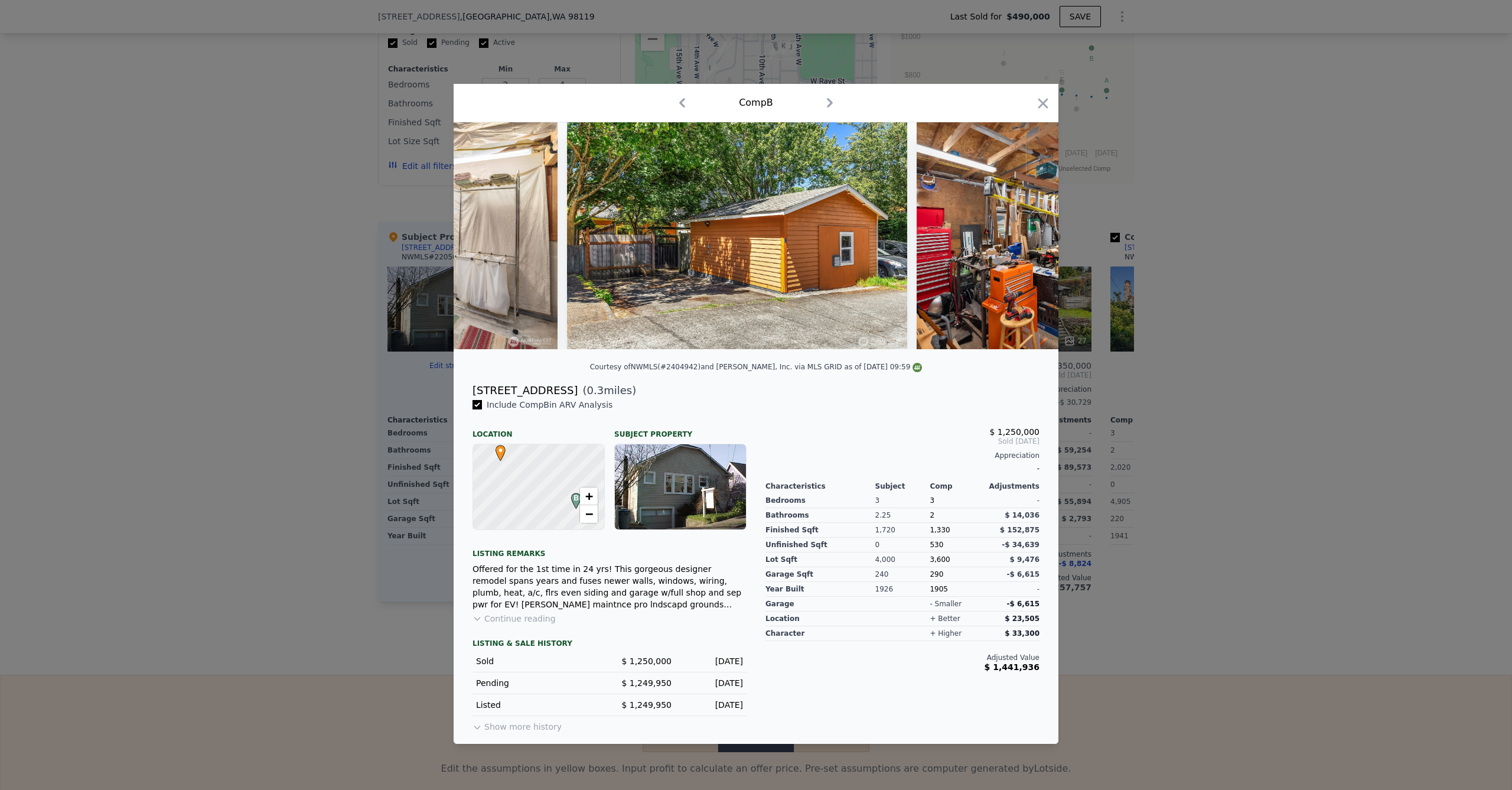
scroll to position [0, 8499]
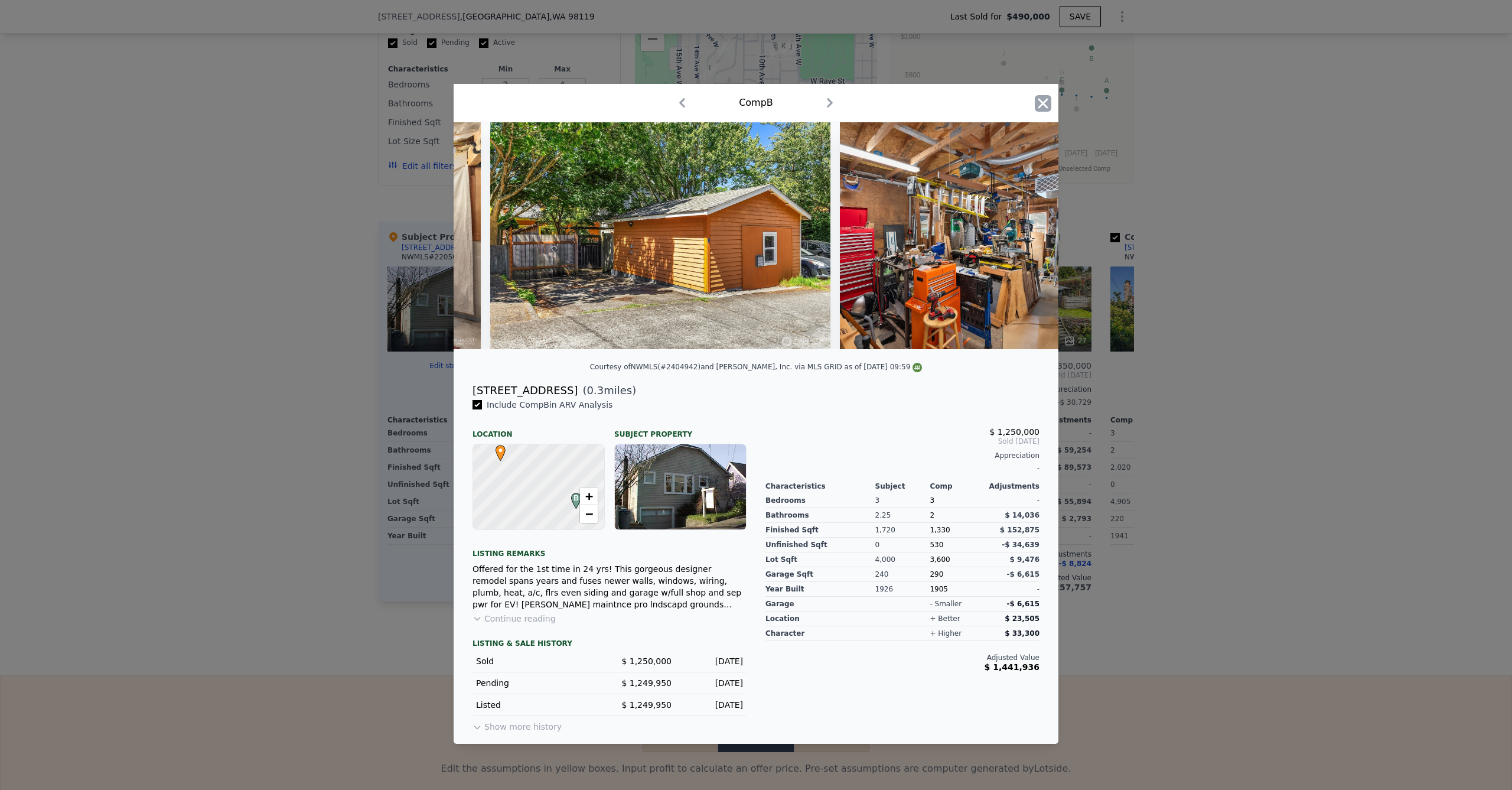
click at [1043, 99] on icon "button" at bounding box center [1044, 104] width 10 height 10
